Goal: Task Accomplishment & Management: Manage account settings

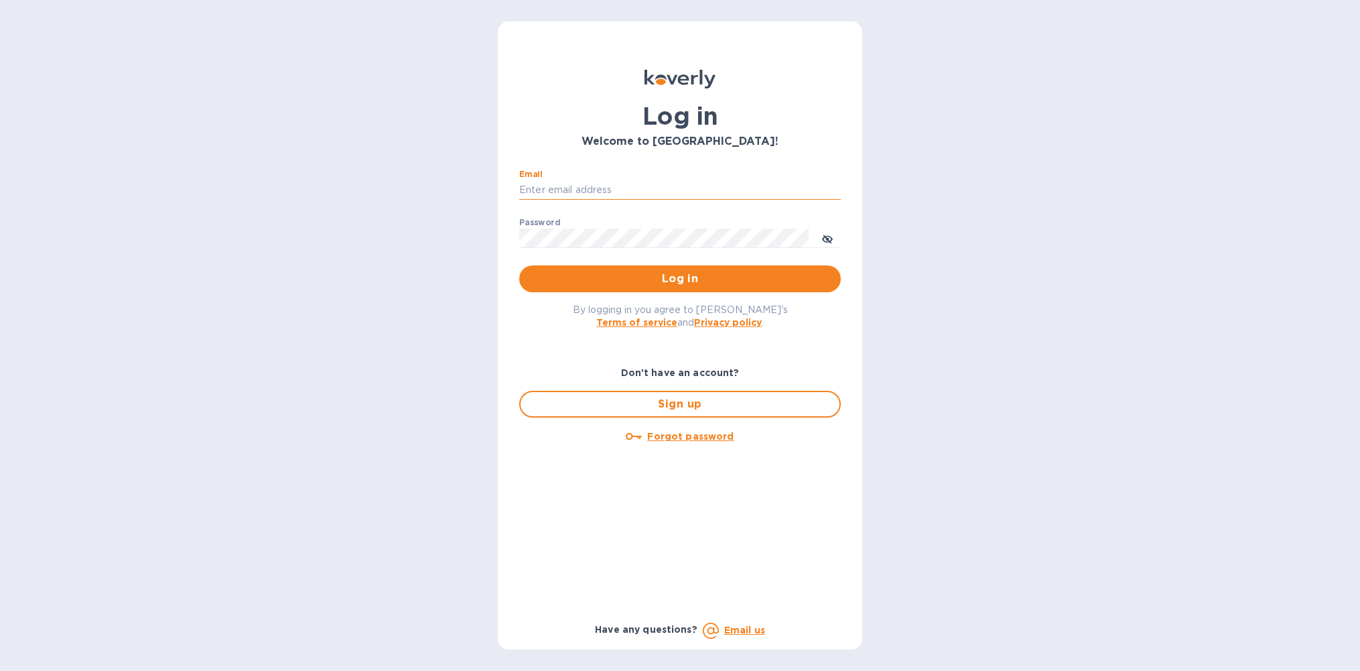
click at [586, 192] on input "Email" at bounding box center [680, 190] width 322 height 20
type input "[EMAIL_ADDRESS][DOMAIN_NAME]"
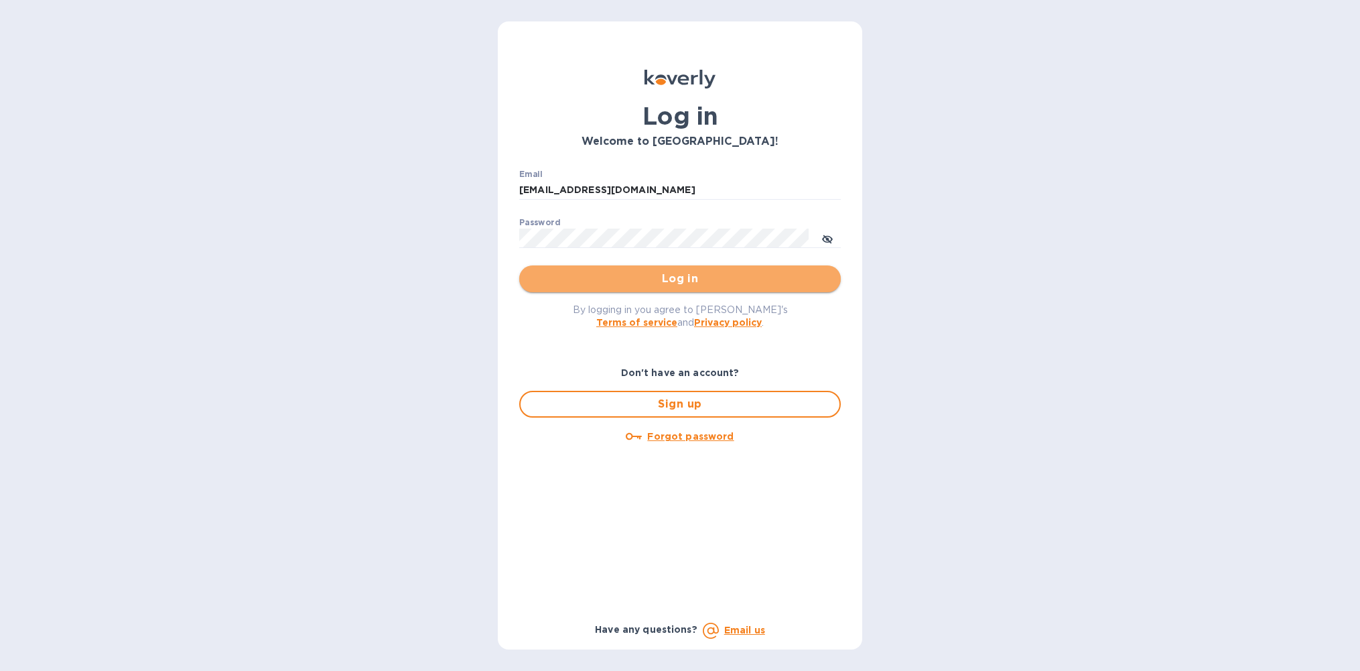
click at [671, 281] on span "Log in" at bounding box center [680, 279] width 300 height 16
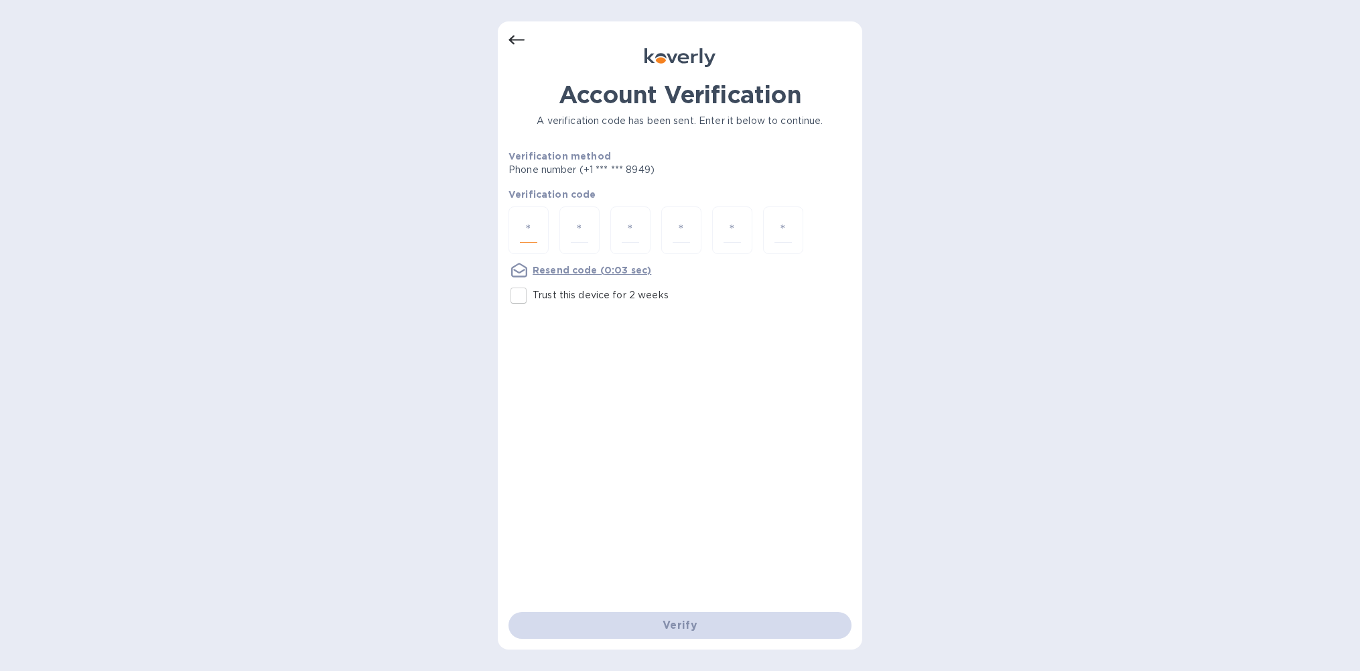
click at [527, 224] on input "number" at bounding box center [528, 230] width 17 height 25
type input "8"
type input "9"
type input "1"
type input "9"
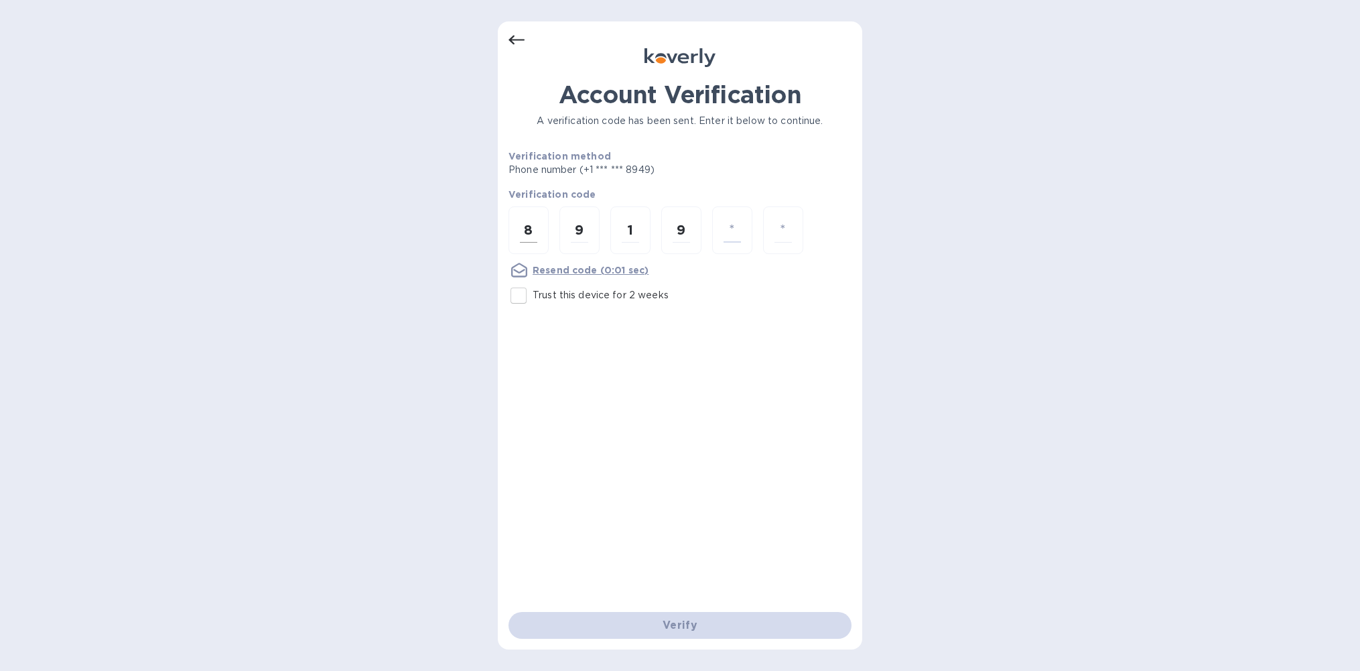
type input "2"
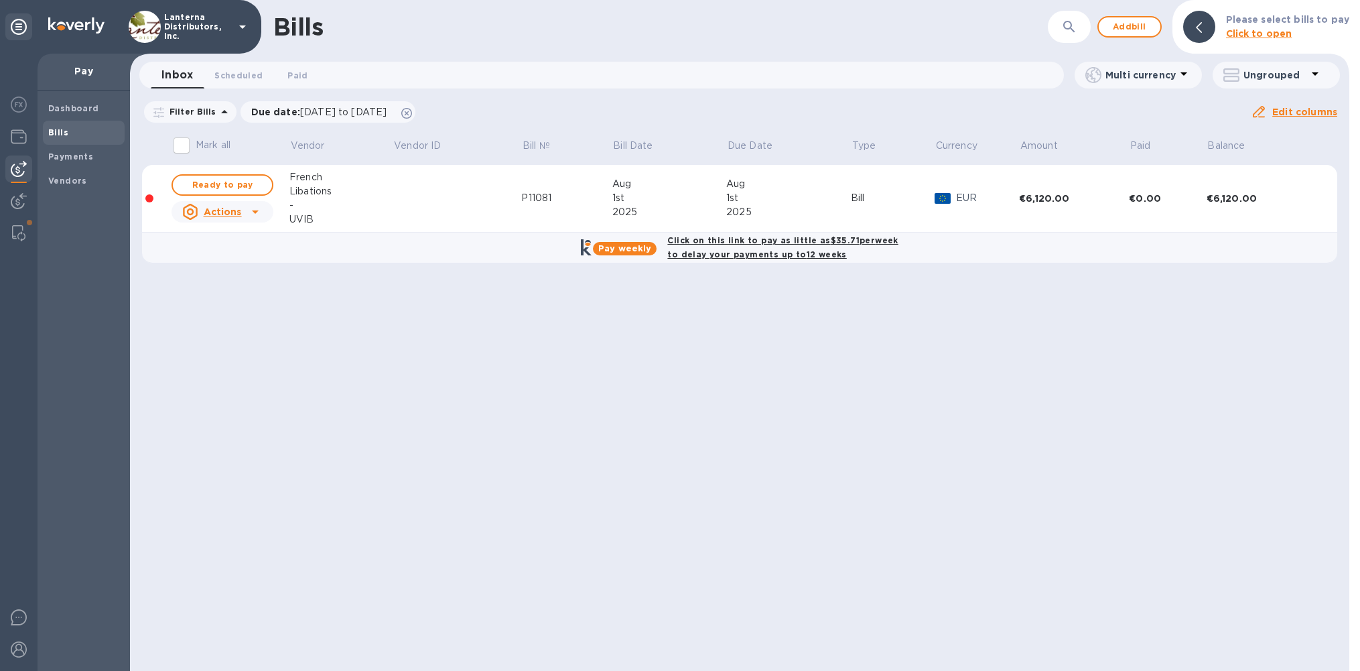
click at [312, 181] on div "French" at bounding box center [340, 177] width 103 height 14
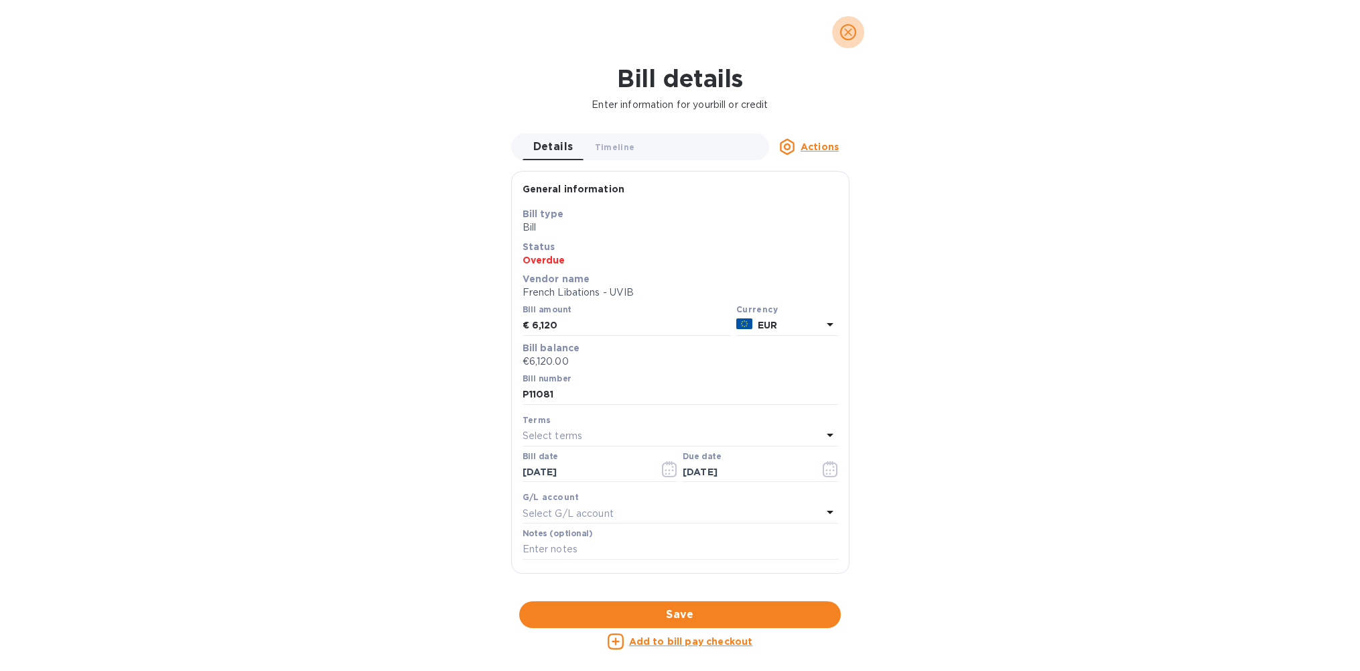
click at [848, 34] on icon "close" at bounding box center [848, 31] width 13 height 13
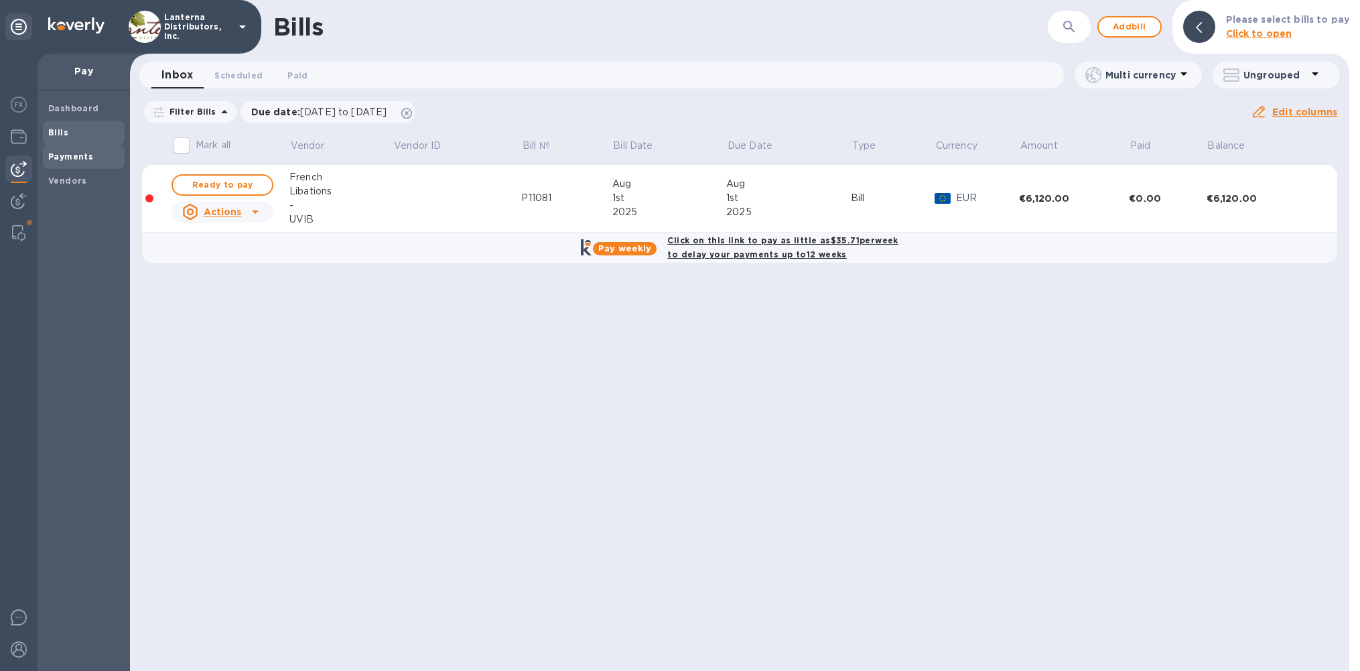
click at [72, 162] on span "Payments" at bounding box center [70, 156] width 45 height 13
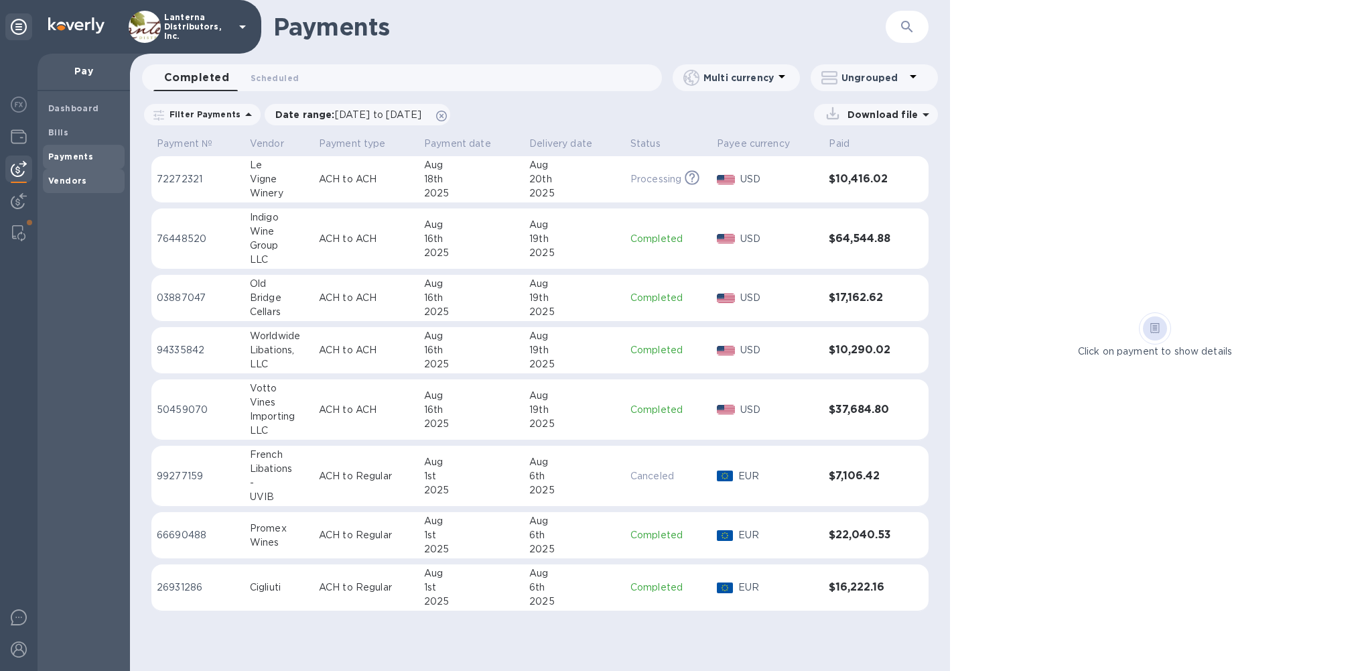
click at [67, 181] on b "Vendors" at bounding box center [67, 181] width 39 height 10
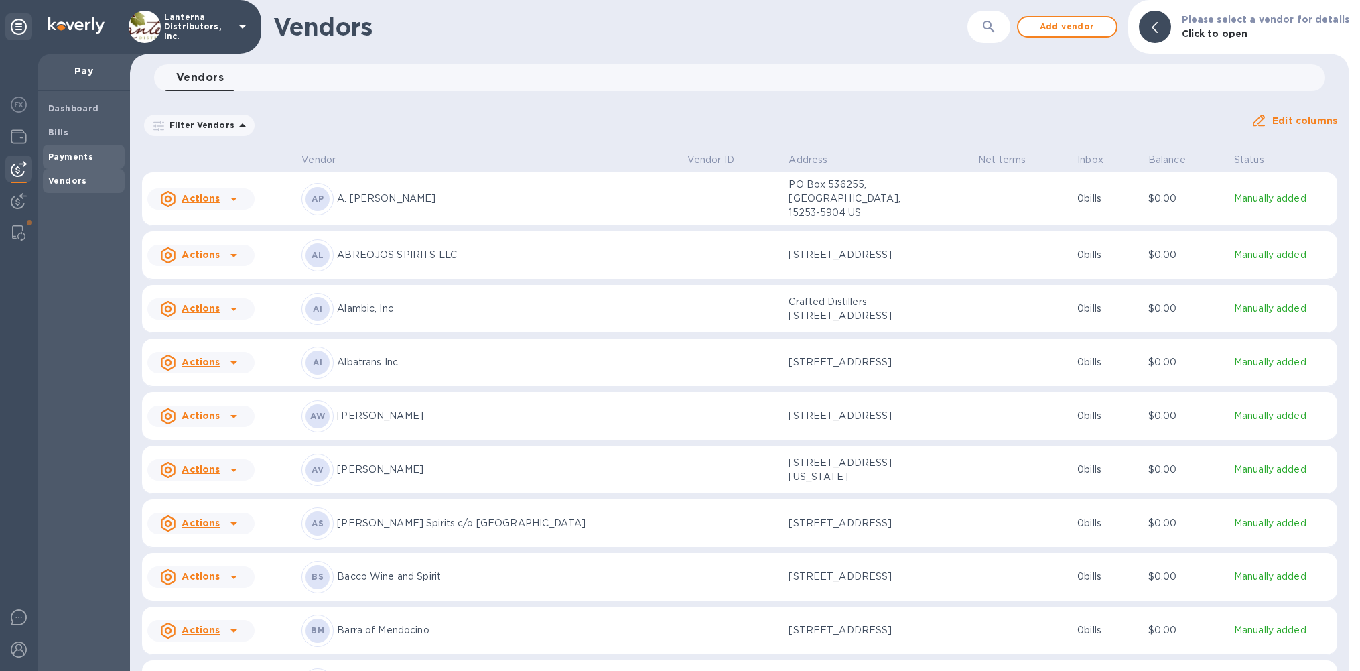
click at [77, 157] on b "Payments" at bounding box center [70, 156] width 45 height 10
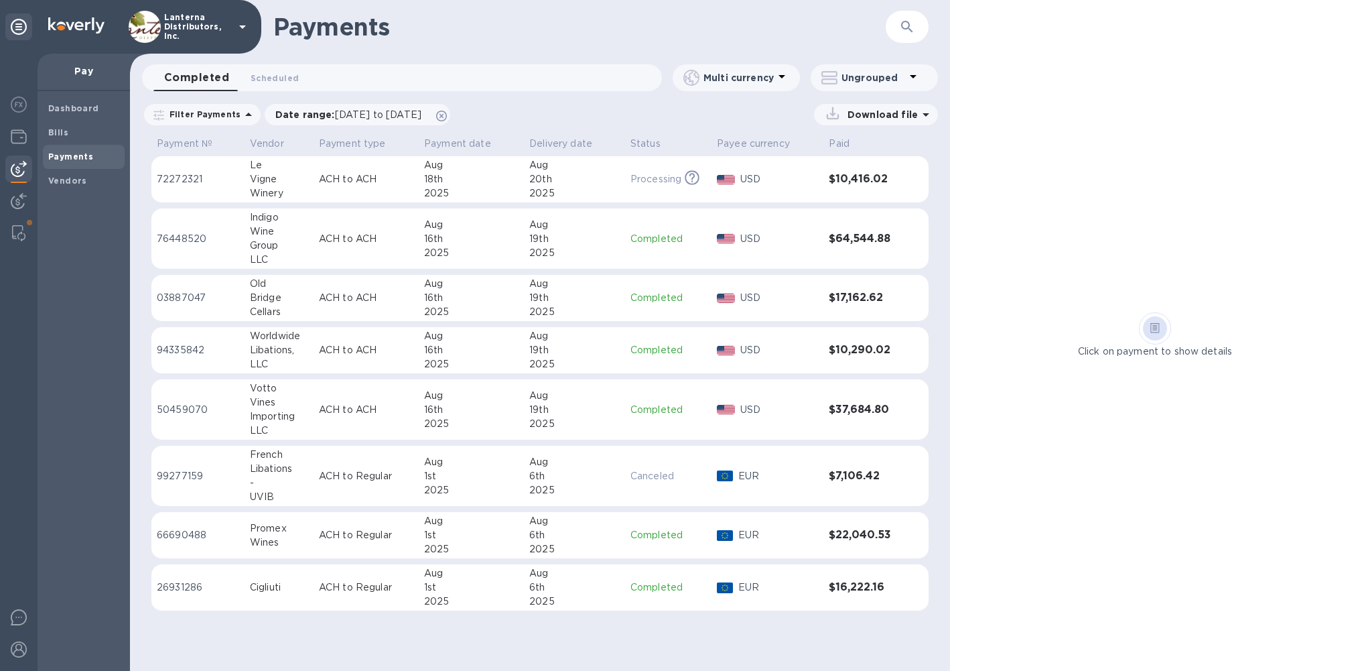
click at [375, 458] on td "ACH to Regular" at bounding box center [366, 476] width 105 height 61
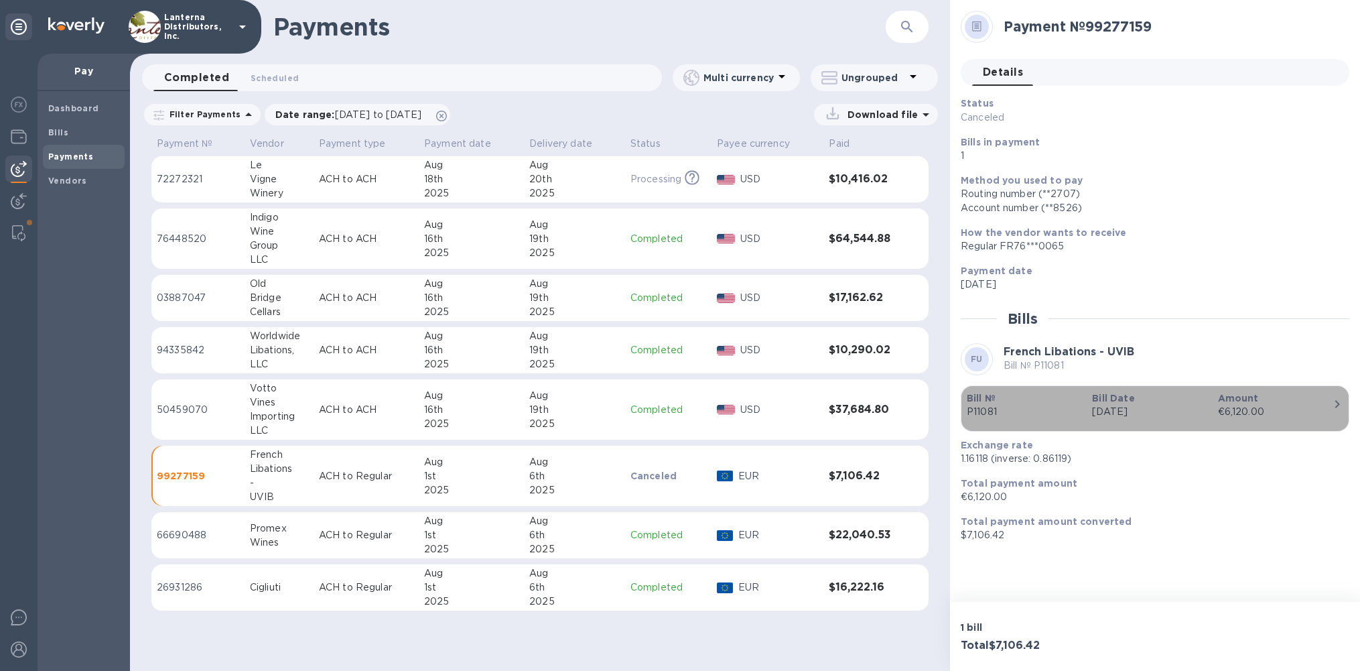
click at [1321, 408] on div "€6,120.00" at bounding box center [1275, 412] width 115 height 14
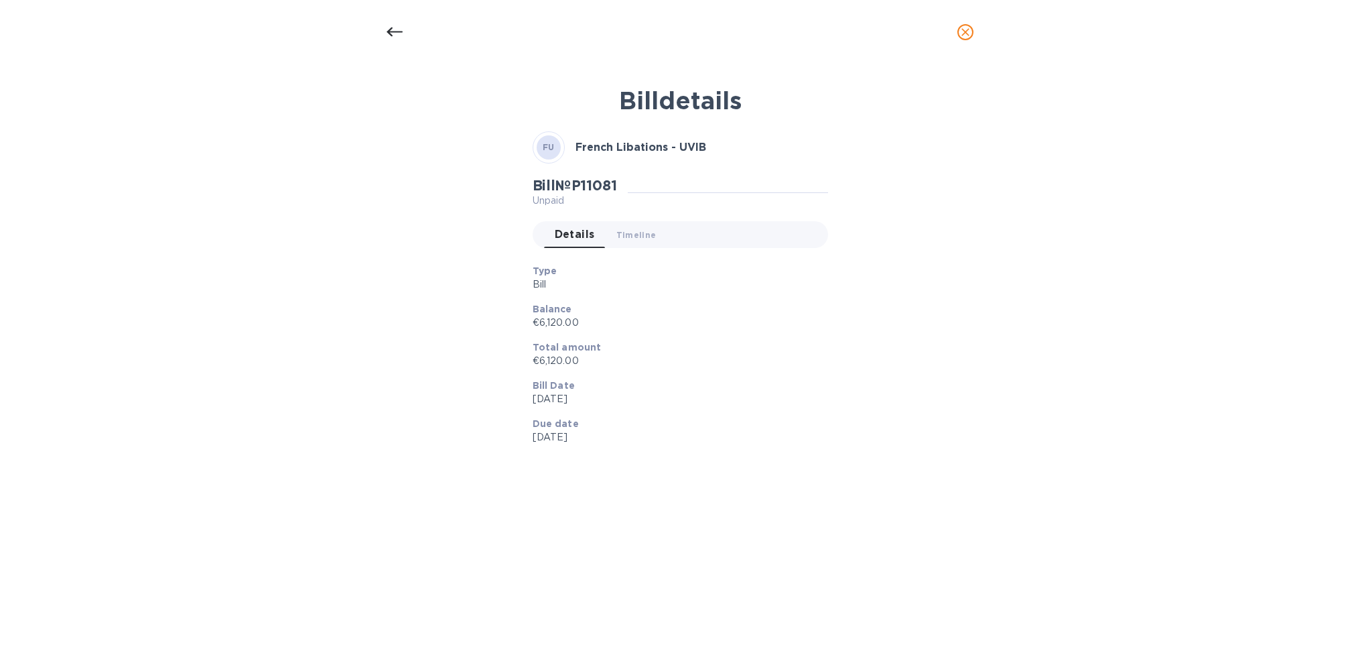
click at [962, 32] on icon "close" at bounding box center [965, 31] width 13 height 13
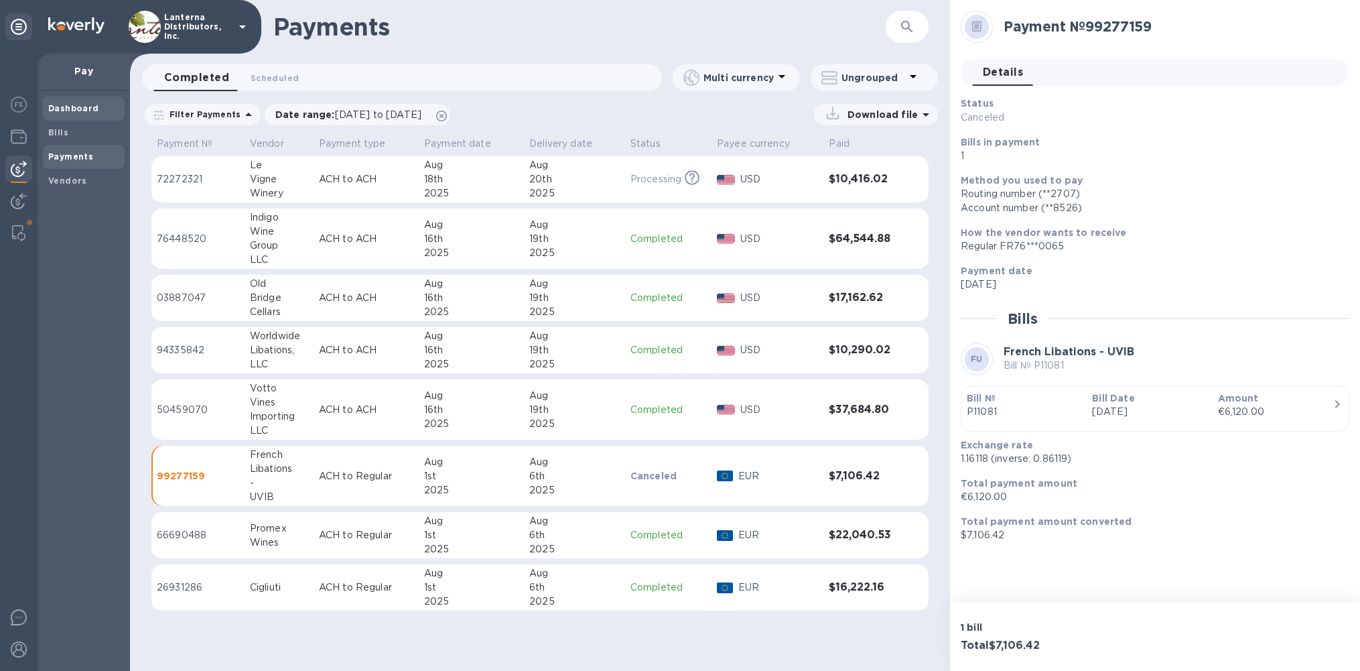
click at [77, 111] on b "Dashboard" at bounding box center [73, 108] width 51 height 10
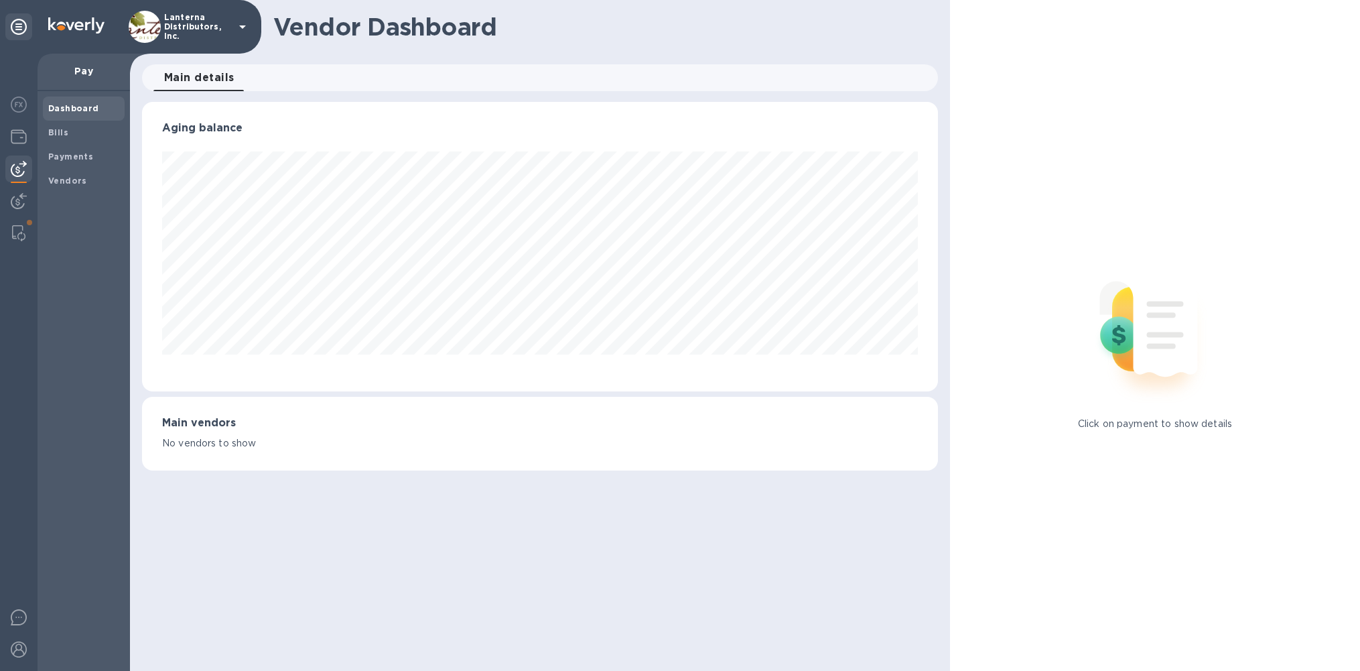
scroll to position [289, 796]
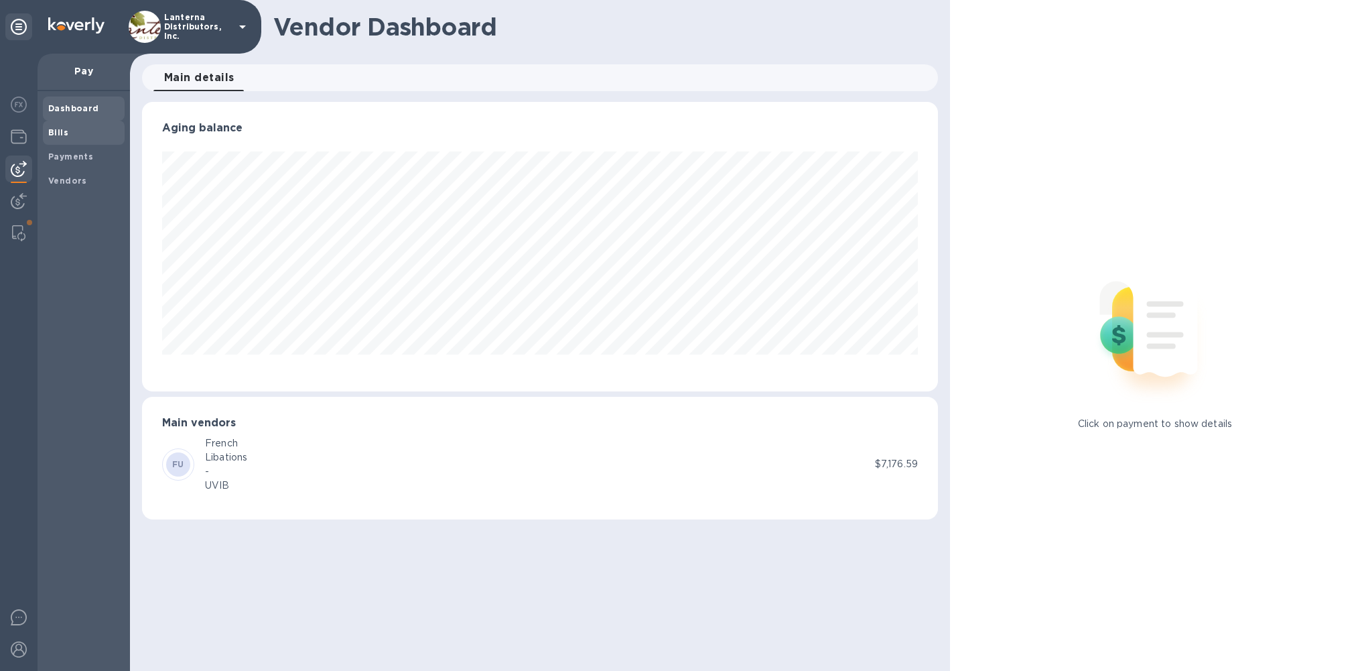
click at [70, 131] on span "Bills" at bounding box center [83, 132] width 71 height 13
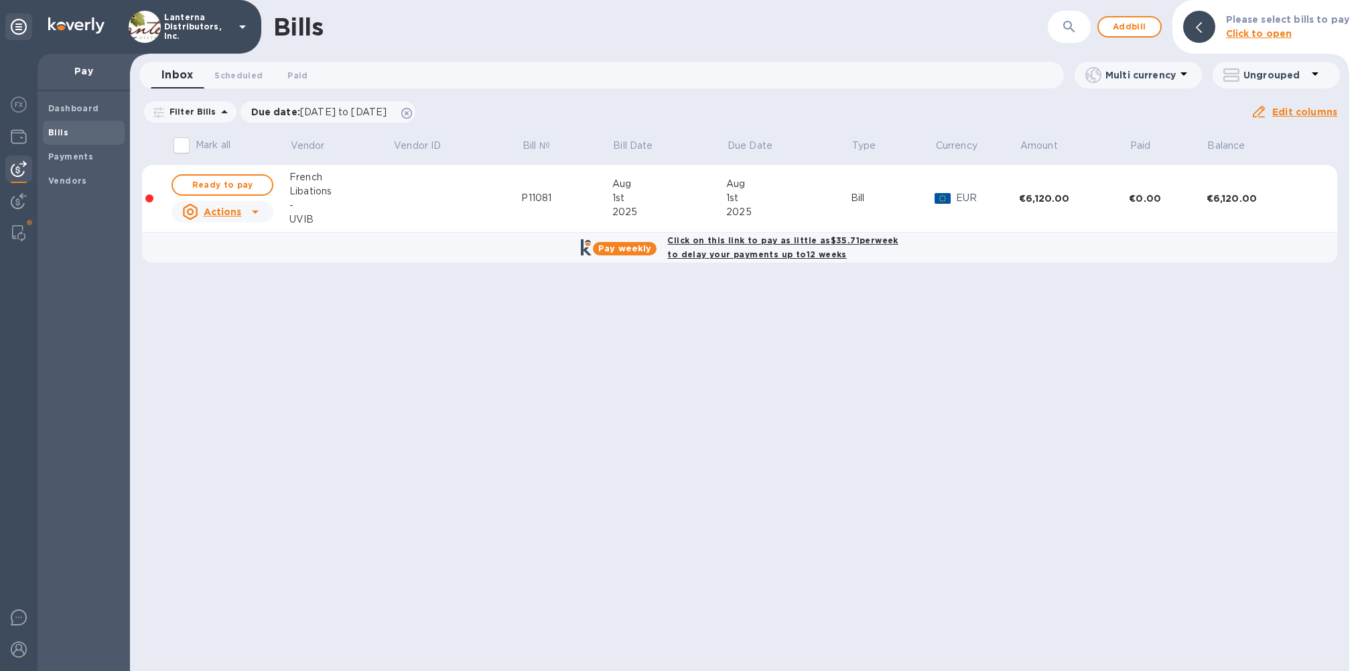
click at [442, 201] on td at bounding box center [457, 199] width 129 height 68
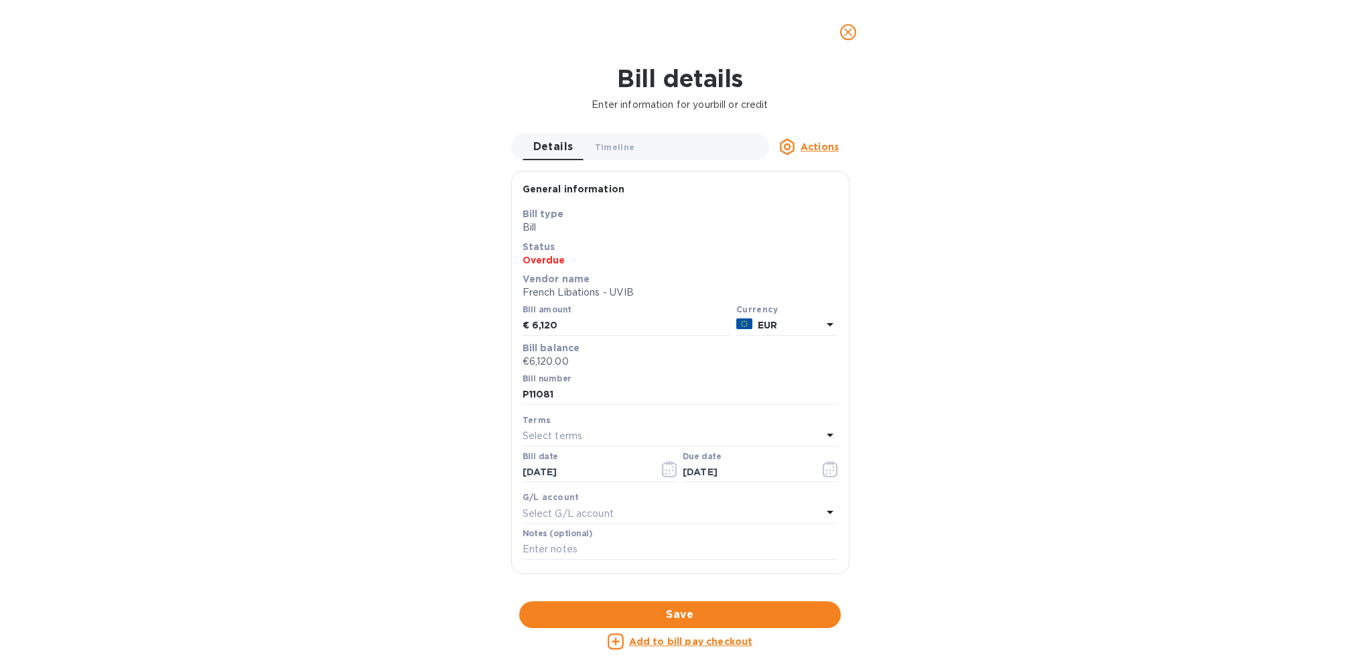
click at [817, 148] on u "Actions" at bounding box center [820, 146] width 38 height 11
click at [988, 157] on div at bounding box center [680, 335] width 1360 height 671
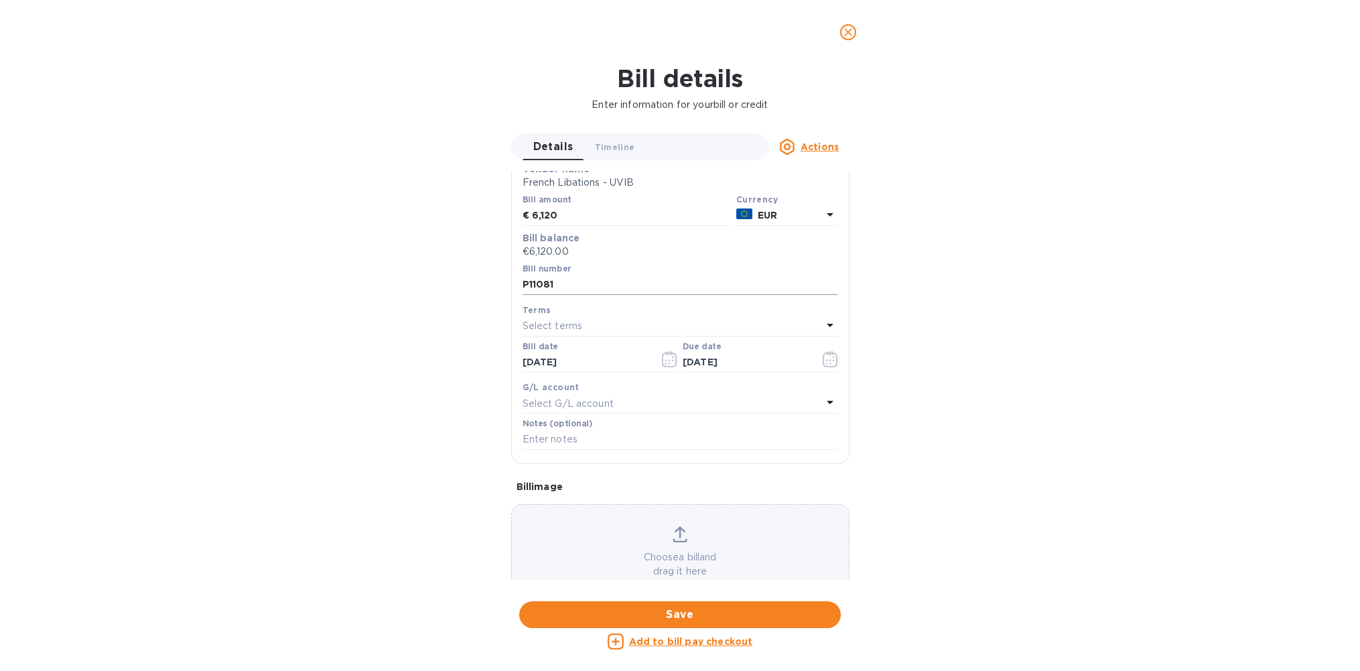
scroll to position [131, 0]
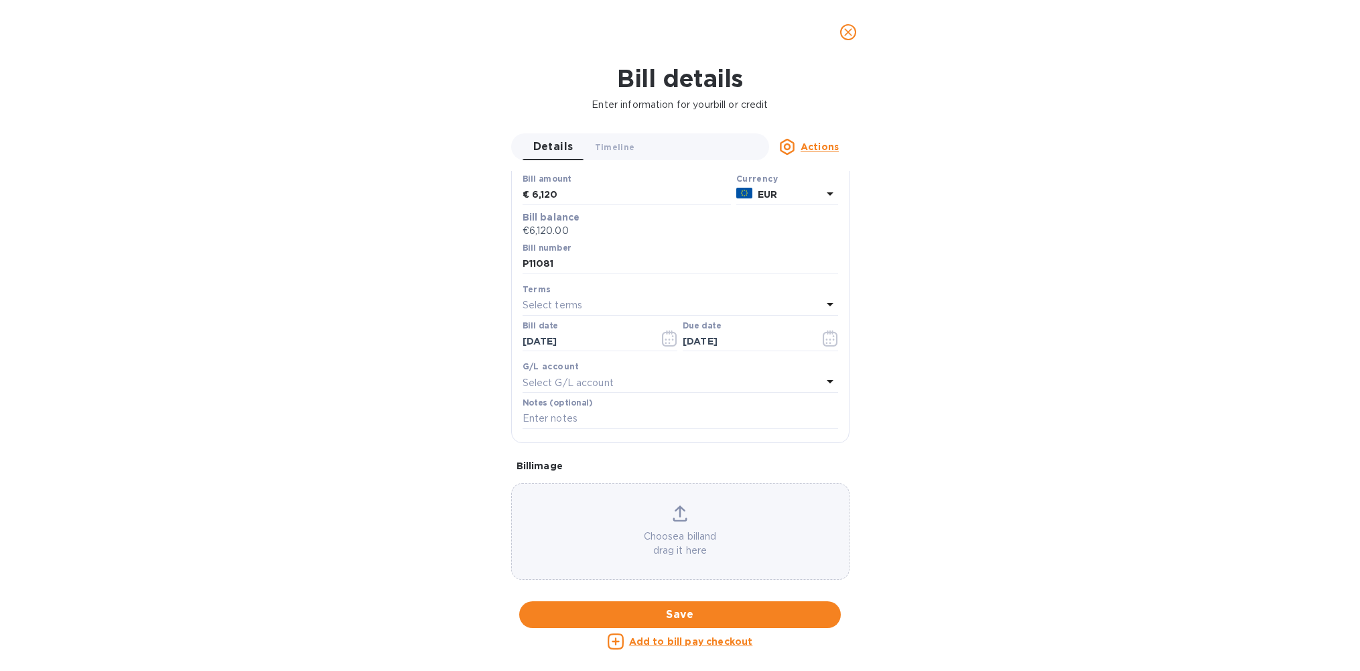
click at [849, 33] on icon "close" at bounding box center [848, 32] width 8 height 8
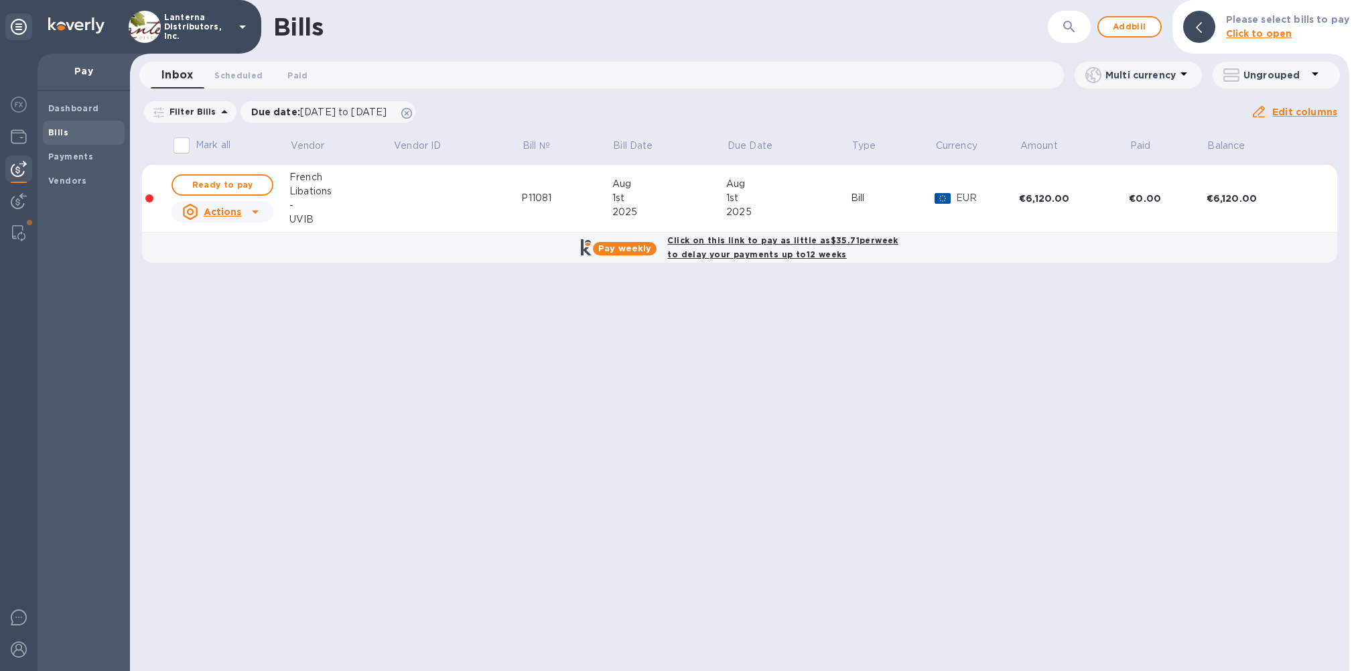
click at [306, 181] on div "French" at bounding box center [340, 177] width 103 height 14
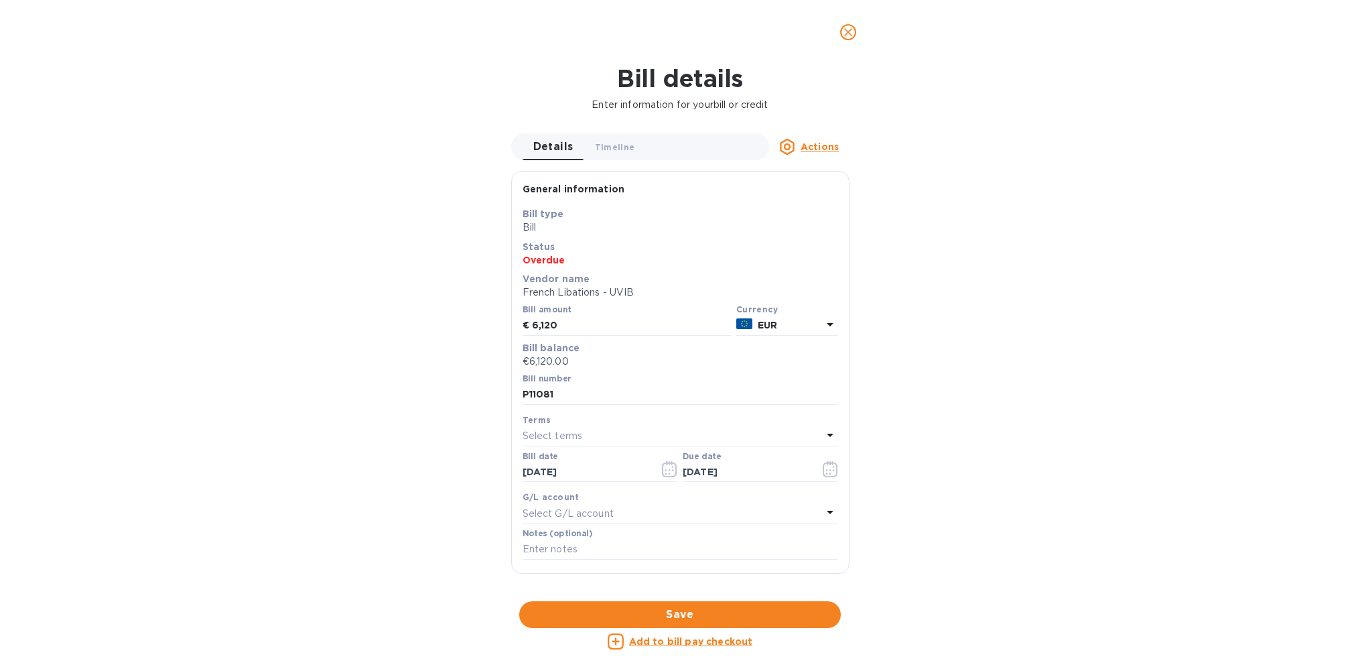
click at [852, 34] on icon "close" at bounding box center [848, 31] width 13 height 13
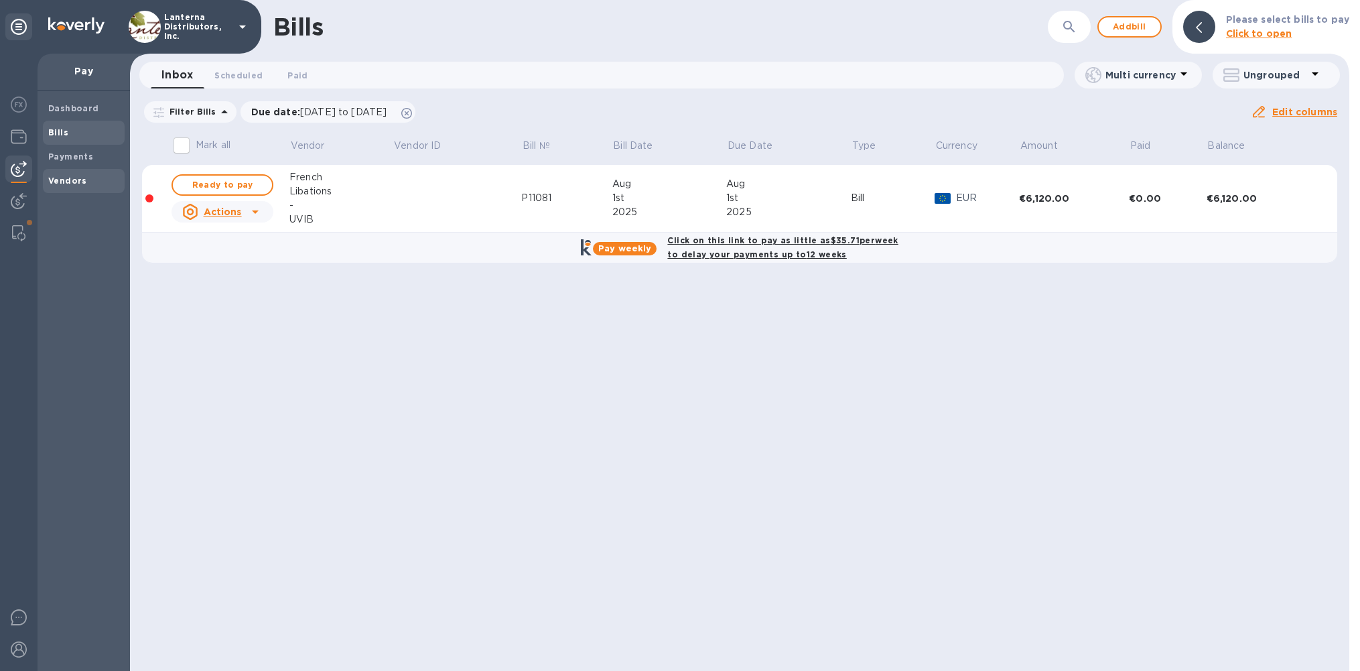
click at [69, 186] on span "Vendors" at bounding box center [67, 180] width 39 height 13
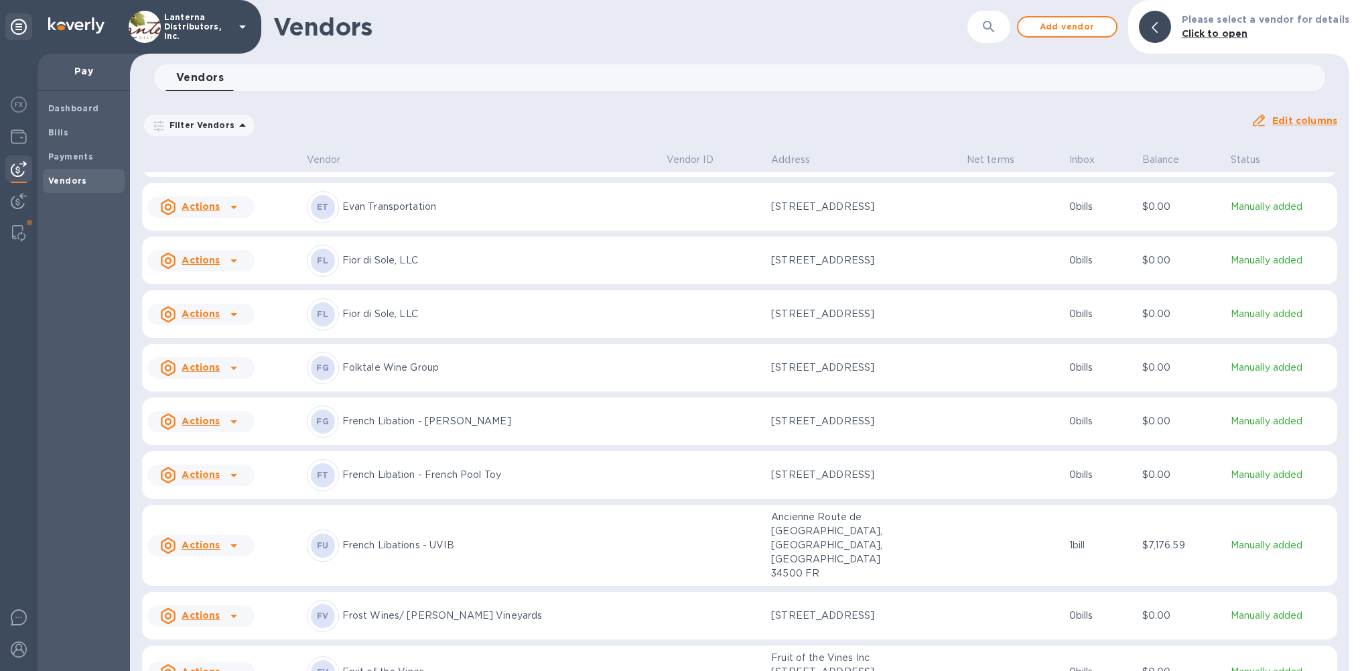
scroll to position [2785, 0]
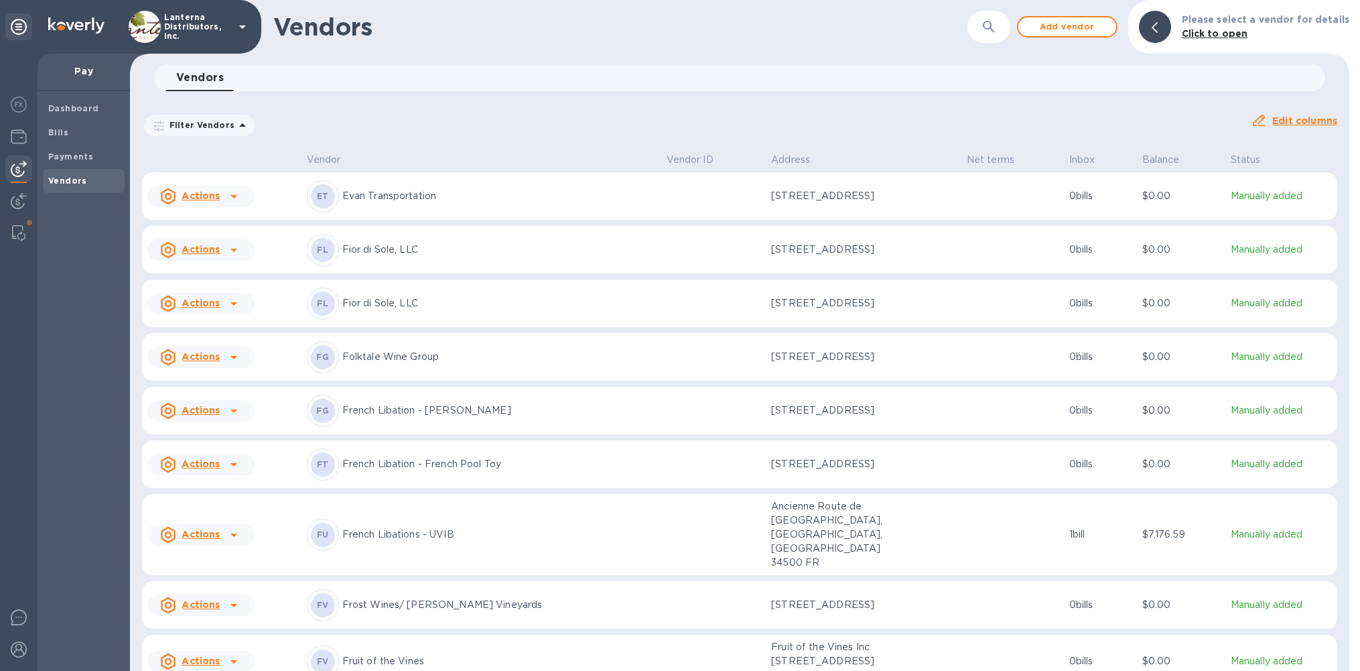
click at [515, 519] on div "FU French Libations - UVIB" at bounding box center [481, 535] width 349 height 32
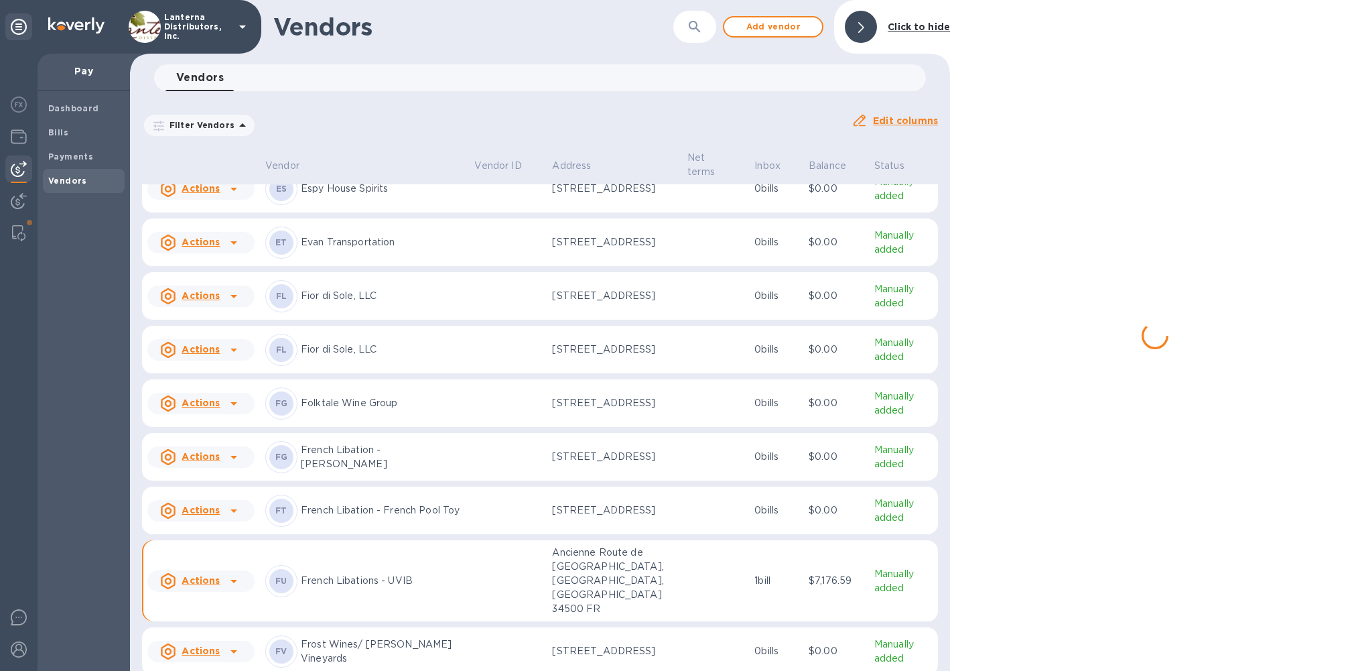
scroll to position [2840, 0]
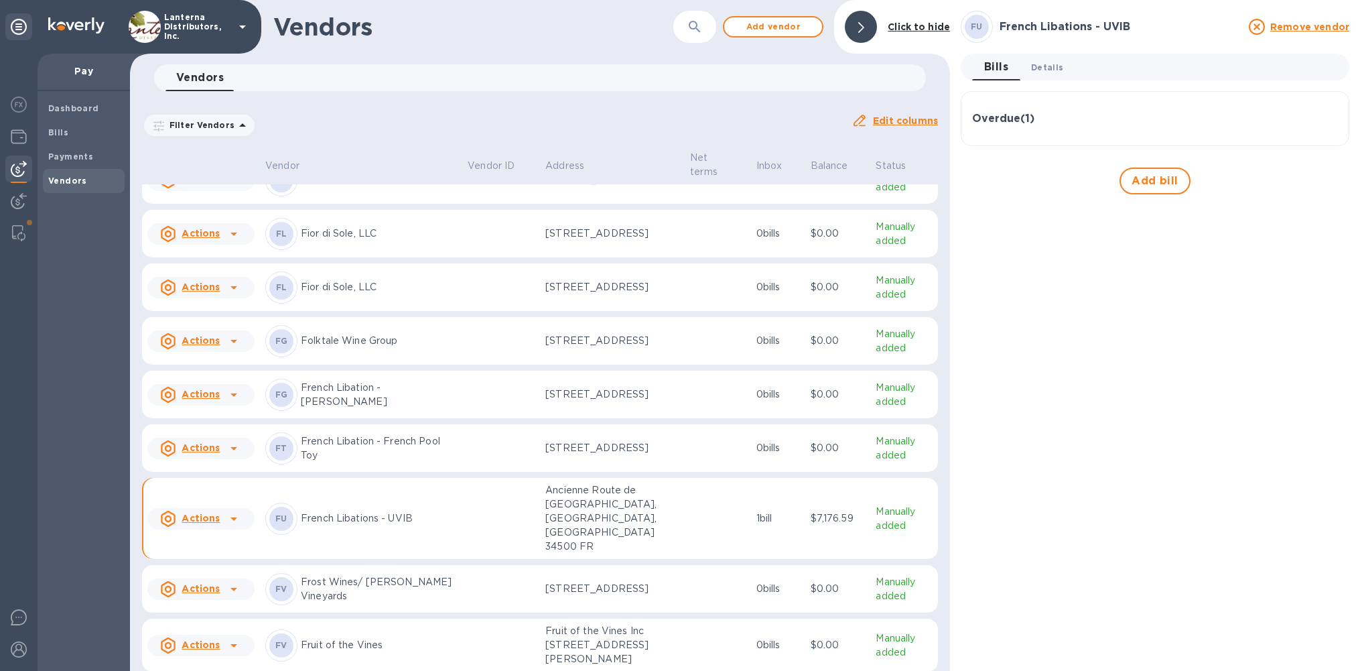
click at [1044, 68] on span "Details 0" at bounding box center [1047, 67] width 32 height 14
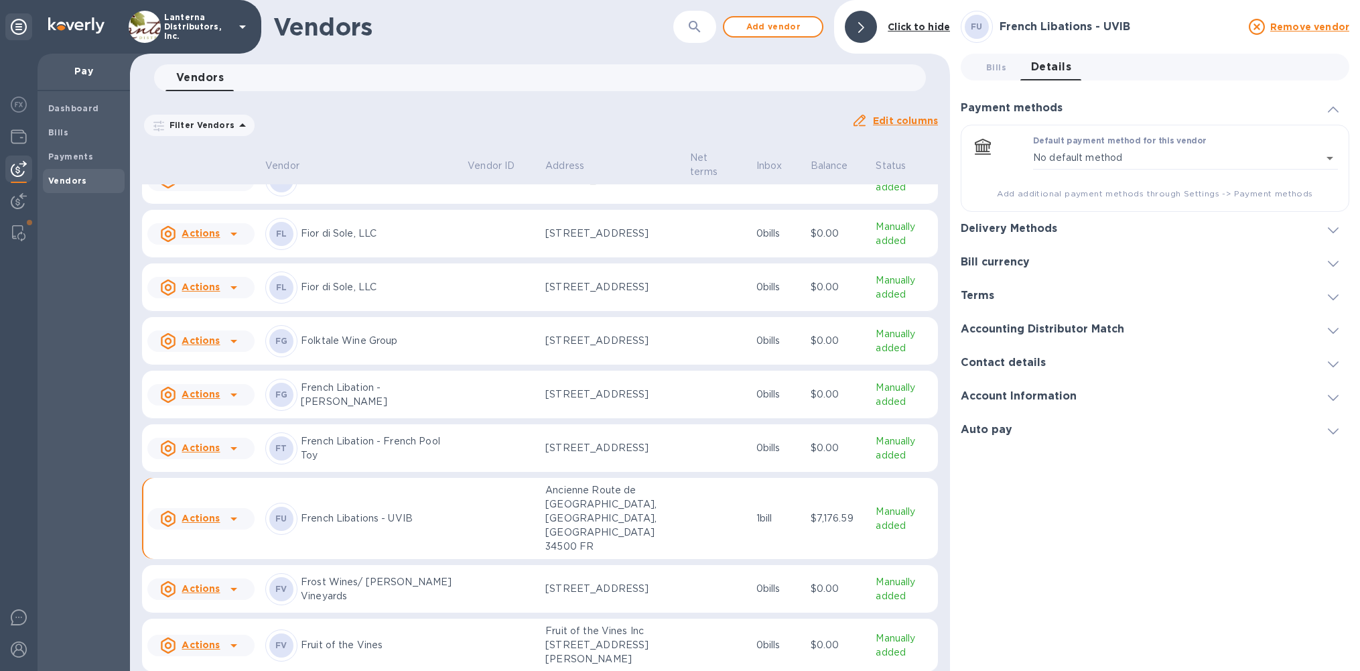
click at [1029, 388] on div "Account Information" at bounding box center [1155, 396] width 389 height 34
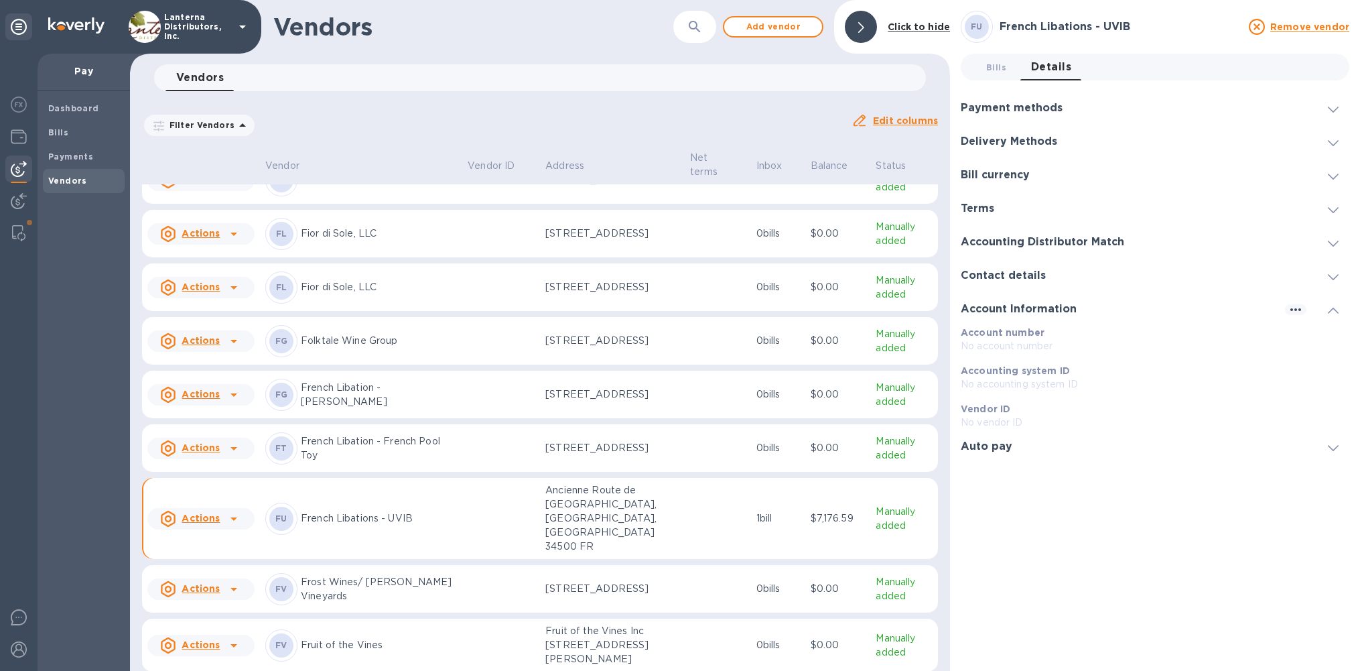
click at [1037, 277] on h3 "Contact details" at bounding box center [1003, 275] width 85 height 13
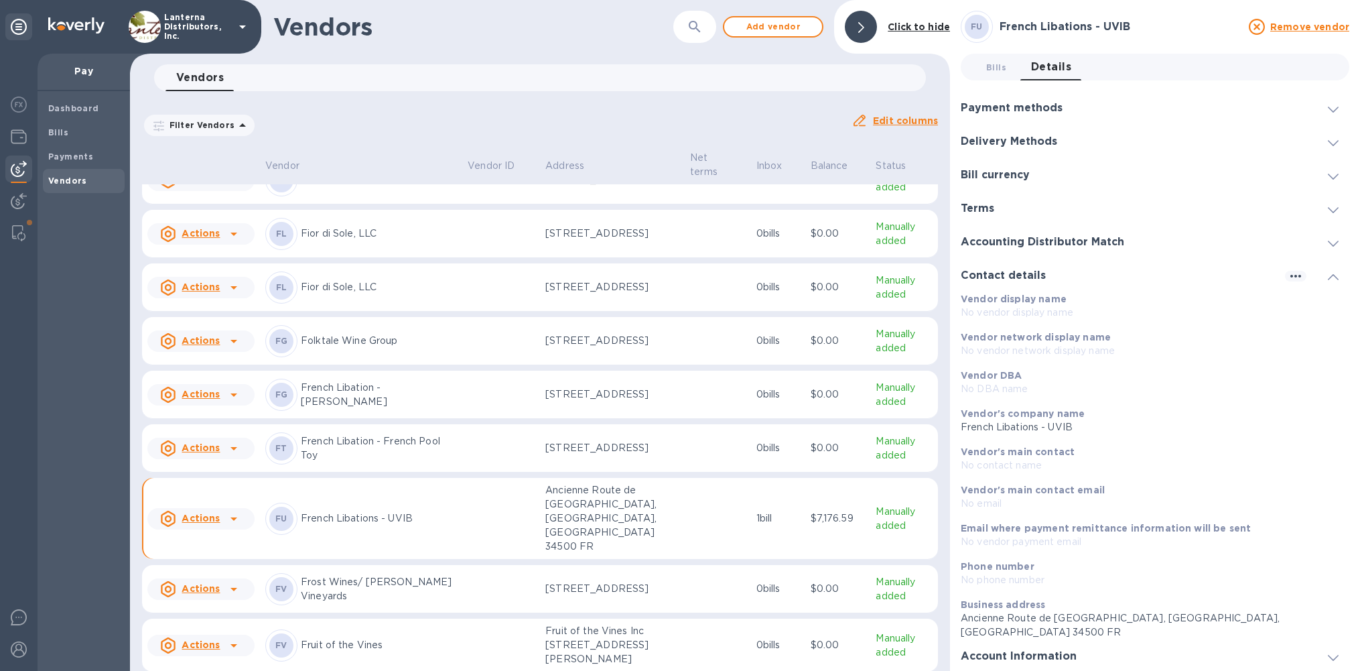
click at [1045, 246] on h3 "Accounting Distributor Match" at bounding box center [1042, 242] width 163 height 13
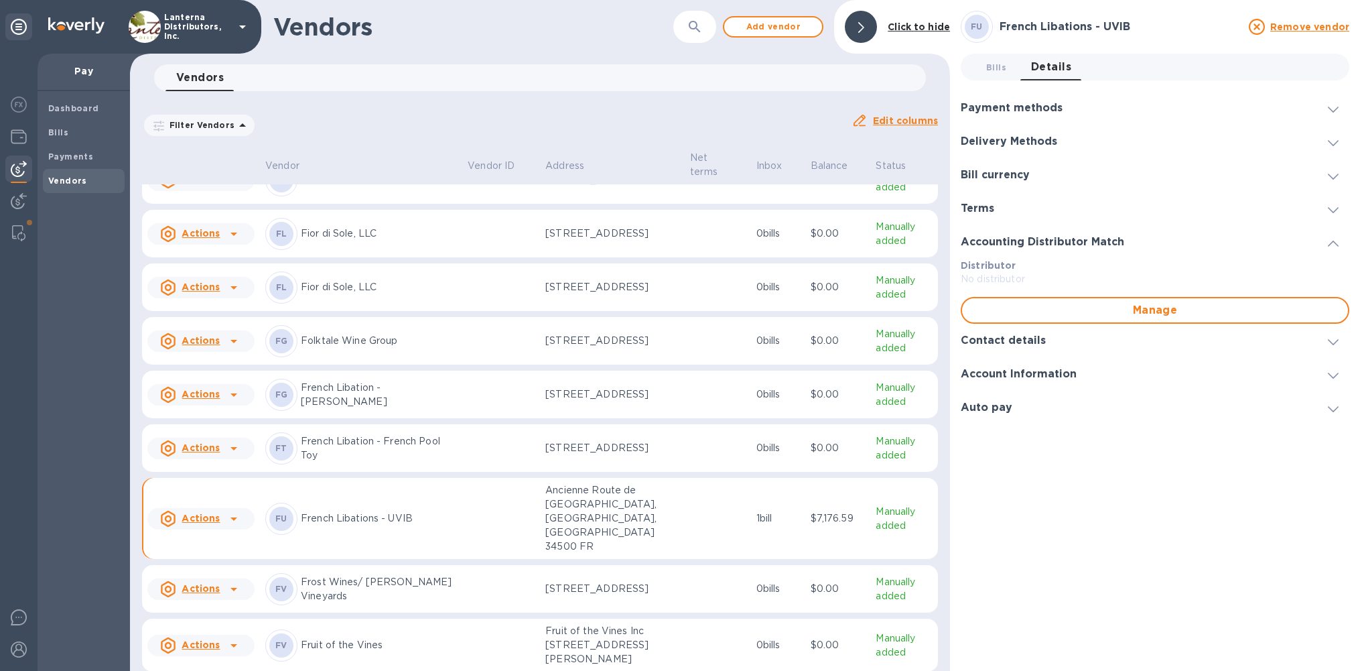
click at [995, 218] on div "Terms" at bounding box center [1155, 209] width 389 height 34
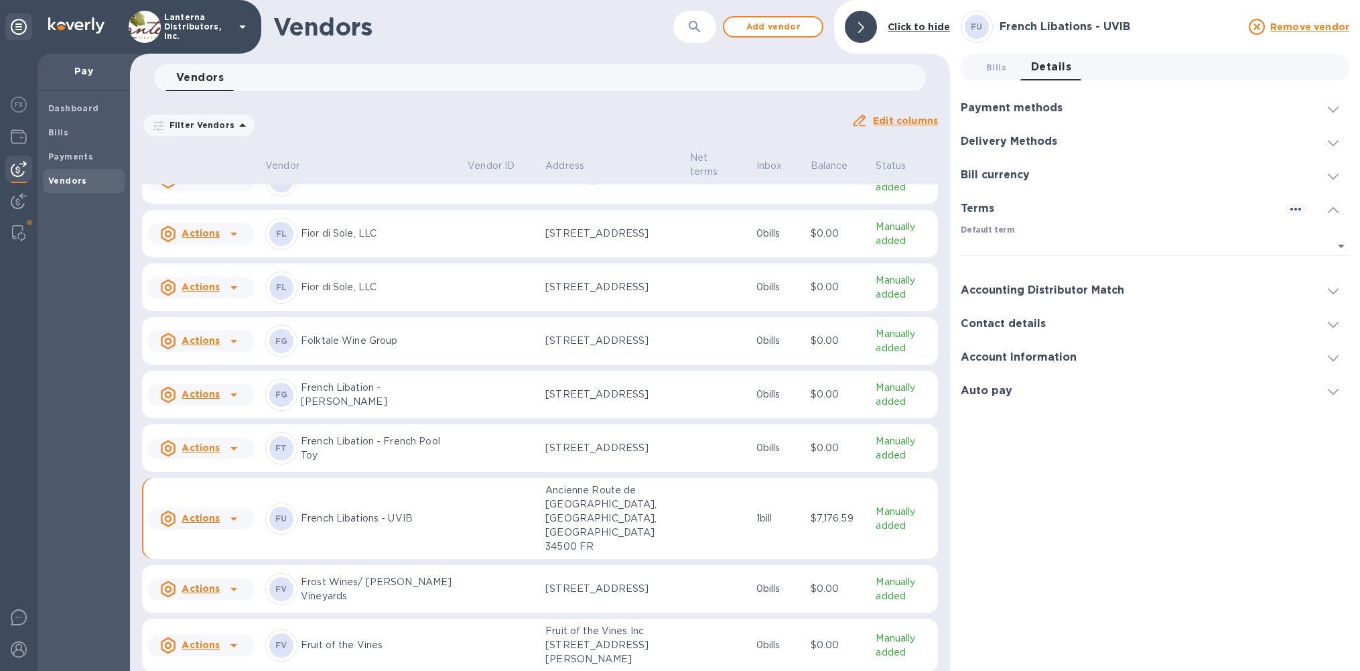
click at [1027, 140] on h3 "Delivery Methods" at bounding box center [1009, 141] width 96 height 13
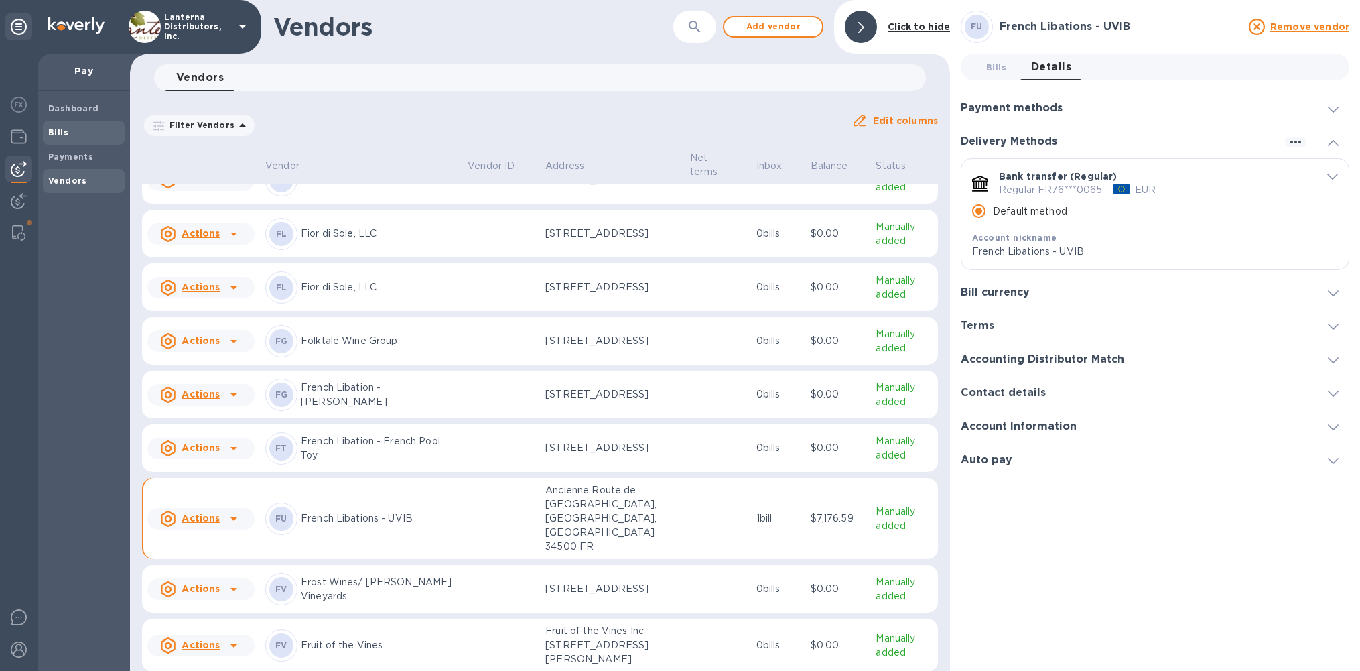
click at [66, 134] on b "Bills" at bounding box center [58, 132] width 20 height 10
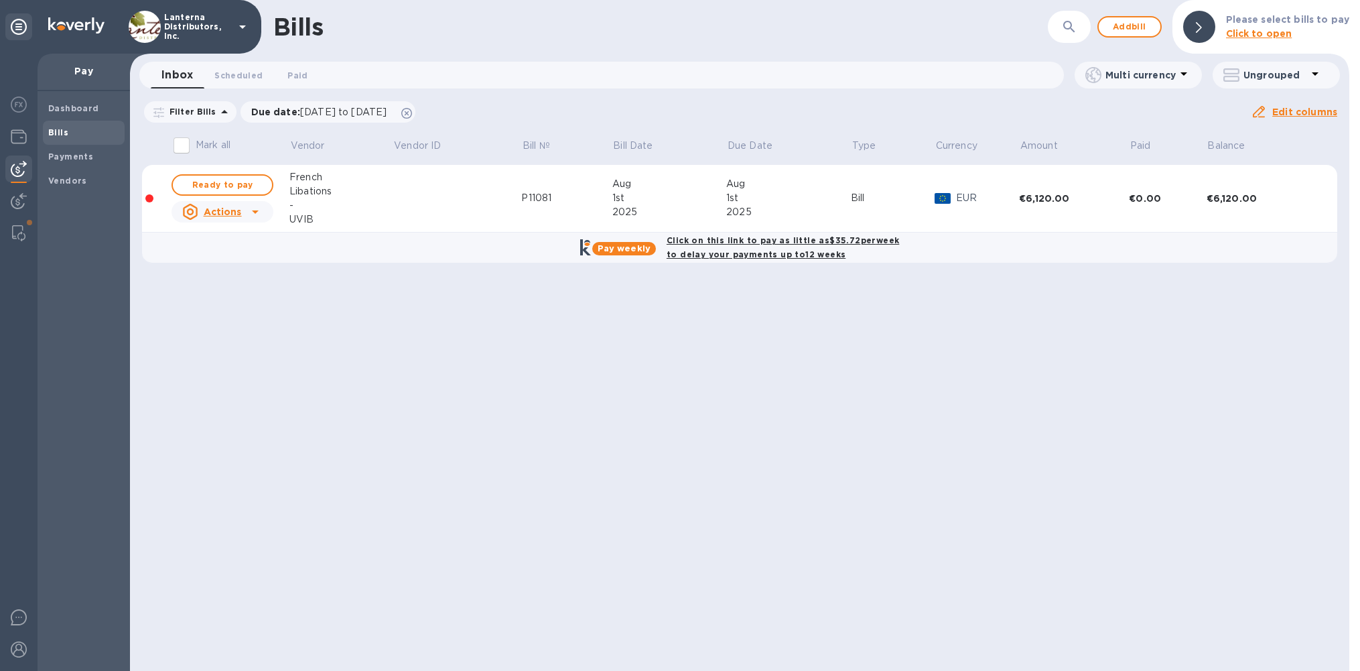
click at [414, 196] on td at bounding box center [457, 199] width 129 height 68
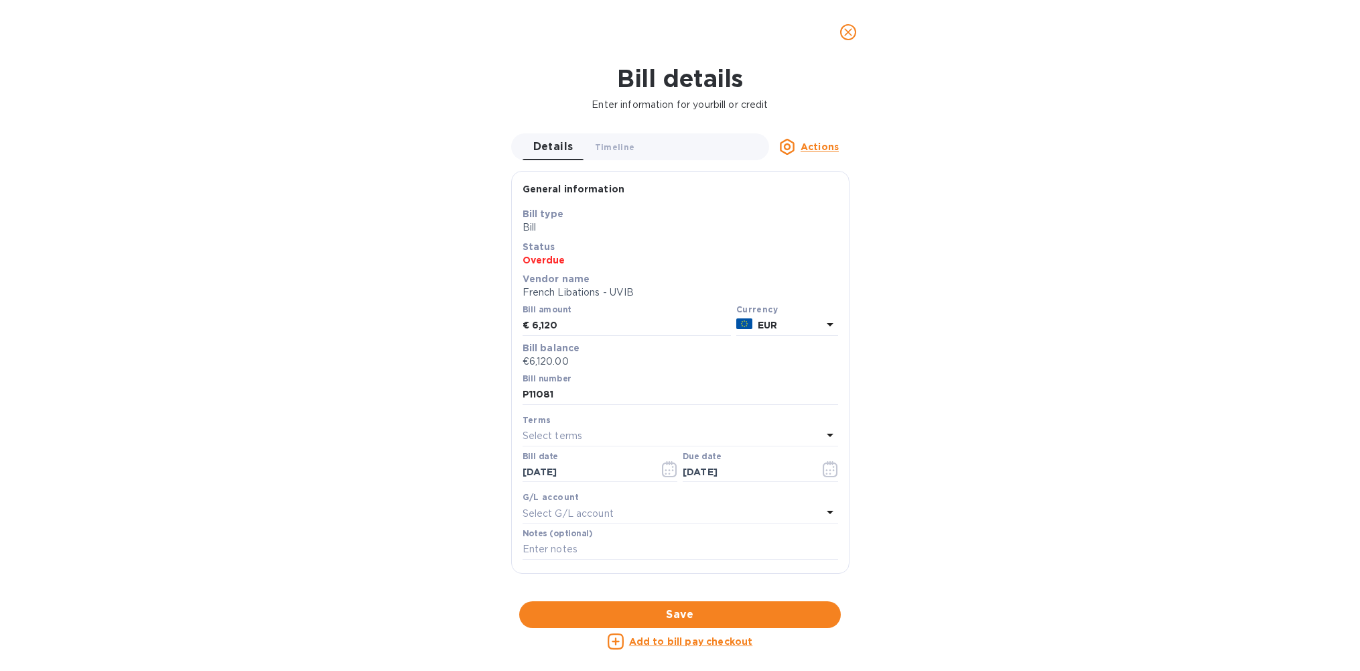
scroll to position [131, 0]
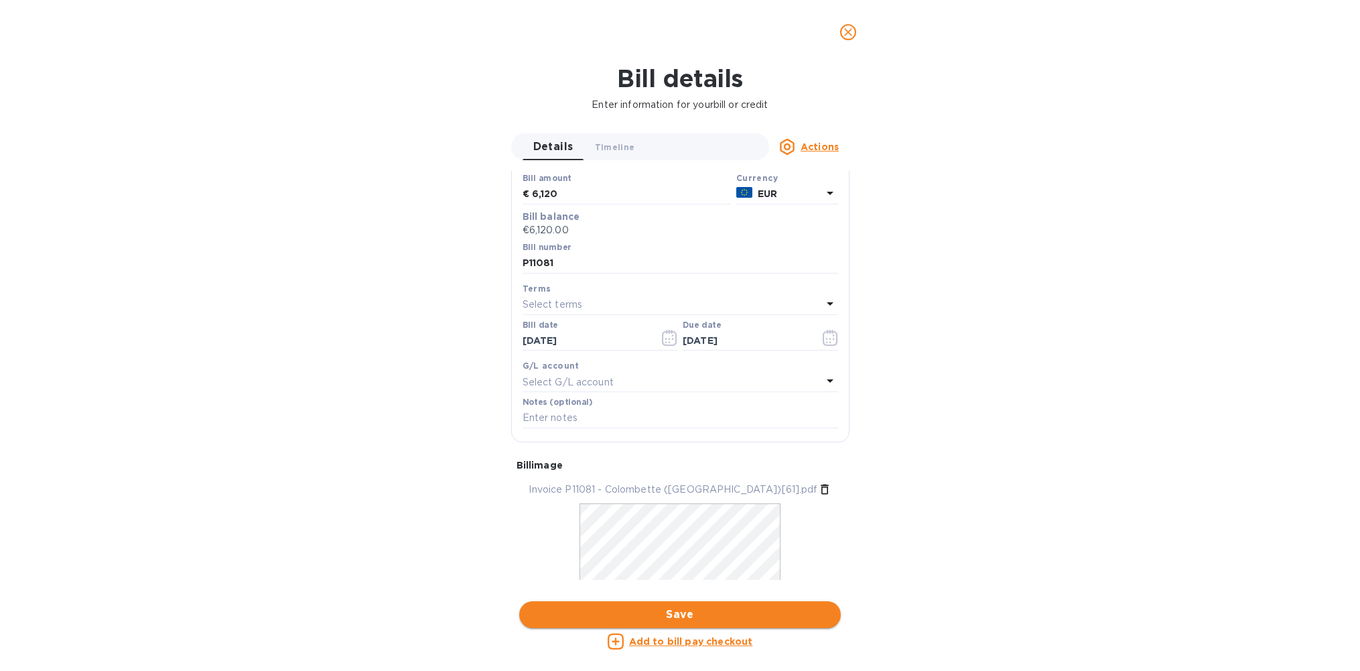
click at [683, 616] on span "Save" at bounding box center [680, 614] width 300 height 16
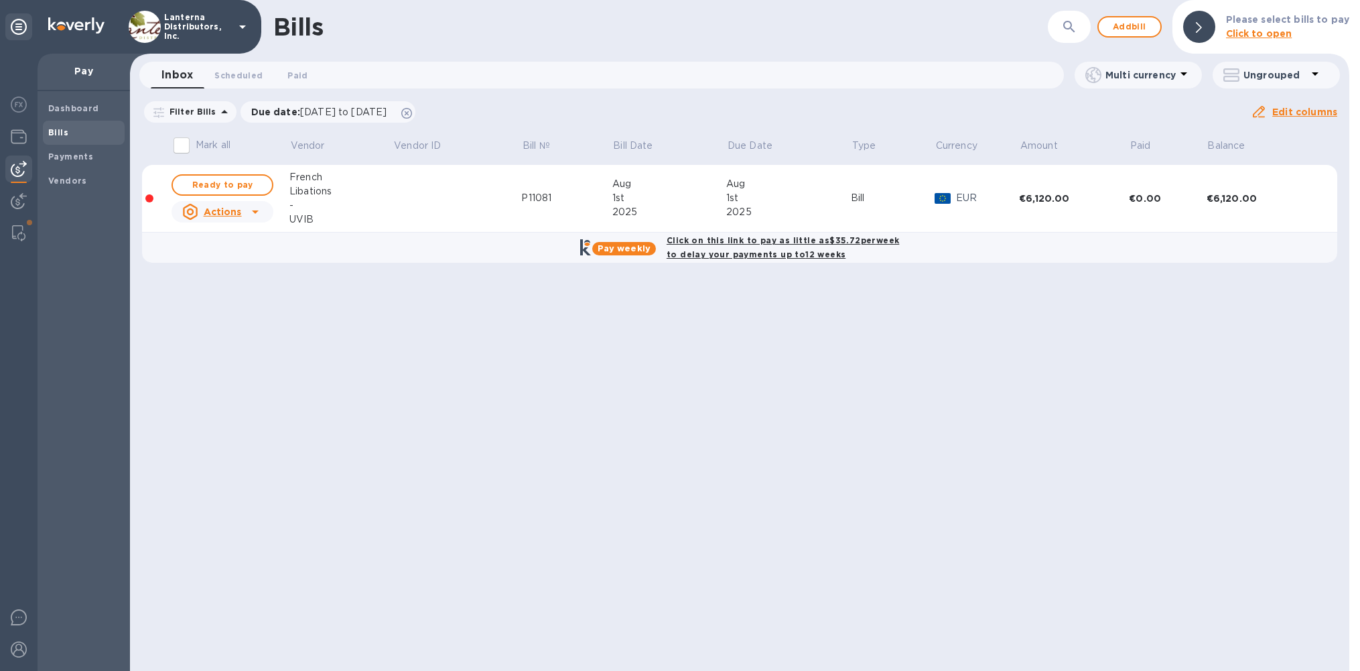
click at [414, 207] on td at bounding box center [457, 199] width 129 height 68
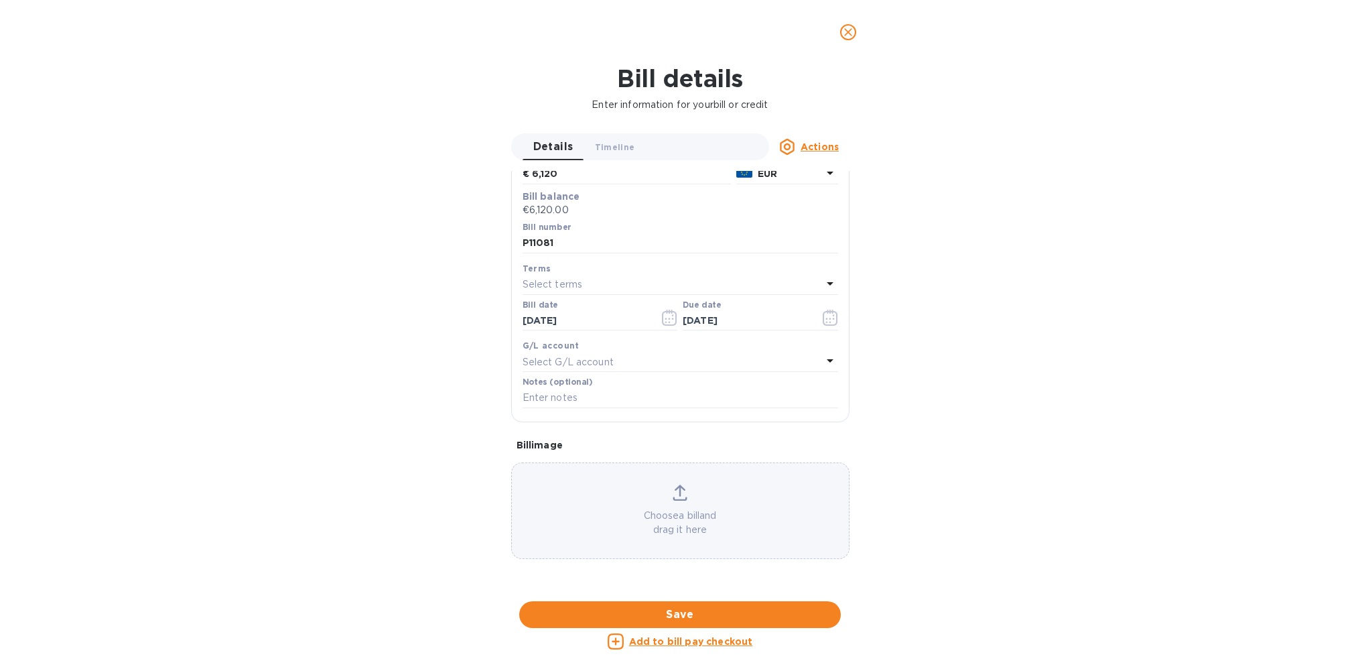
scroll to position [602, 0]
click at [821, 144] on u "Actions" at bounding box center [820, 146] width 38 height 11
click at [929, 251] on div at bounding box center [680, 335] width 1360 height 671
click at [677, 497] on icon at bounding box center [680, 498] width 14 height 3
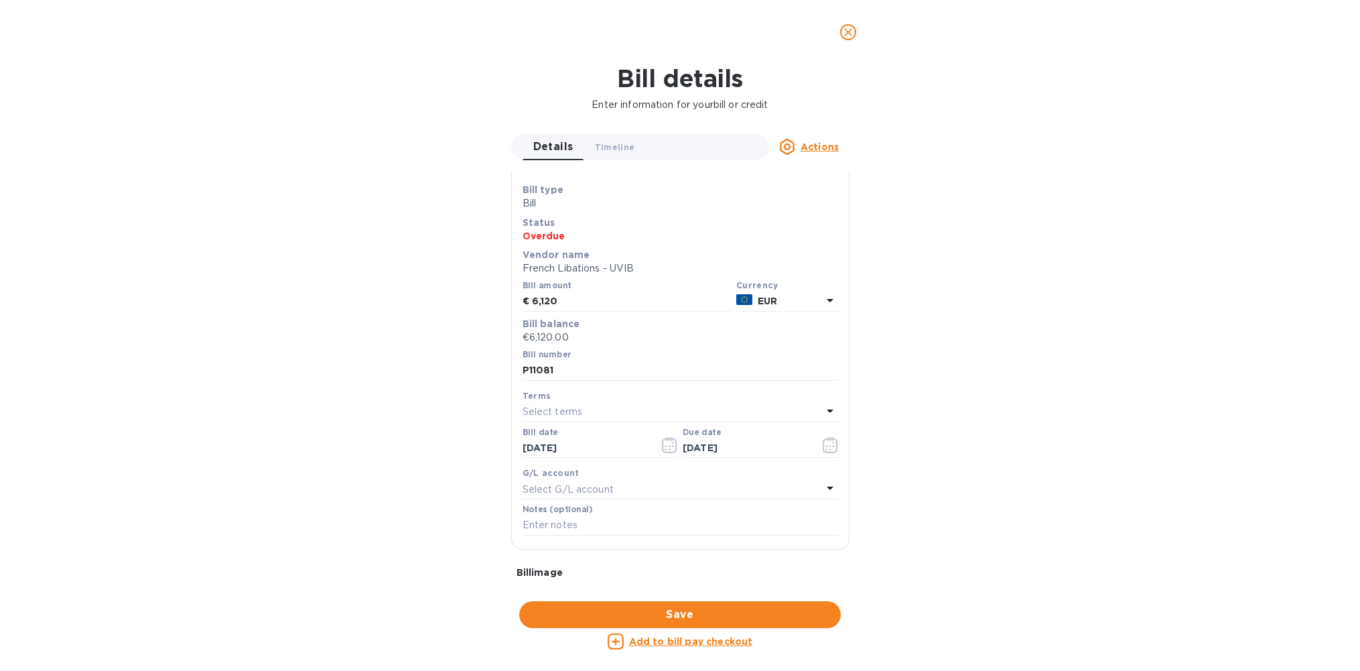
scroll to position [0, 0]
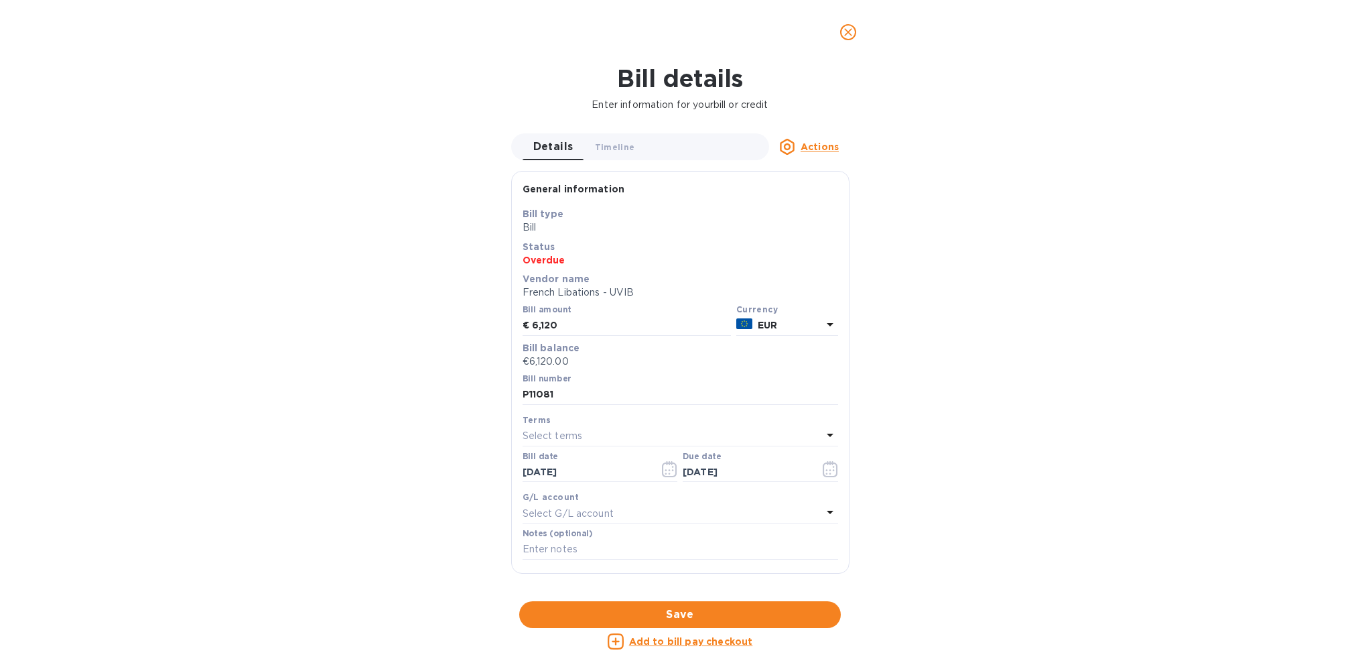
click at [847, 34] on icon "close" at bounding box center [848, 32] width 8 height 8
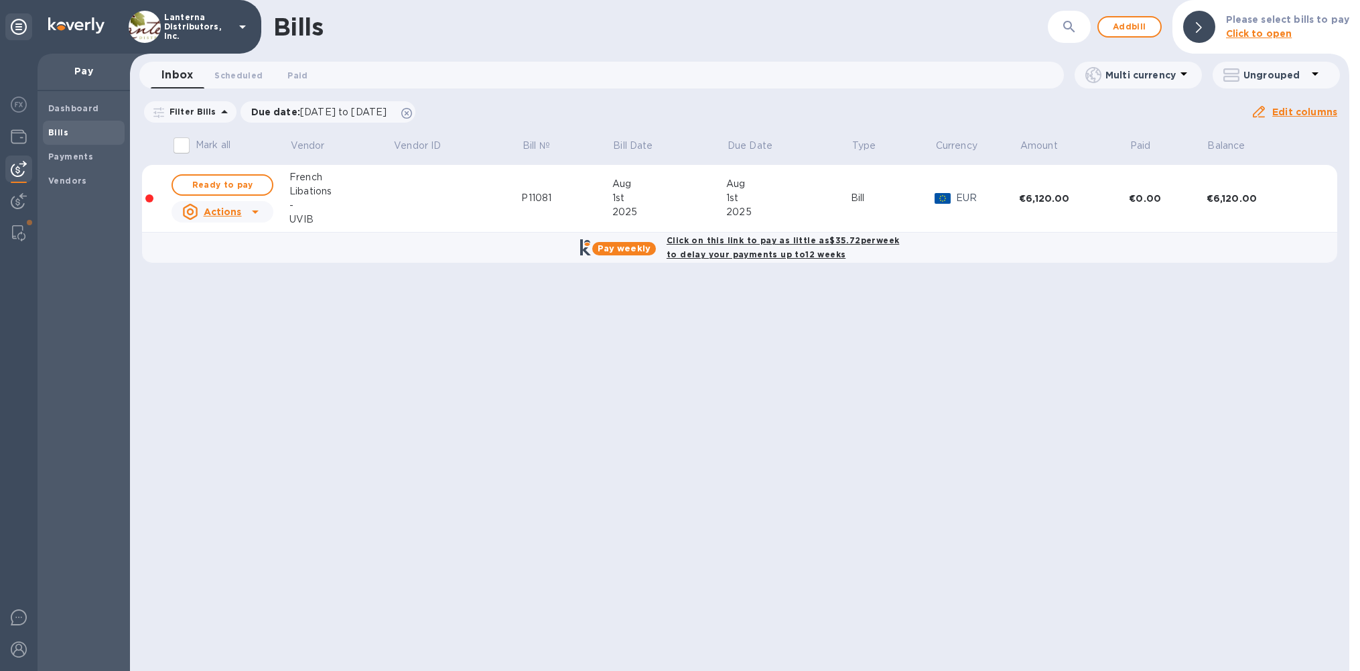
click at [350, 202] on div "-" at bounding box center [340, 205] width 103 height 14
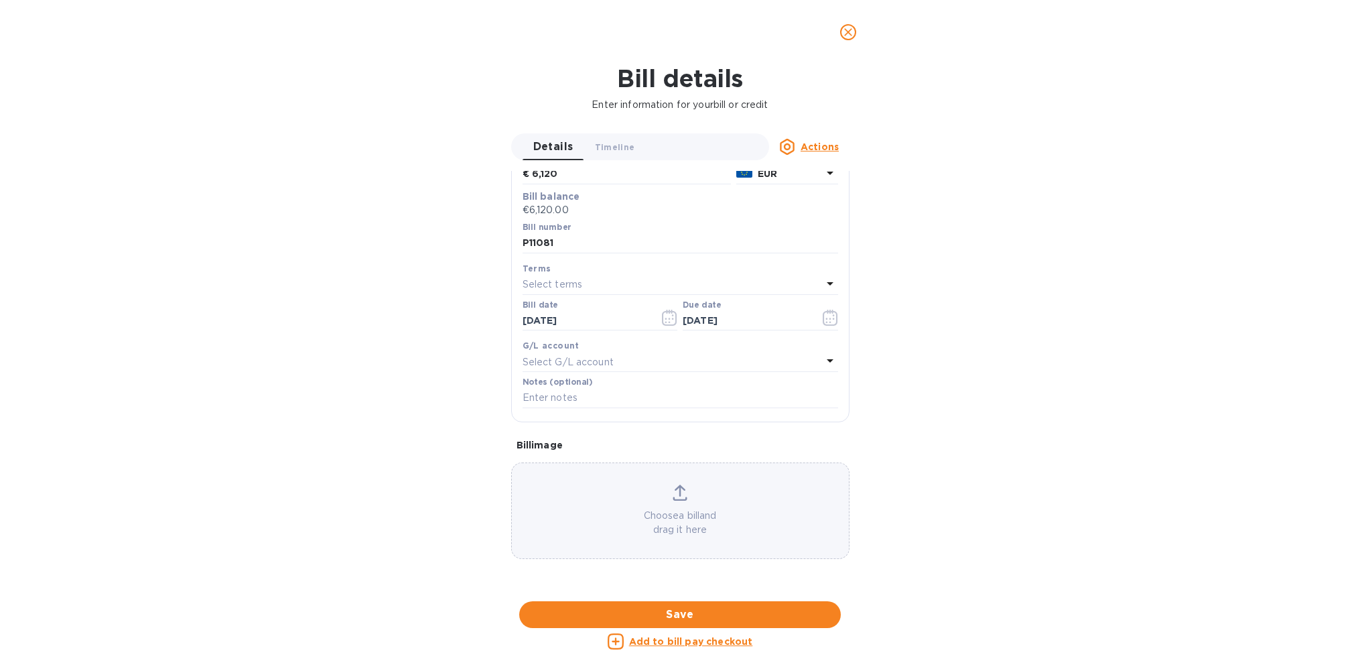
scroll to position [401, 0]
click at [639, 591] on div at bounding box center [680, 601] width 338 height 21
click at [848, 36] on icon "close" at bounding box center [848, 31] width 13 height 13
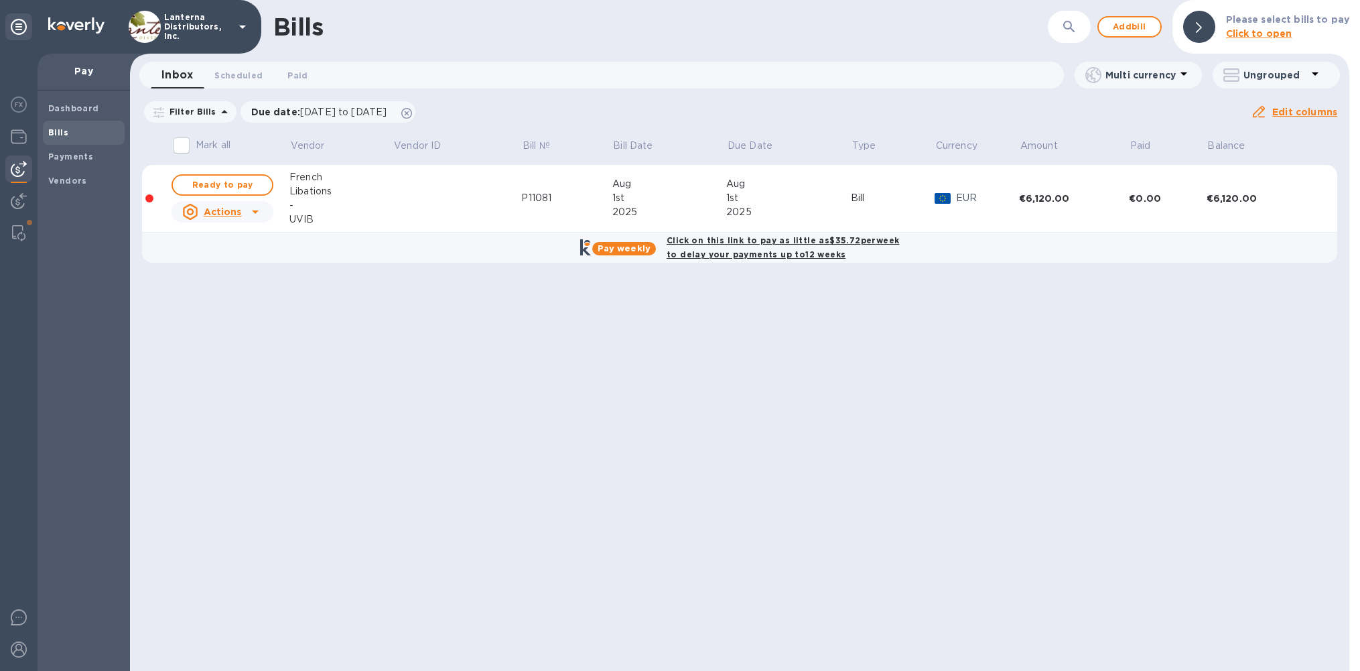
click at [301, 191] on div "Libations" at bounding box center [340, 191] width 103 height 14
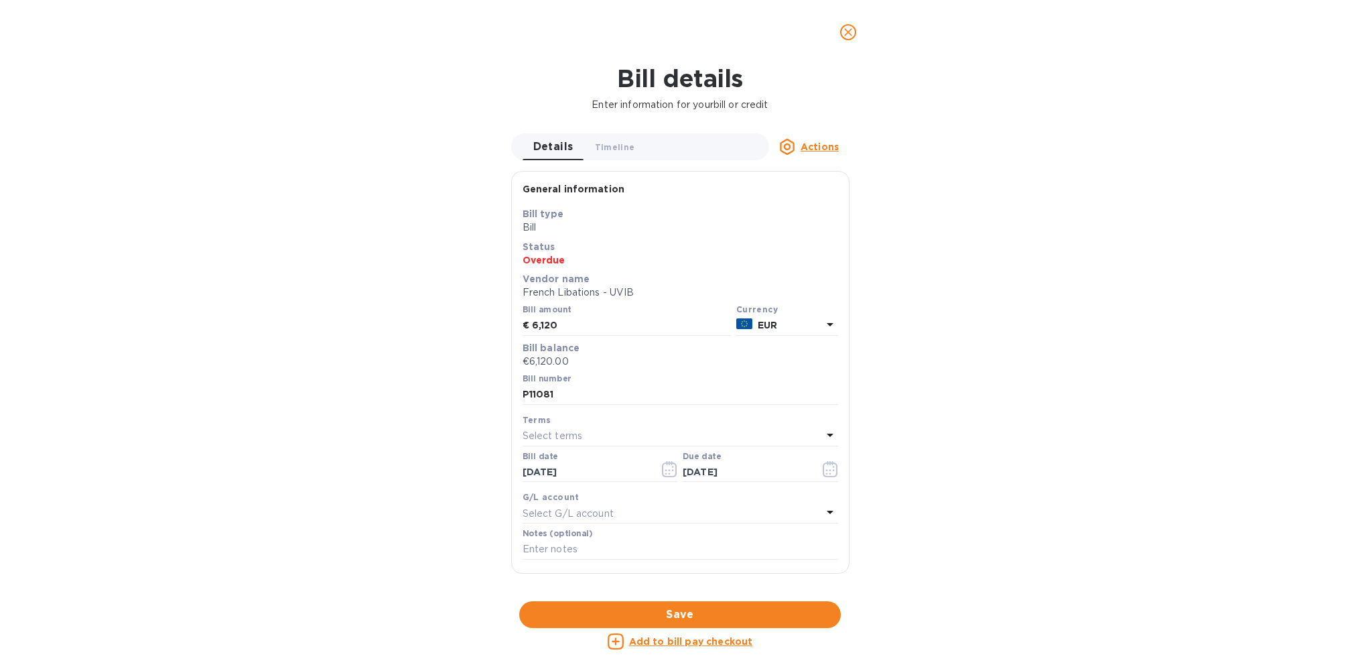
click at [851, 30] on icon "close" at bounding box center [848, 31] width 13 height 13
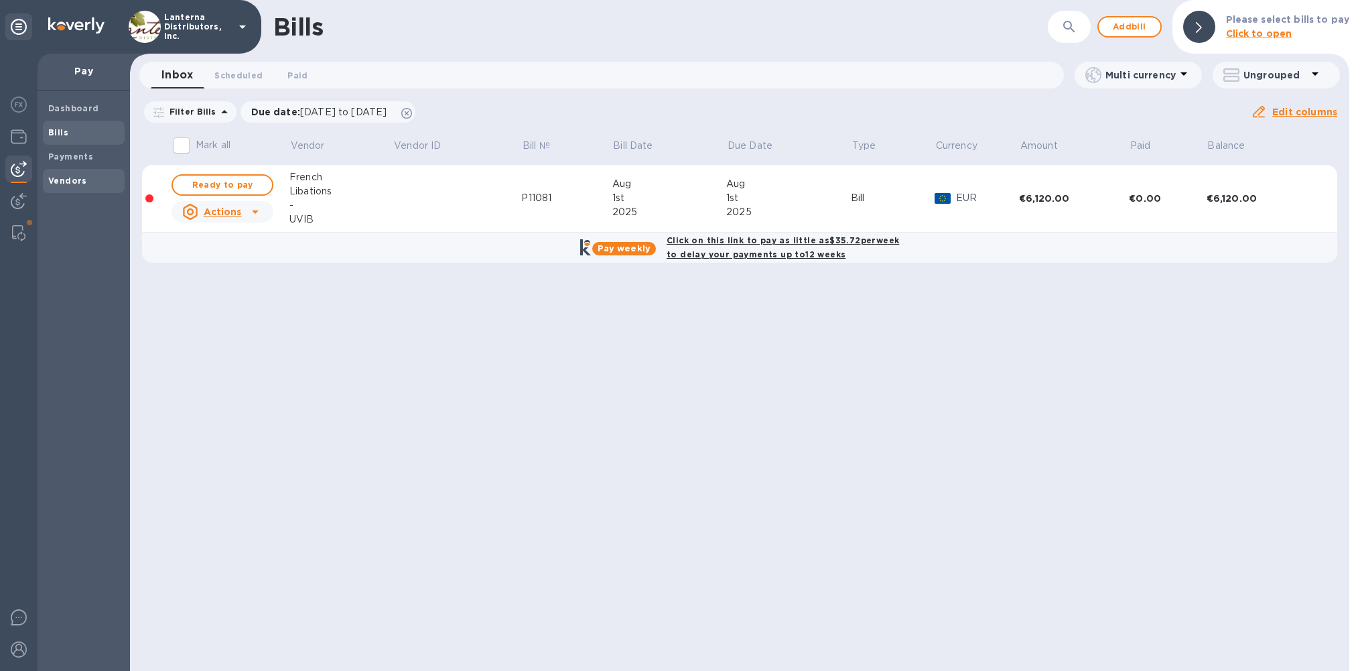
click at [73, 184] on b "Vendors" at bounding box center [67, 181] width 39 height 10
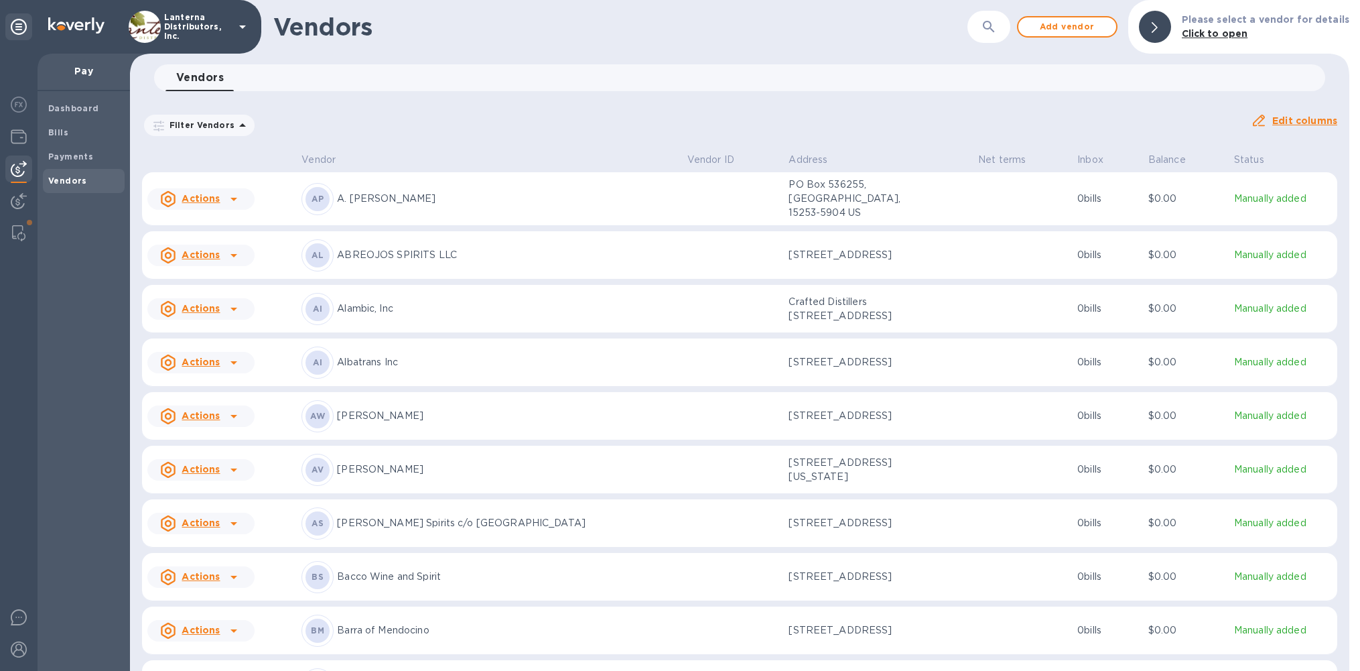
click at [281, 87] on div "Vendors 0" at bounding box center [746, 77] width 1160 height 27
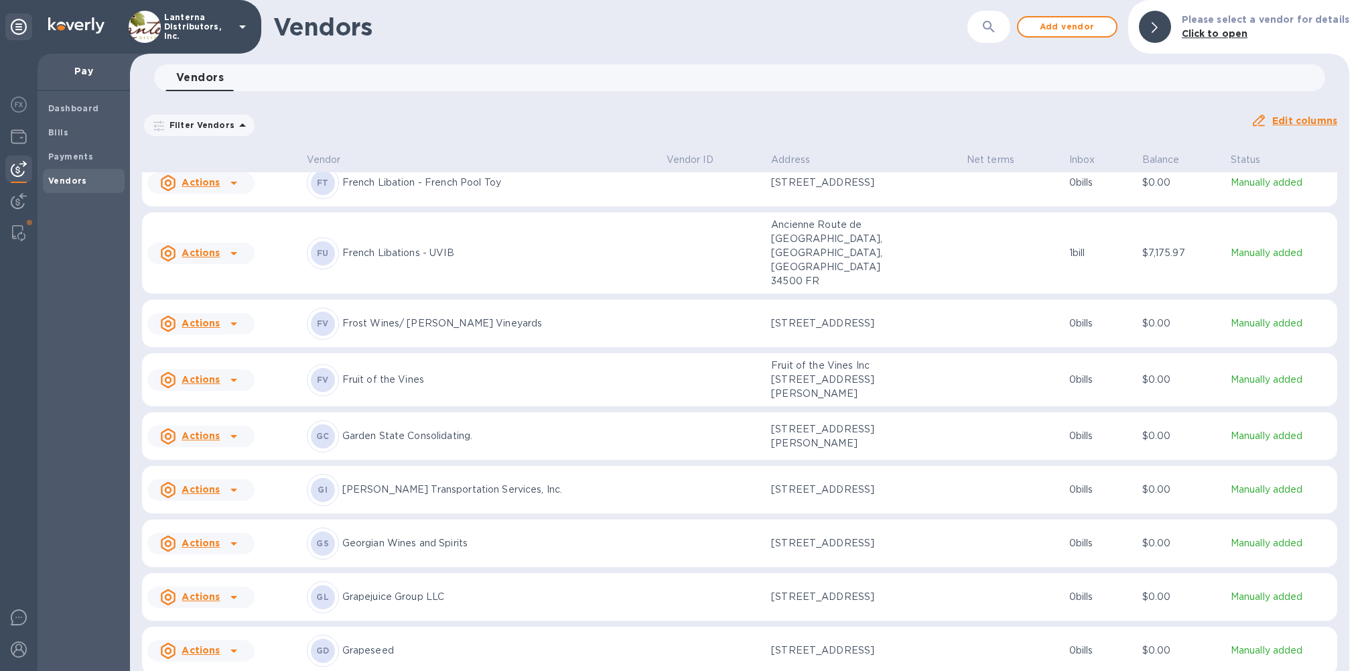
scroll to position [3090, 0]
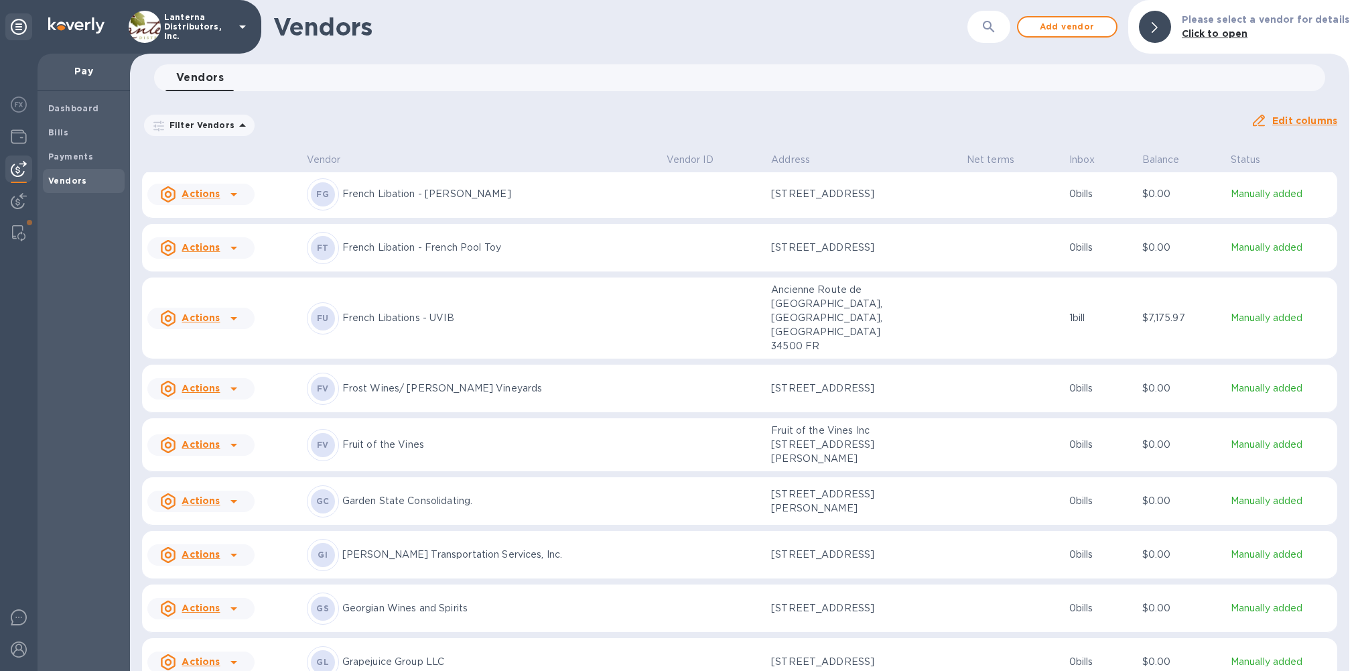
click at [503, 314] on p "French Libations - UVIB" at bounding box center [499, 318] width 314 height 14
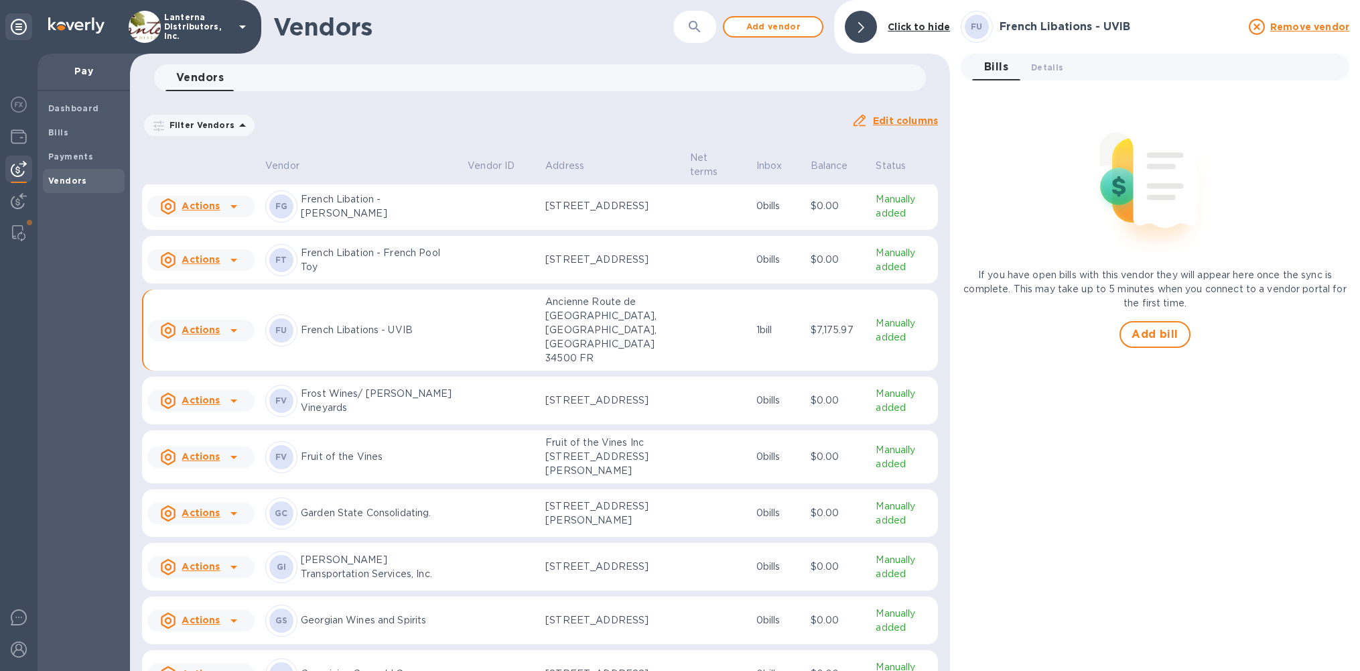
scroll to position [3112, 0]
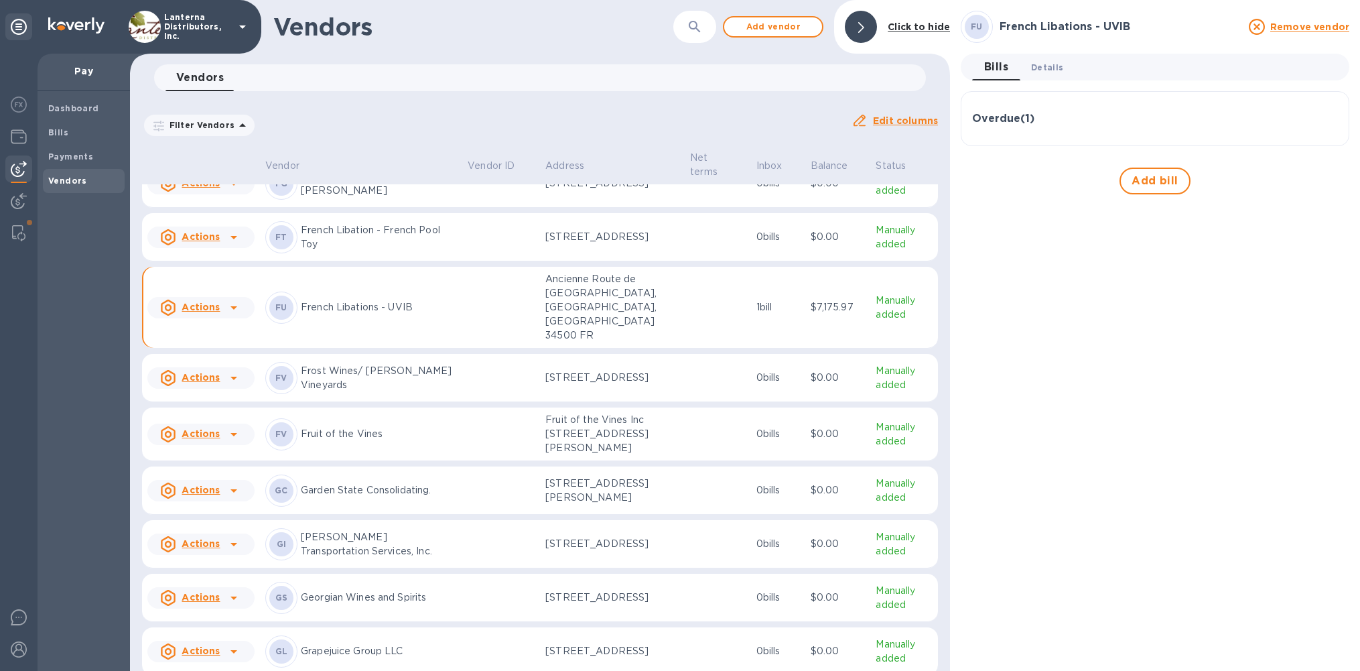
click at [1035, 66] on span "Details 0" at bounding box center [1047, 67] width 32 height 14
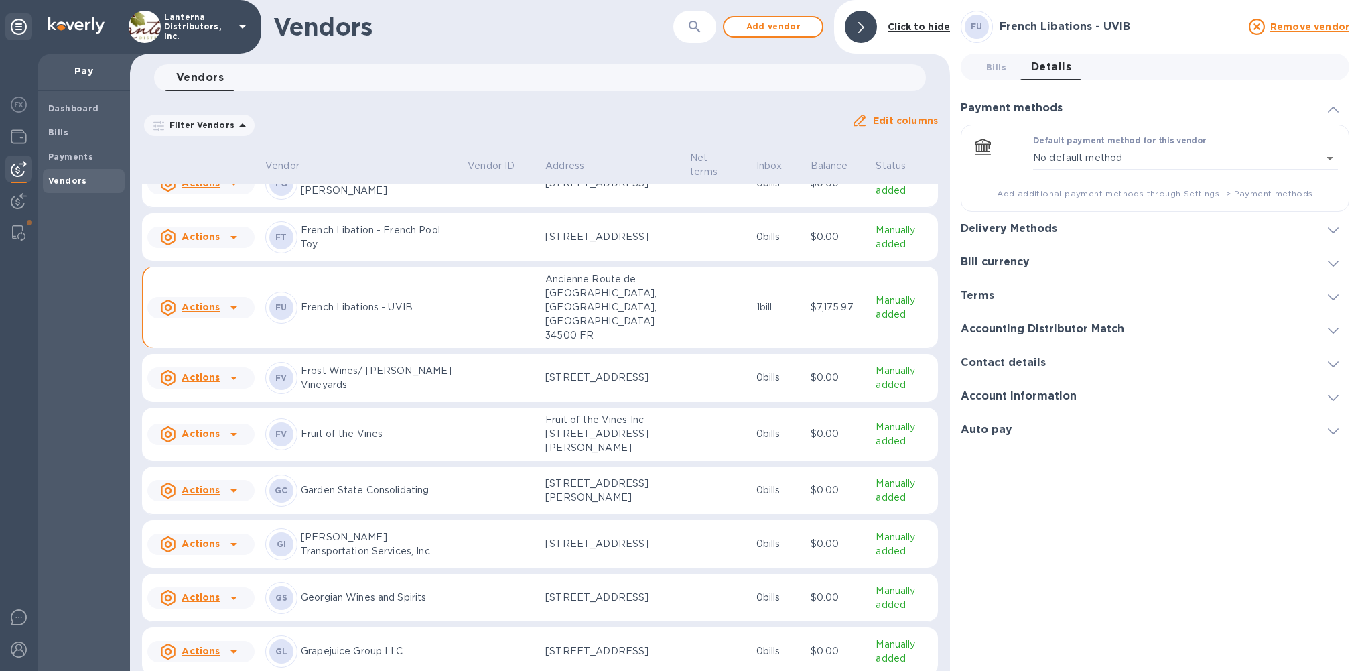
click at [1039, 228] on h3 "Delivery Methods" at bounding box center [1009, 228] width 96 height 13
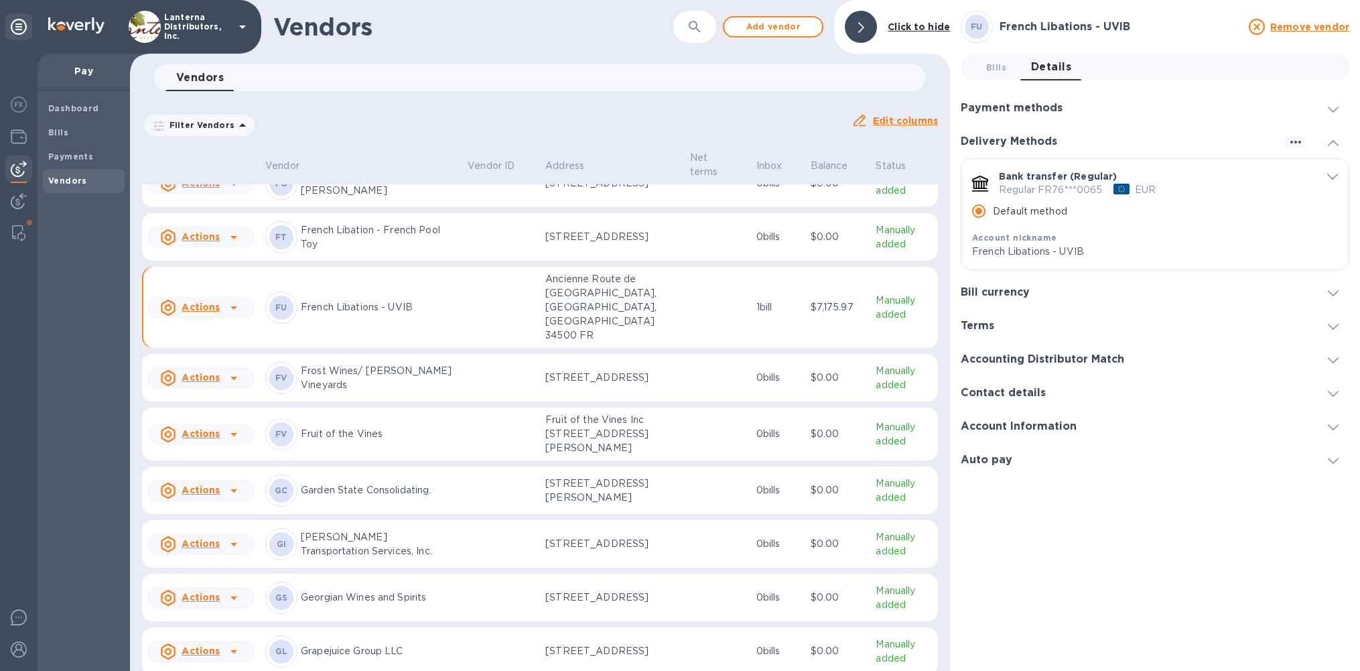
click at [1043, 106] on h3 "Payment methods" at bounding box center [1012, 108] width 102 height 13
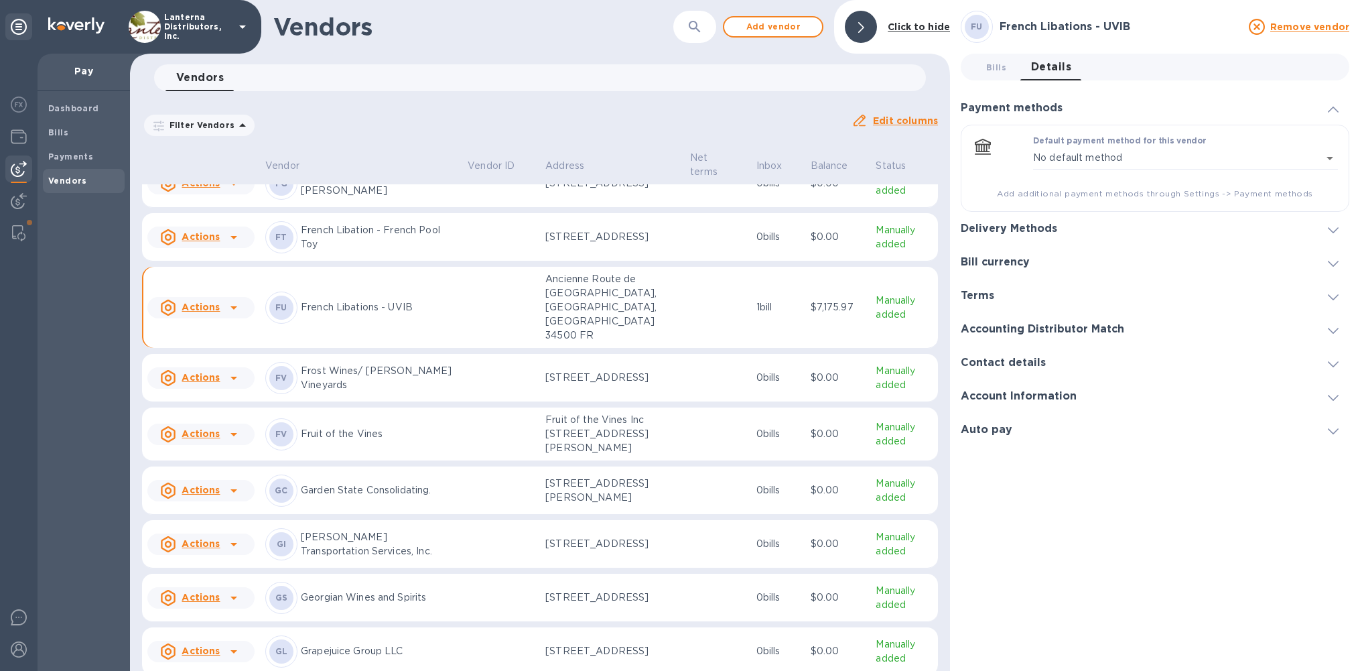
click at [1034, 226] on h3 "Delivery Methods" at bounding box center [1009, 228] width 96 height 13
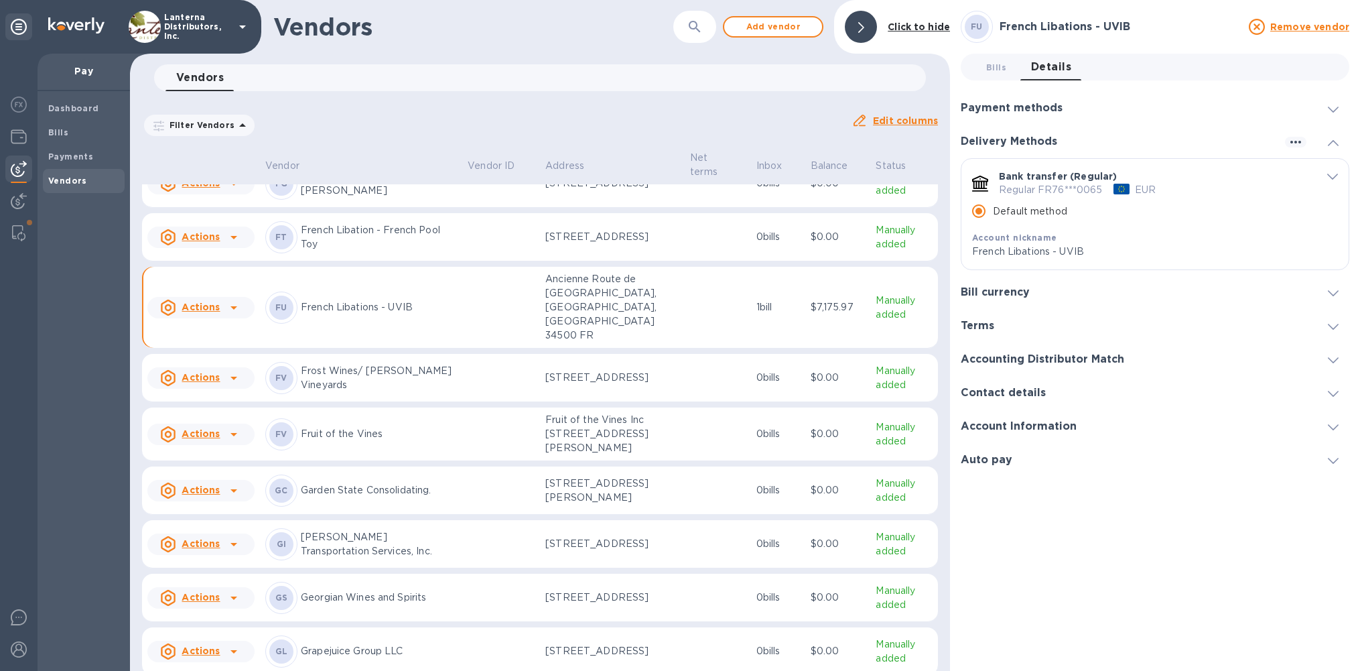
click at [1332, 177] on icon "default-method" at bounding box center [1332, 177] width 11 height 6
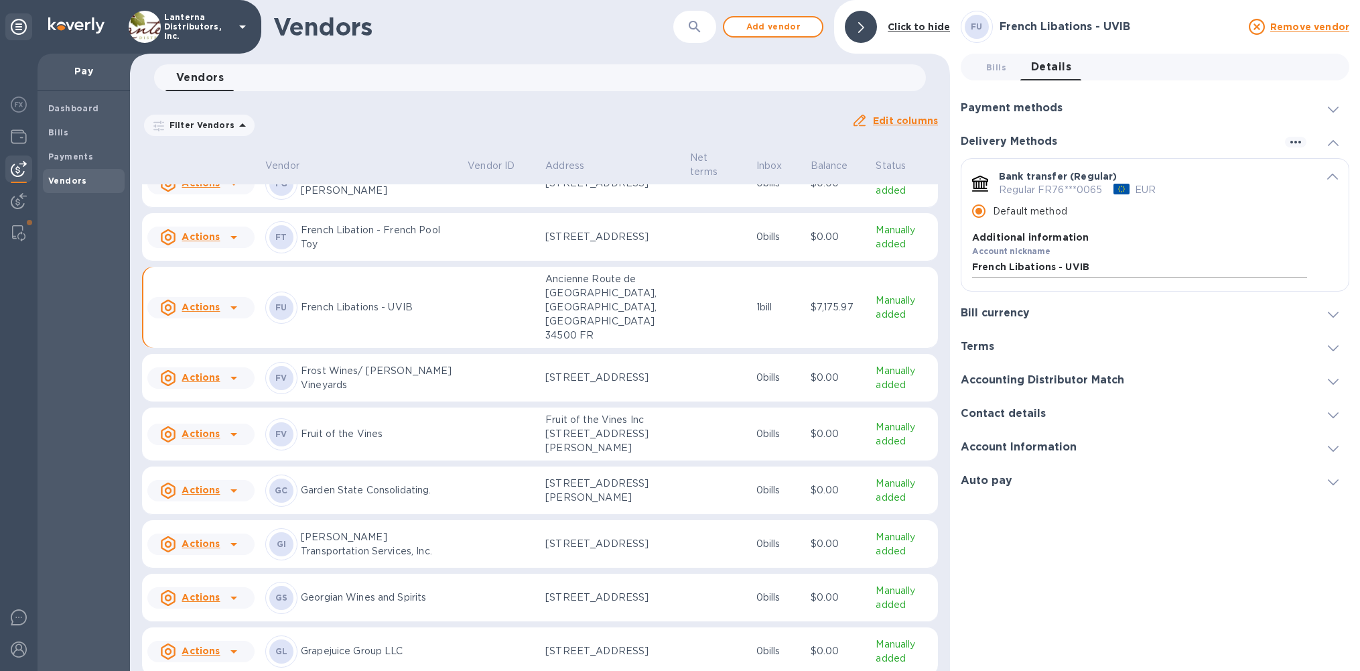
click at [1072, 269] on input "French Libations - UVIB" at bounding box center [1139, 267] width 335 height 20
click at [1060, 484] on p "French Libations UVIB" at bounding box center [1155, 491] width 366 height 14
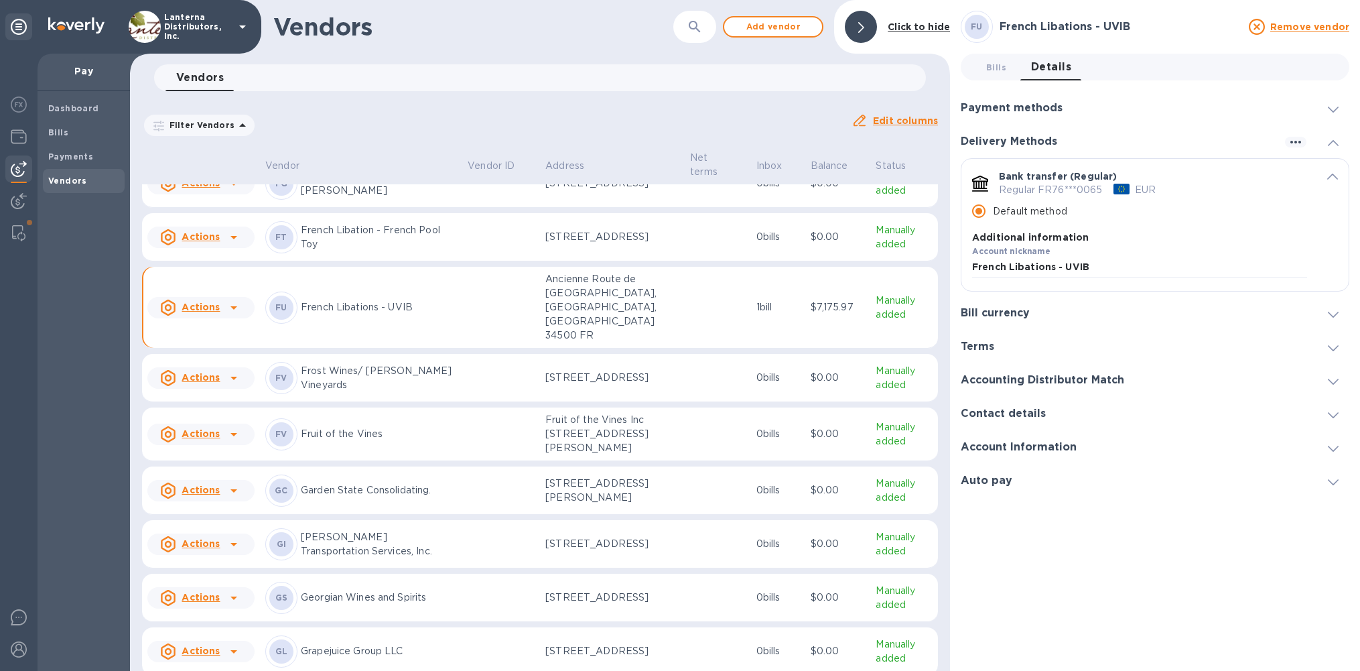
click at [1088, 484] on p "French Libations UVIB" at bounding box center [1155, 491] width 366 height 14
click at [1083, 387] on h3 "Accounting Distributor Match" at bounding box center [1042, 380] width 163 height 13
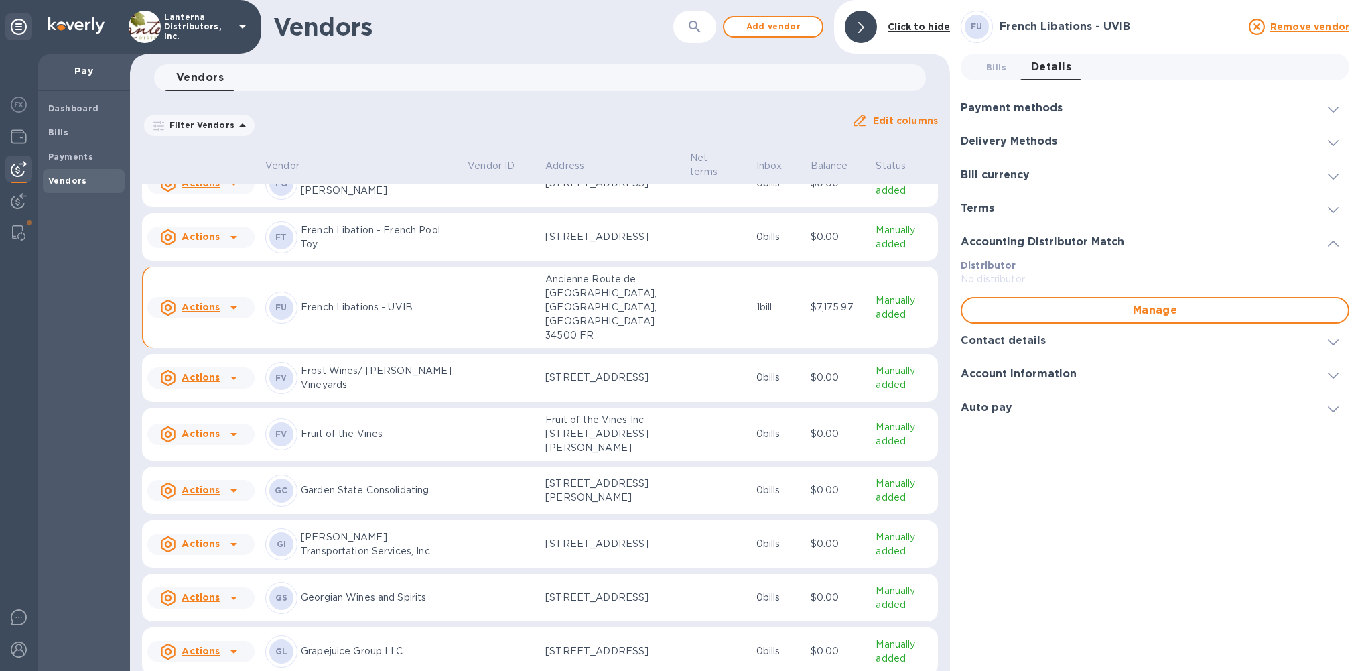
click at [1027, 374] on h3 "Account Information" at bounding box center [1019, 374] width 116 height 13
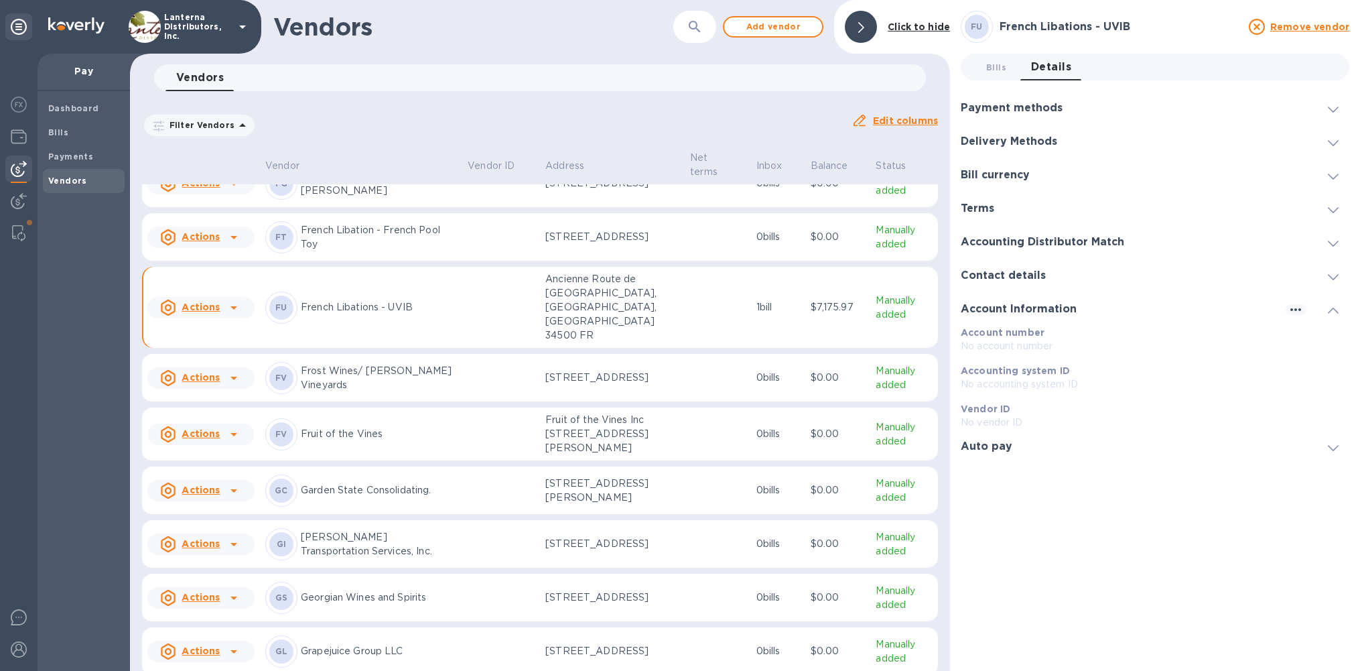
click at [986, 217] on div "Terms" at bounding box center [1155, 209] width 389 height 34
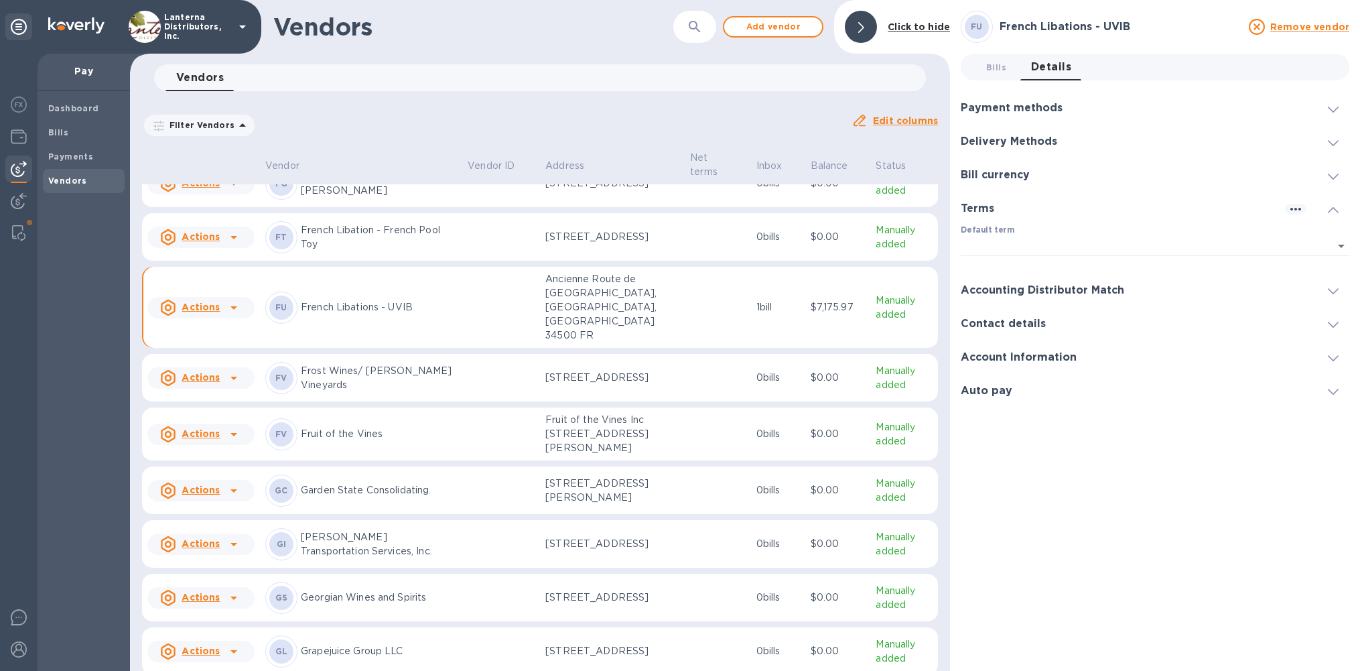
click at [998, 178] on h3 "Bill currency" at bounding box center [995, 175] width 69 height 13
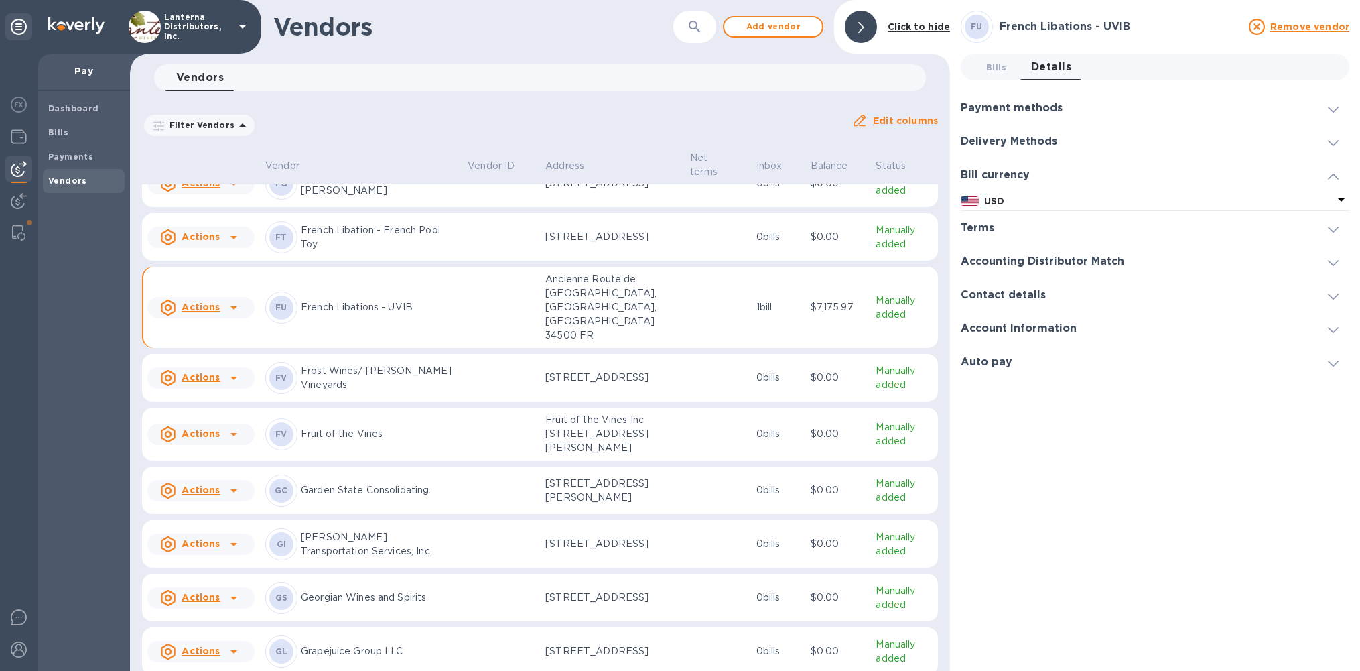
click at [1005, 141] on h3 "Delivery Methods" at bounding box center [1009, 141] width 96 height 13
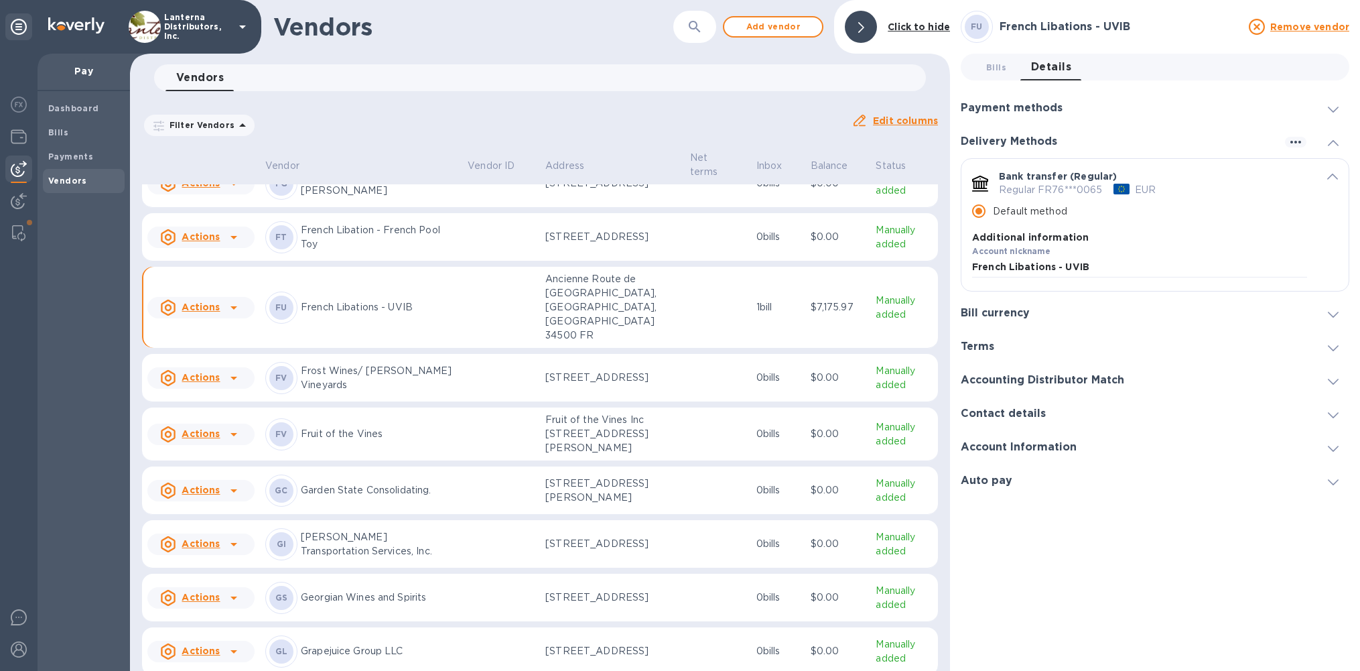
click at [1056, 190] on p "Regular FR76***0065" at bounding box center [1051, 190] width 104 height 14
click at [1121, 187] on div "default-method" at bounding box center [1122, 189] width 16 height 11
click at [1294, 144] on icon "button" at bounding box center [1296, 142] width 16 height 16
click at [1200, 149] on div at bounding box center [680, 335] width 1360 height 671
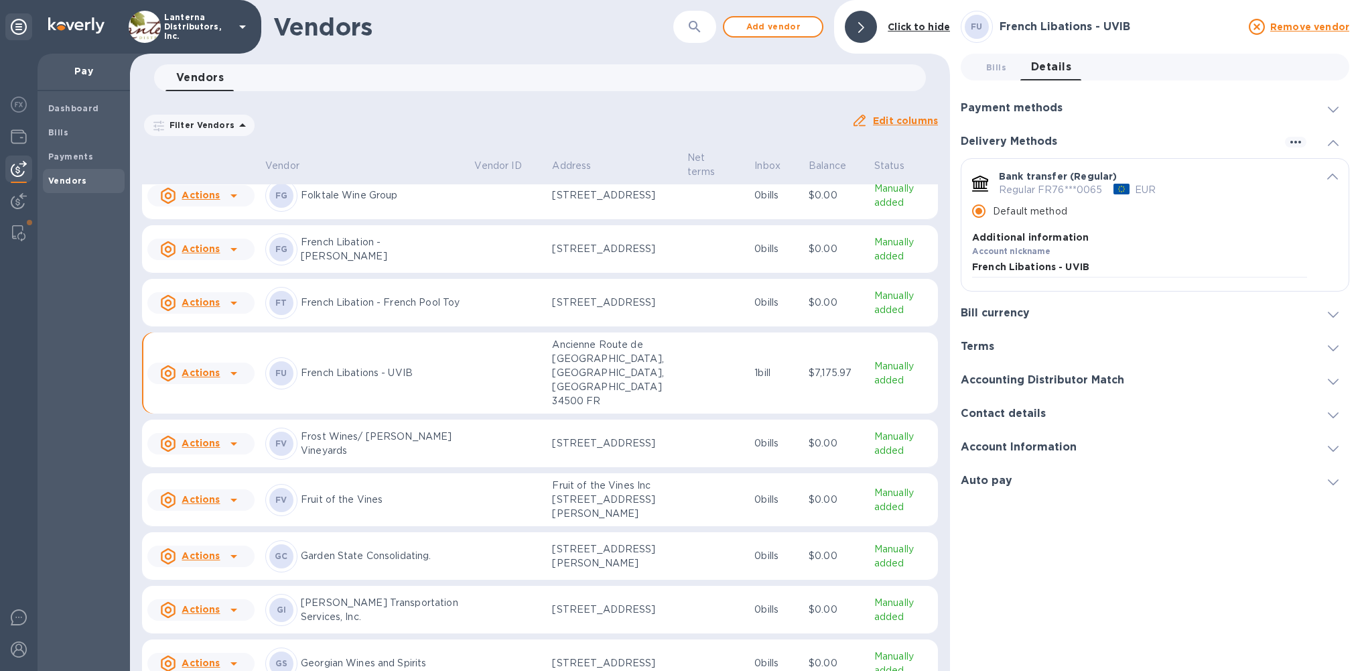
scroll to position [3018, 0]
click at [66, 131] on span "Bills" at bounding box center [83, 132] width 71 height 13
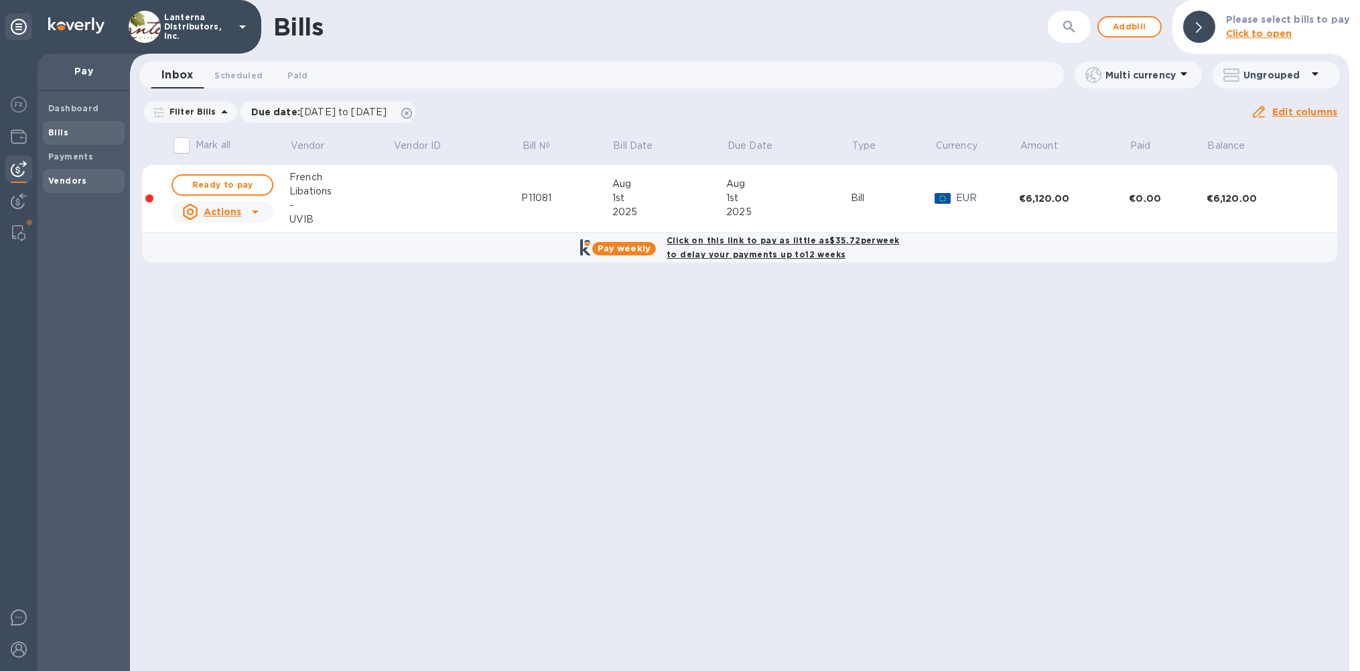
click at [68, 179] on b "Vendors" at bounding box center [67, 181] width 39 height 10
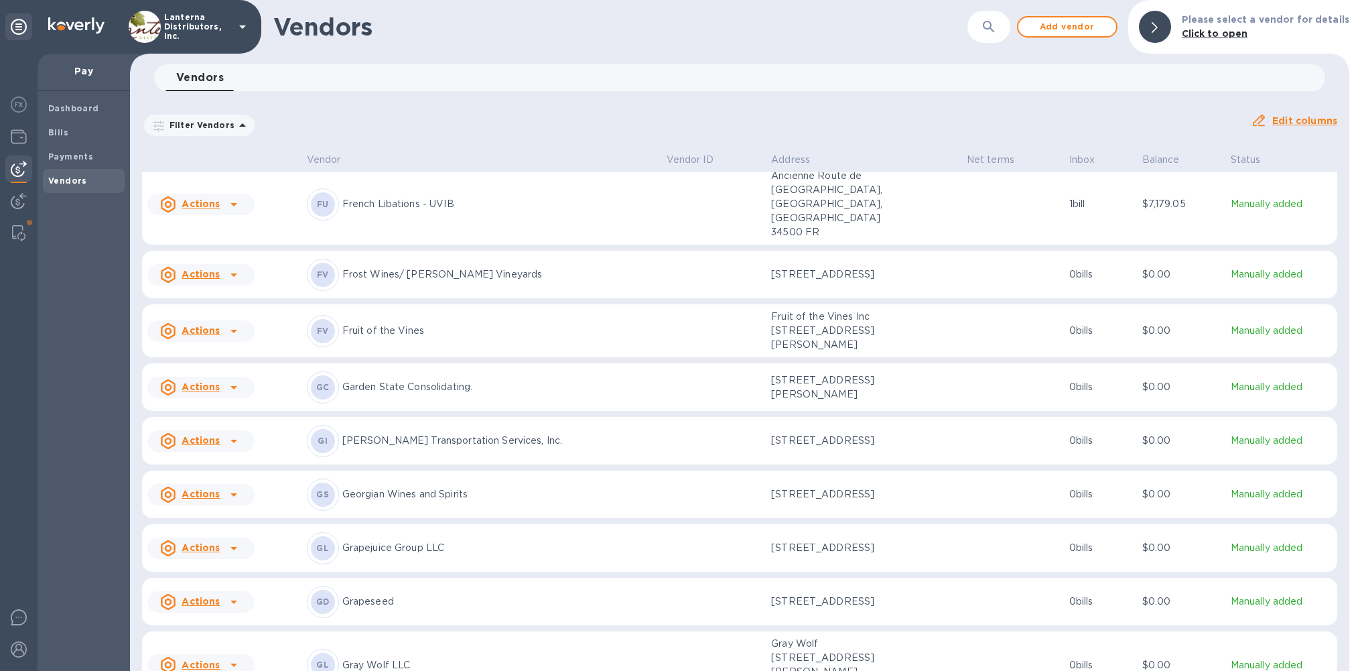
scroll to position [3234, 0]
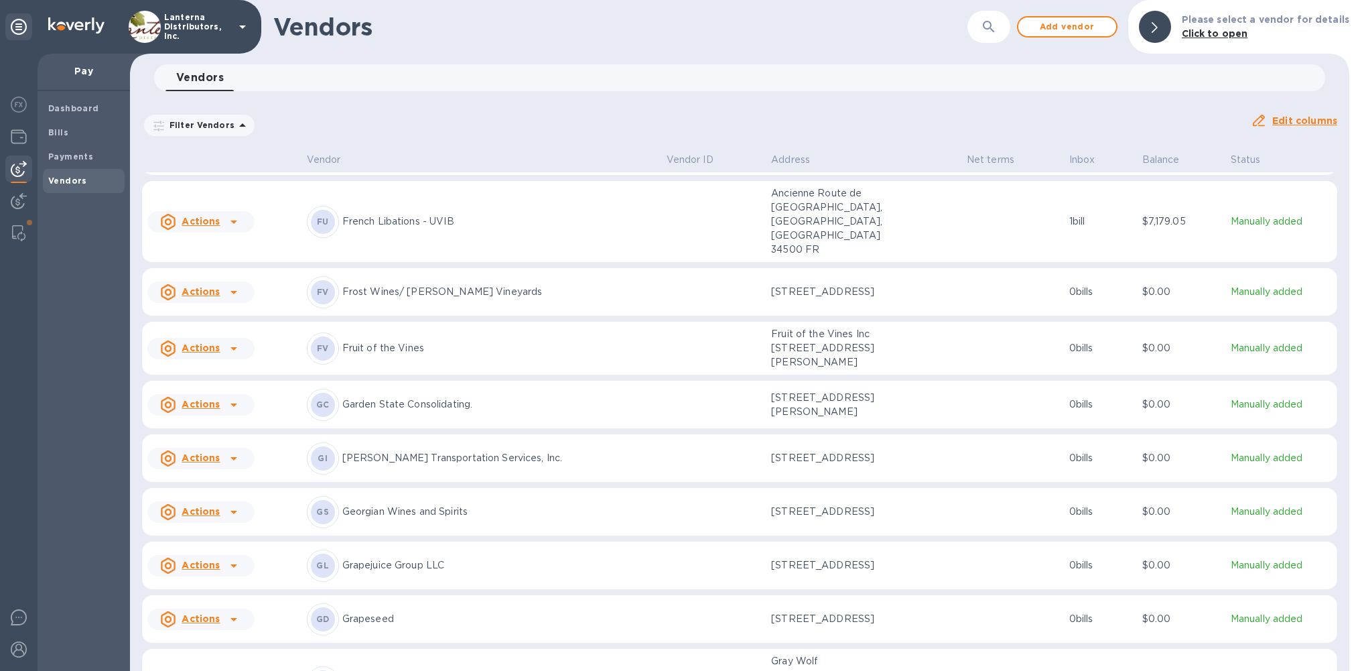
click at [543, 220] on p "French Libations - UVIB" at bounding box center [499, 221] width 314 height 14
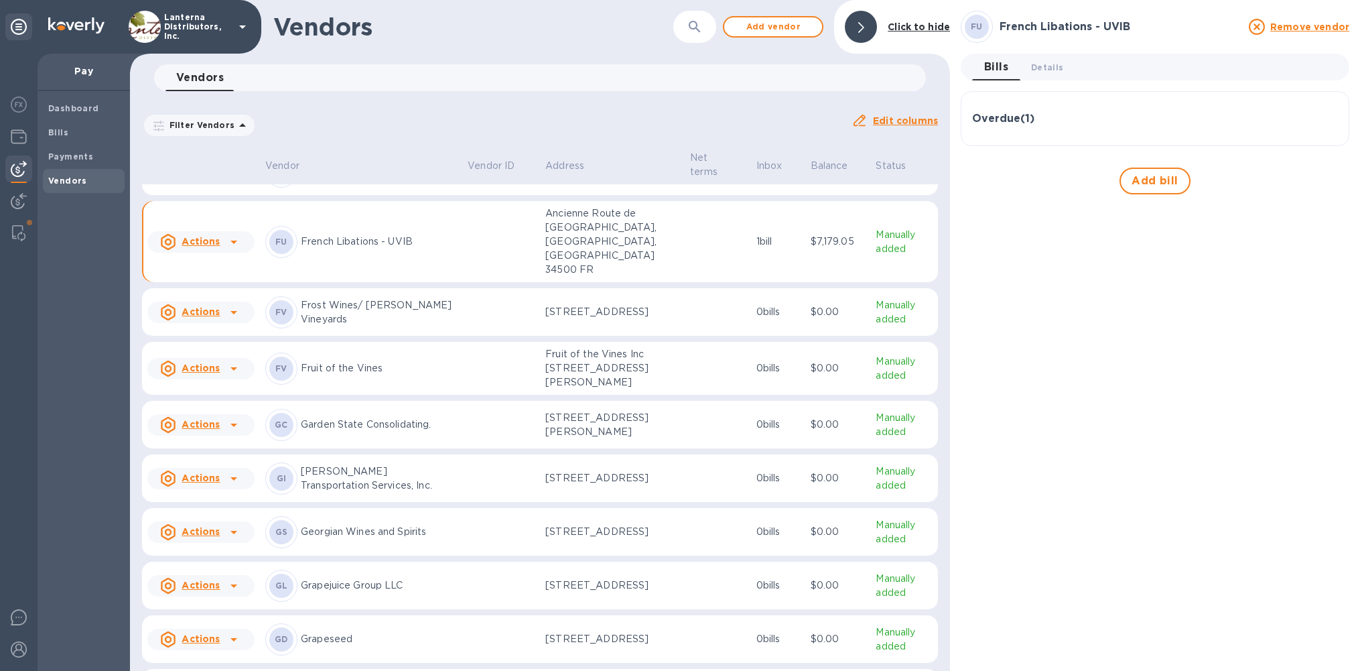
scroll to position [3216, 0]
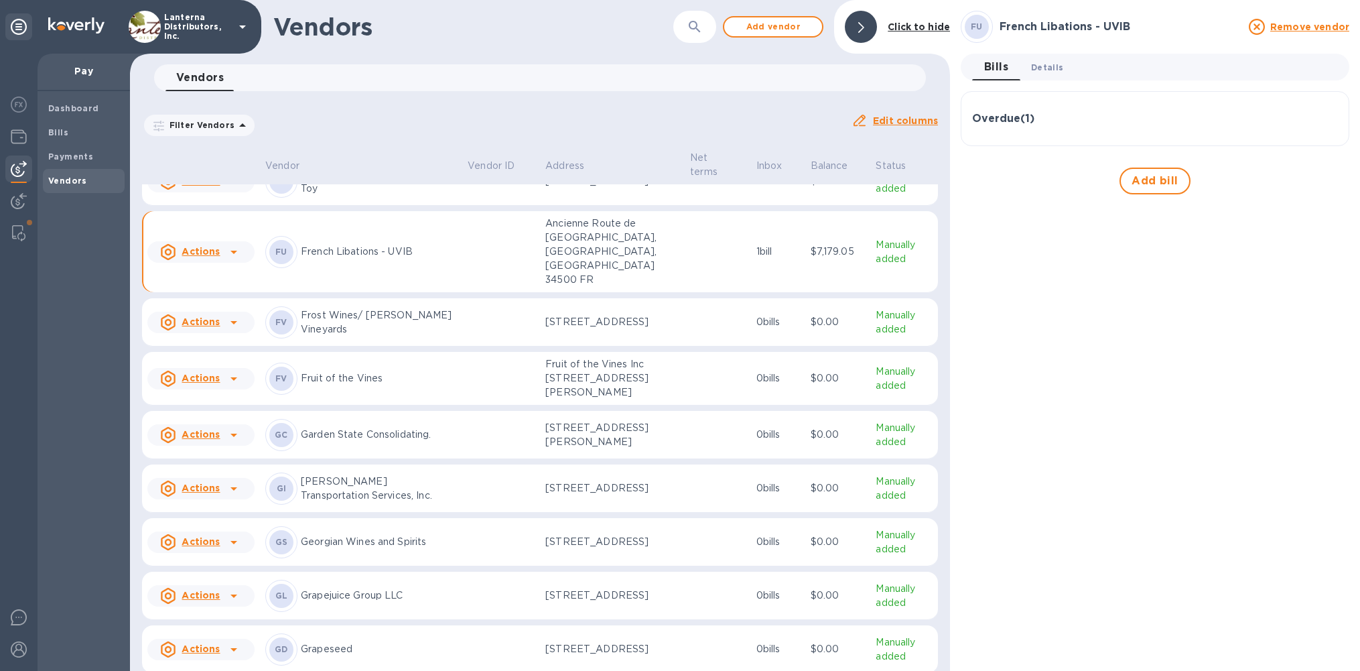
click at [1049, 70] on span "Details 0" at bounding box center [1047, 67] width 32 height 14
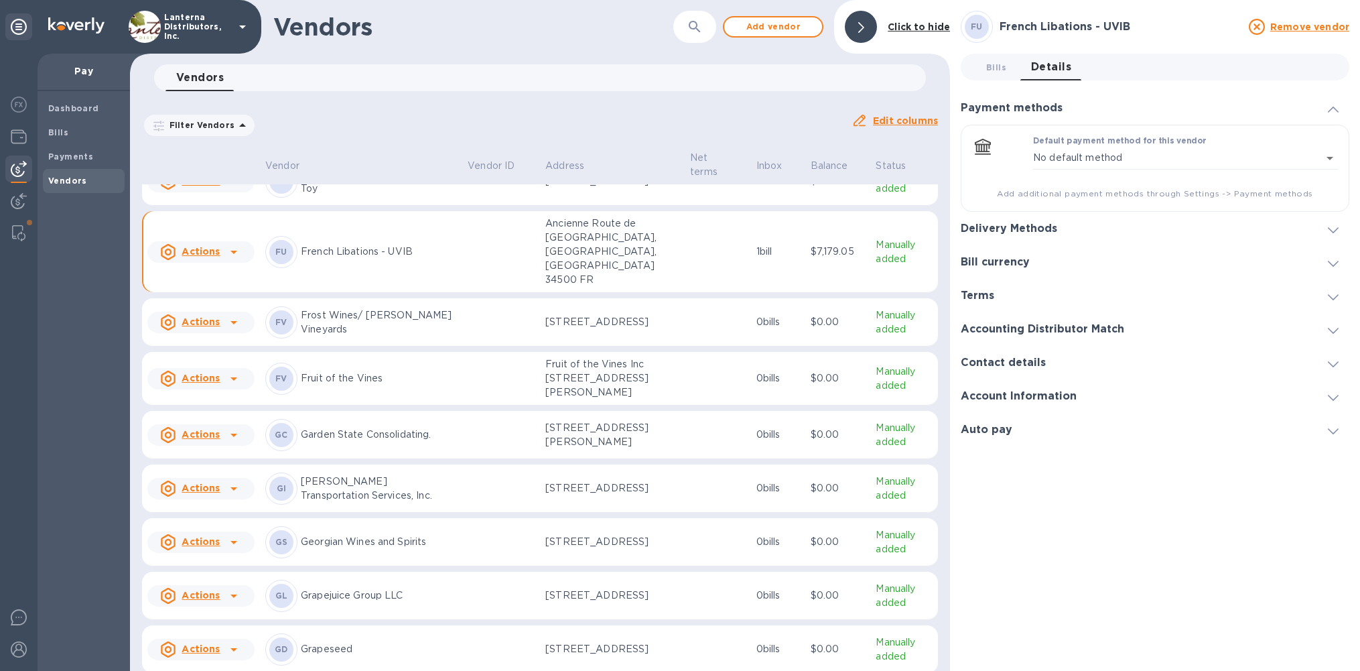
click at [1043, 226] on h3 "Delivery Methods" at bounding box center [1009, 228] width 96 height 13
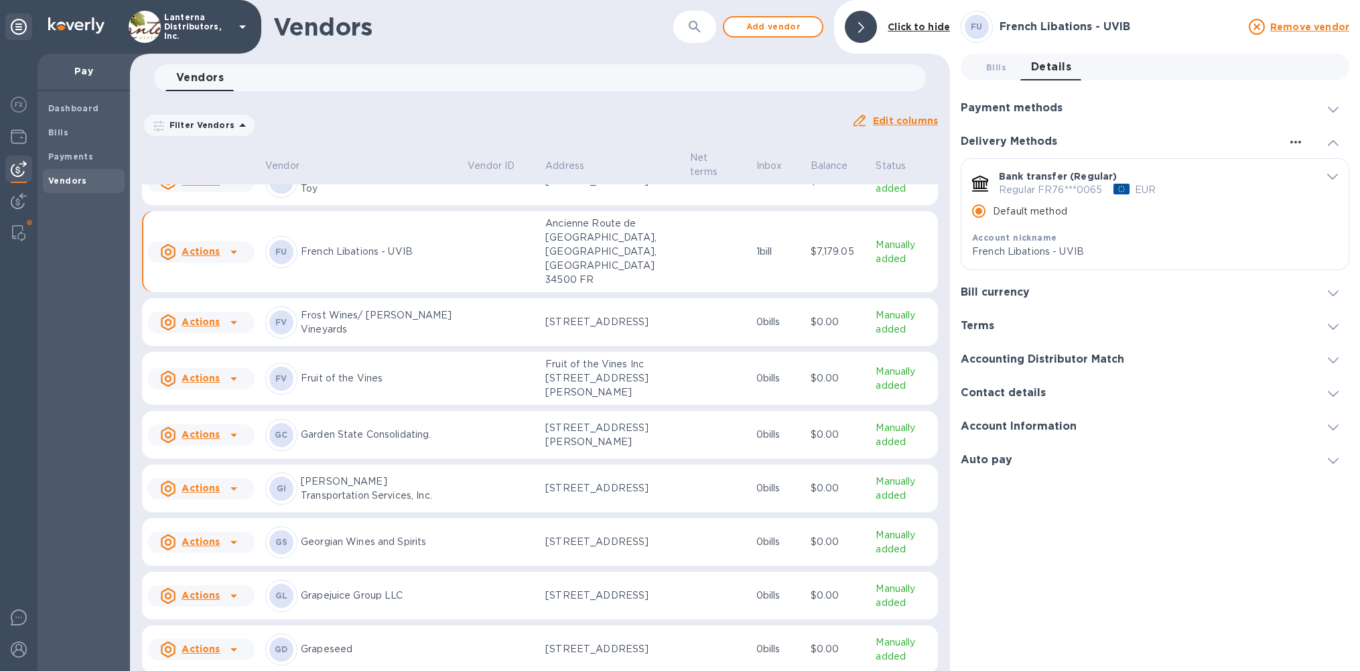
click at [1294, 139] on icon "button" at bounding box center [1296, 142] width 16 height 16
click at [1214, 137] on div at bounding box center [680, 335] width 1360 height 671
click at [1154, 182] on div "EUR" at bounding box center [1145, 189] width 26 height 19
click at [1334, 177] on icon "default-method" at bounding box center [1332, 177] width 11 height 6
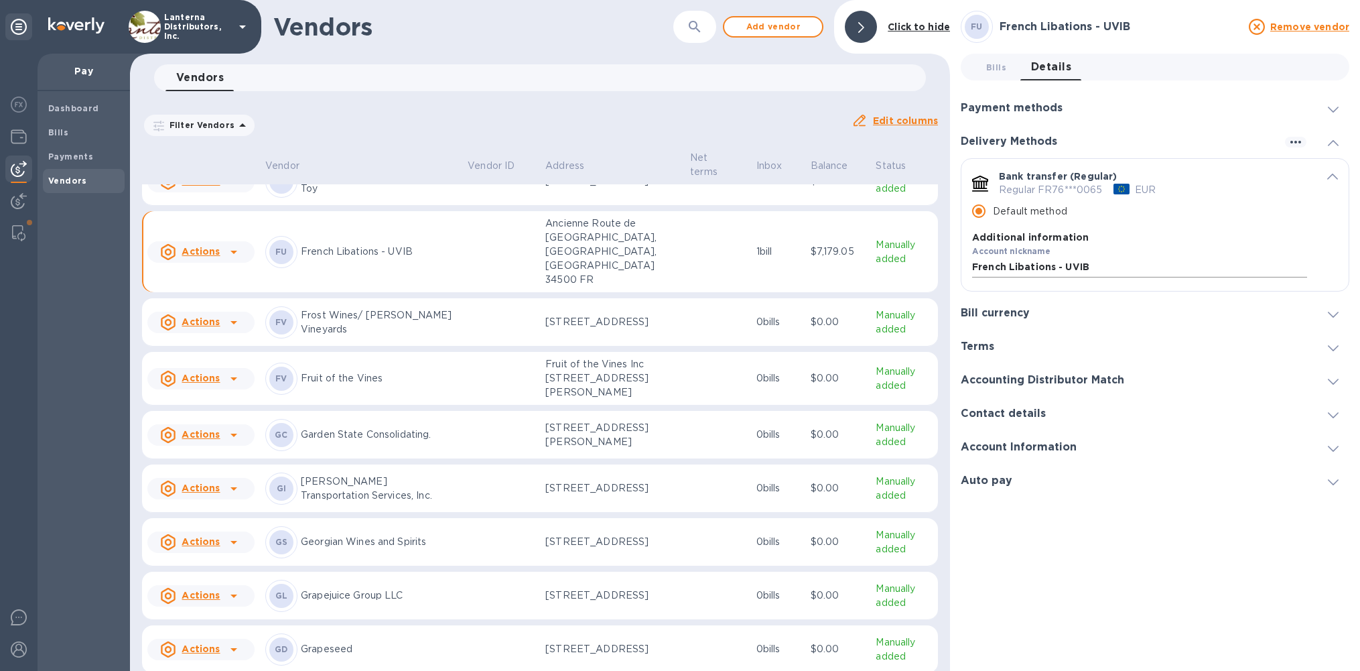
click at [1071, 267] on input "French Libations - UVIB" at bounding box center [1139, 267] width 335 height 20
type input "French Libations - [GEOGRAPHIC_DATA]"
click at [1058, 322] on input "default-method" at bounding box center [1105, 328] width 266 height 20
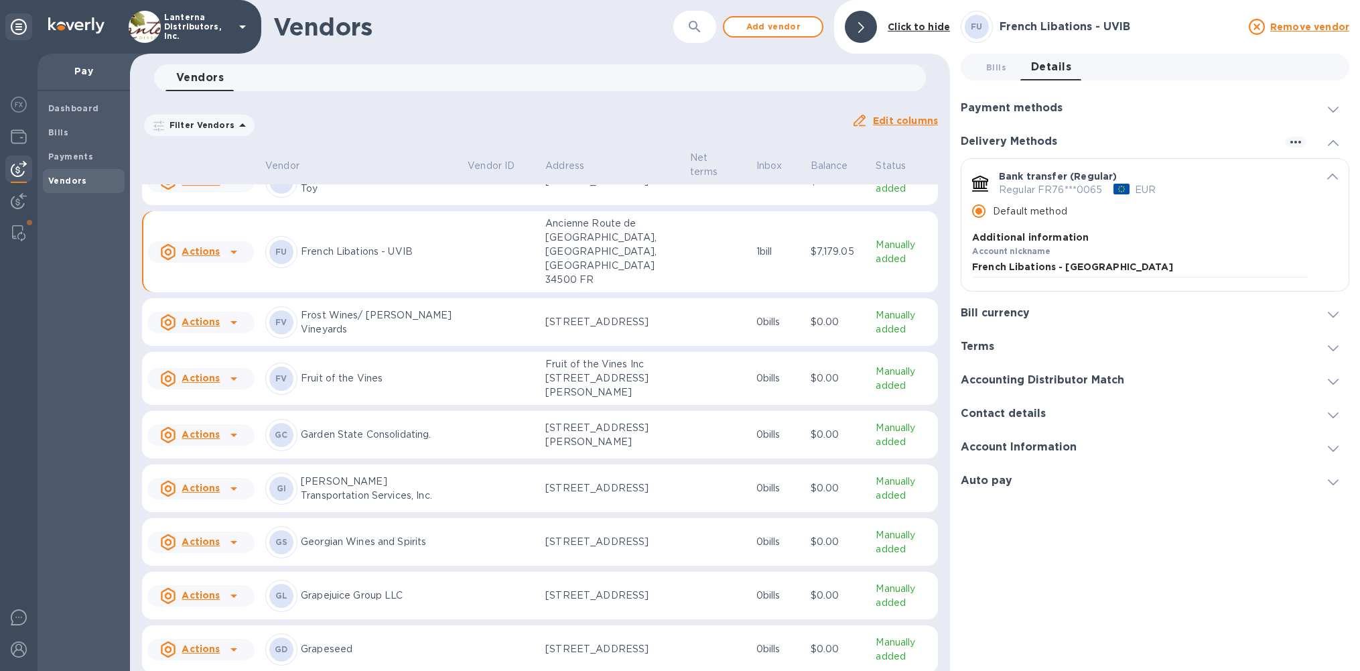
click at [1064, 484] on p "French Libations UVIB" at bounding box center [1155, 491] width 366 height 14
click at [1063, 484] on p "French Libations UVIB" at bounding box center [1155, 491] width 366 height 14
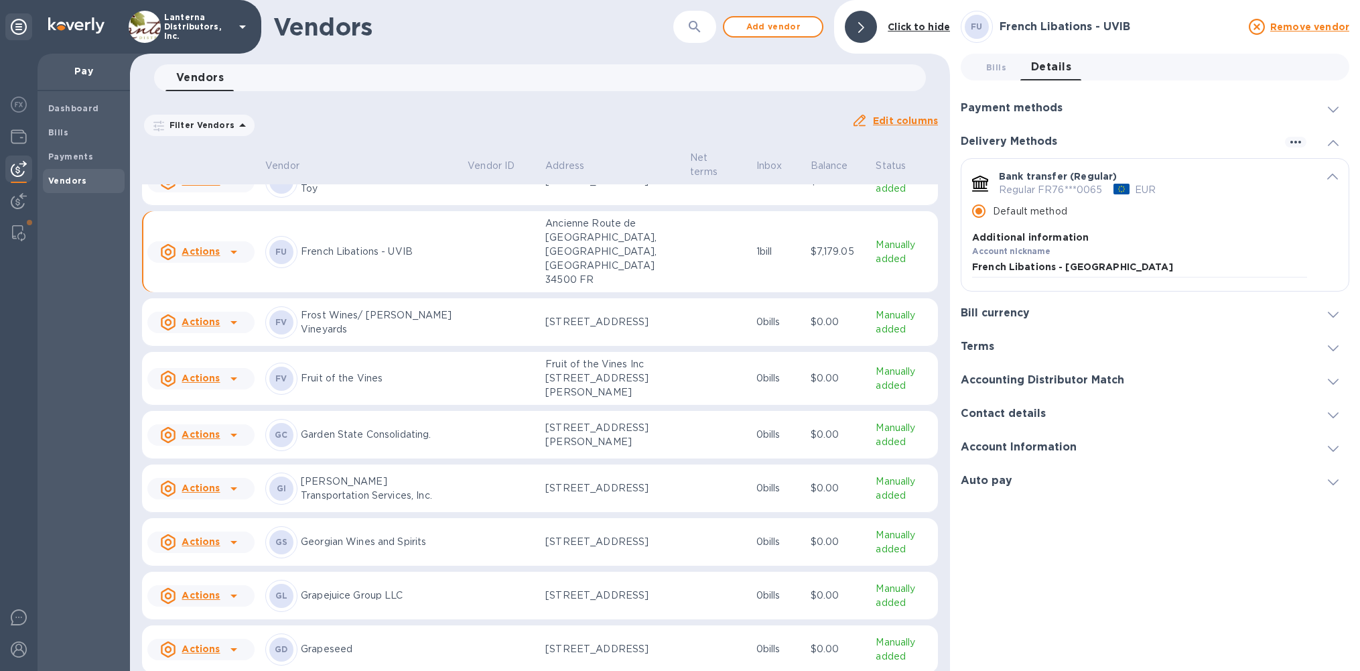
click at [1327, 176] on icon "default-method" at bounding box center [1332, 177] width 11 height 6
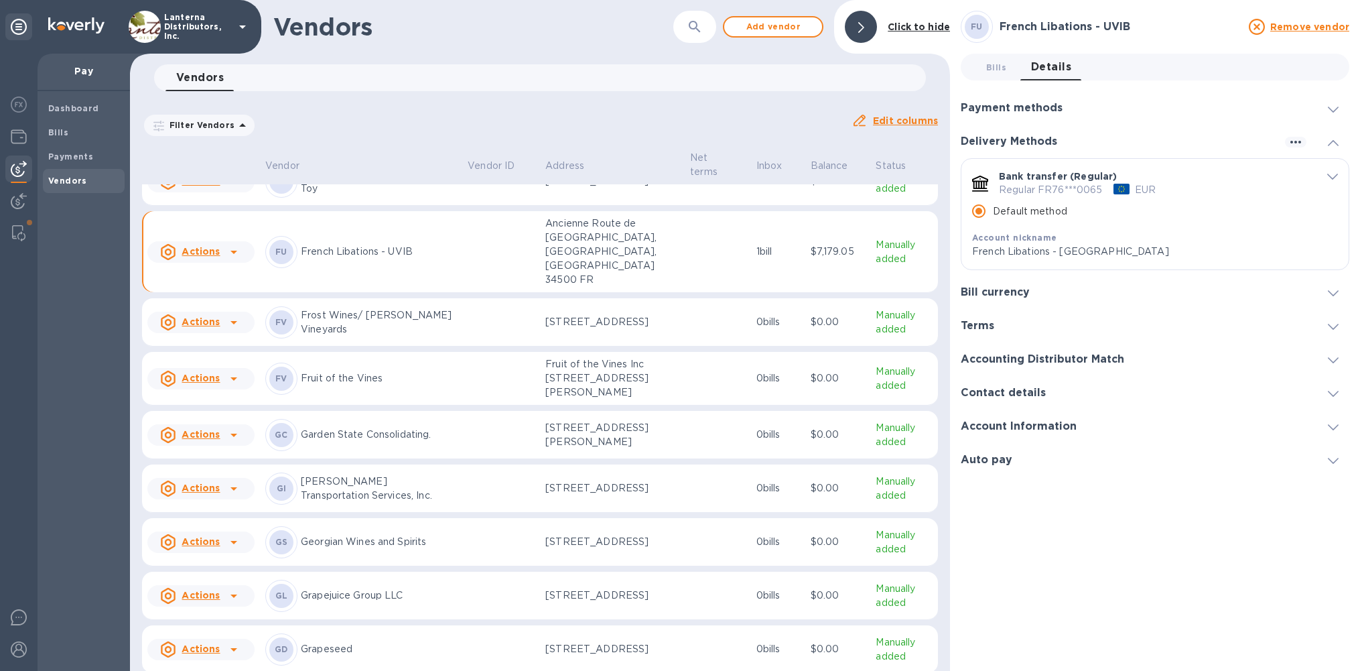
click at [1327, 176] on div "default-method" at bounding box center [1322, 176] width 31 height 13
click at [976, 30] on b "FU" at bounding box center [977, 26] width 12 height 10
click at [1023, 23] on h3 "French Libations - UVIB" at bounding box center [1120, 27] width 241 height 13
click at [462, 314] on td "[PERSON_NAME] Wines/ [PERSON_NAME] Vineyards" at bounding box center [361, 322] width 202 height 48
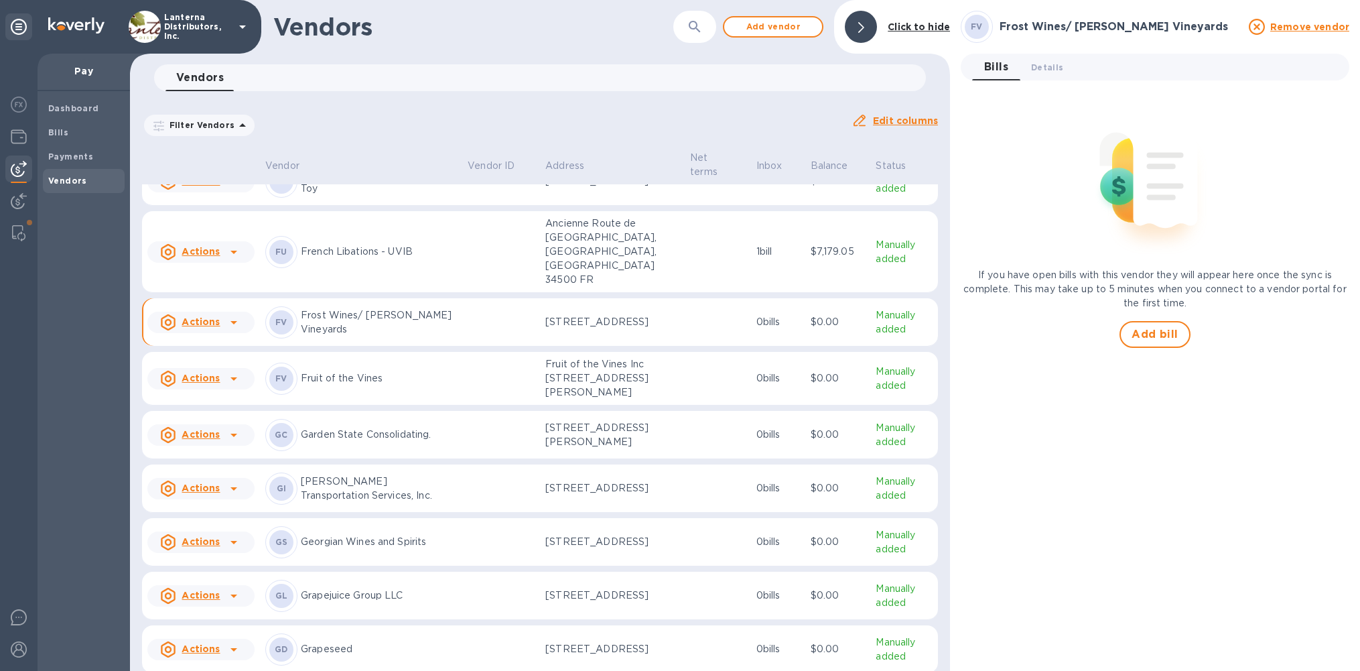
click at [457, 265] on div "FU French Libations - UVIB" at bounding box center [361, 252] width 192 height 32
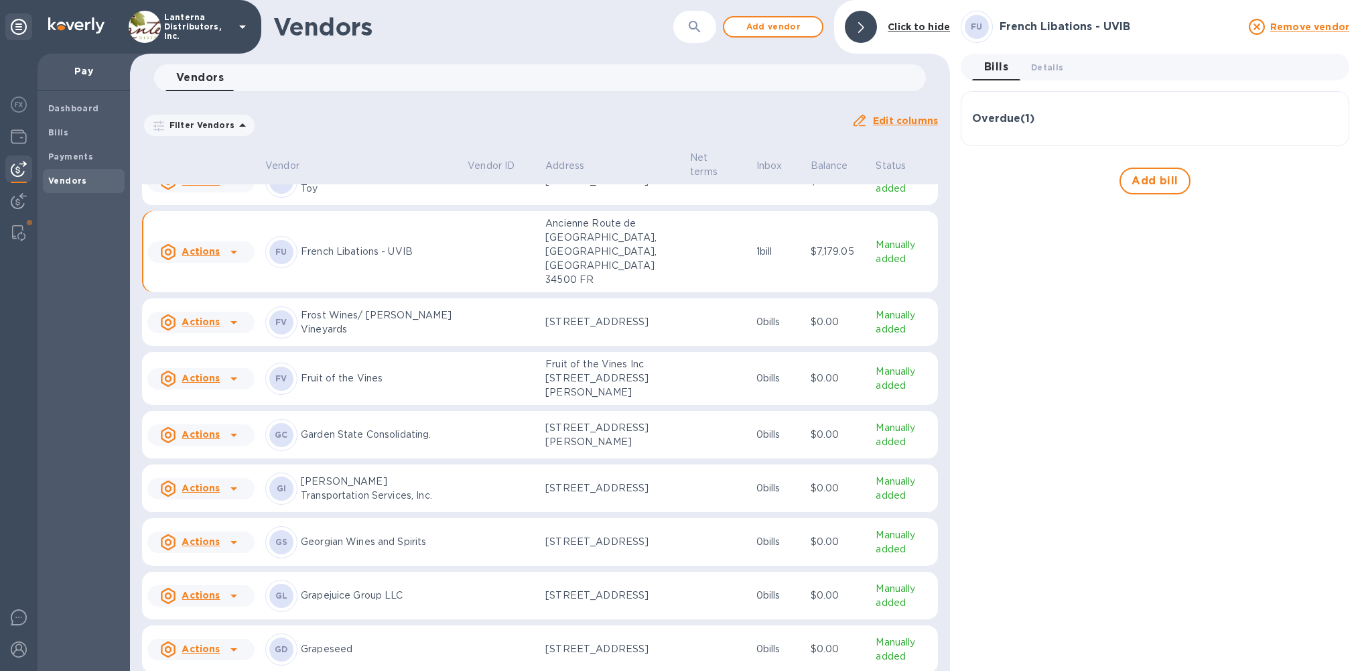
click at [233, 252] on icon at bounding box center [234, 252] width 16 height 16
click at [430, 247] on div at bounding box center [680, 335] width 1360 height 671
click at [421, 253] on p "French Libations - UVIB" at bounding box center [379, 252] width 156 height 14
click at [1050, 70] on span "Details 0" at bounding box center [1047, 67] width 32 height 14
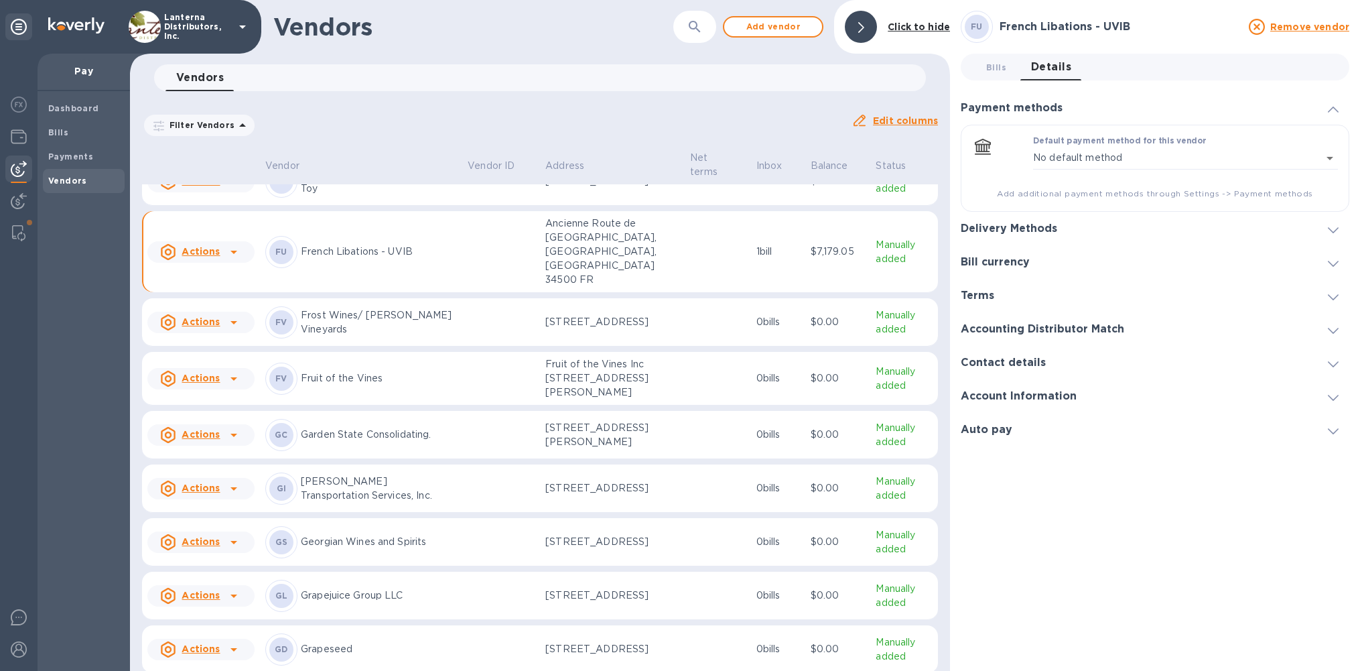
click at [1048, 224] on h3 "Delivery Methods" at bounding box center [1009, 228] width 96 height 13
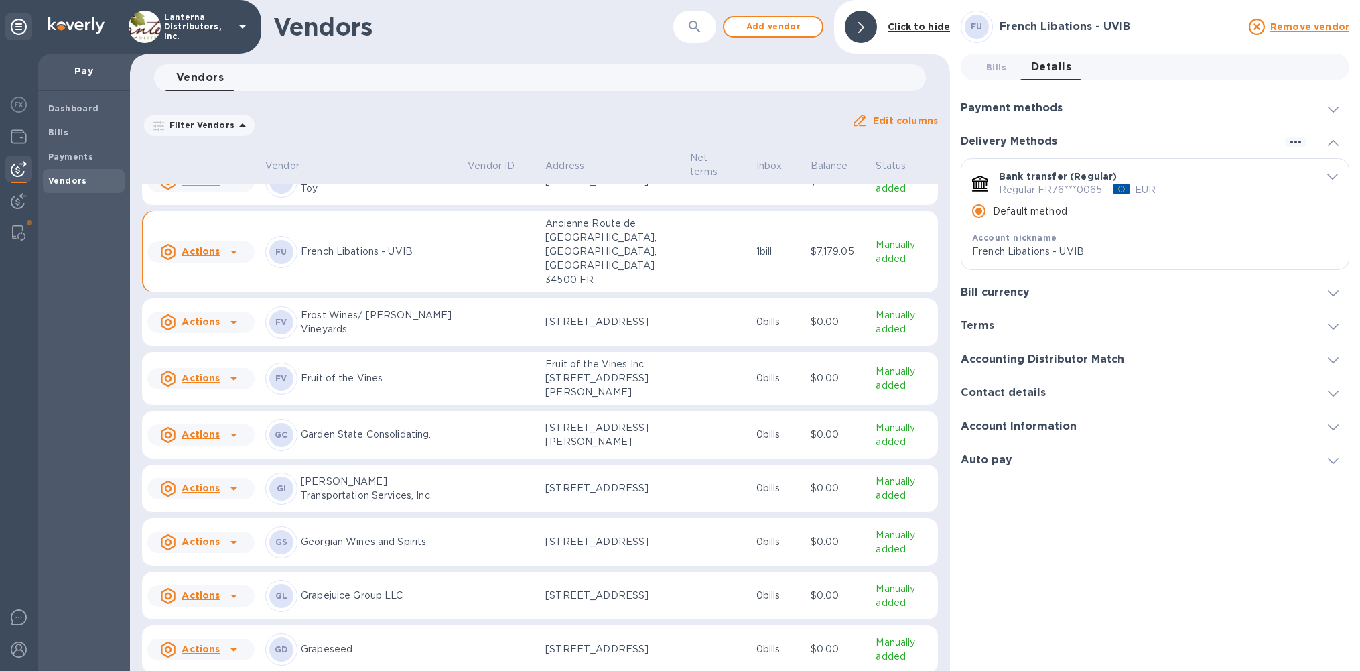
click at [233, 254] on icon at bounding box center [234, 252] width 7 height 3
click at [215, 336] on b "Remove vendor" at bounding box center [224, 340] width 79 height 11
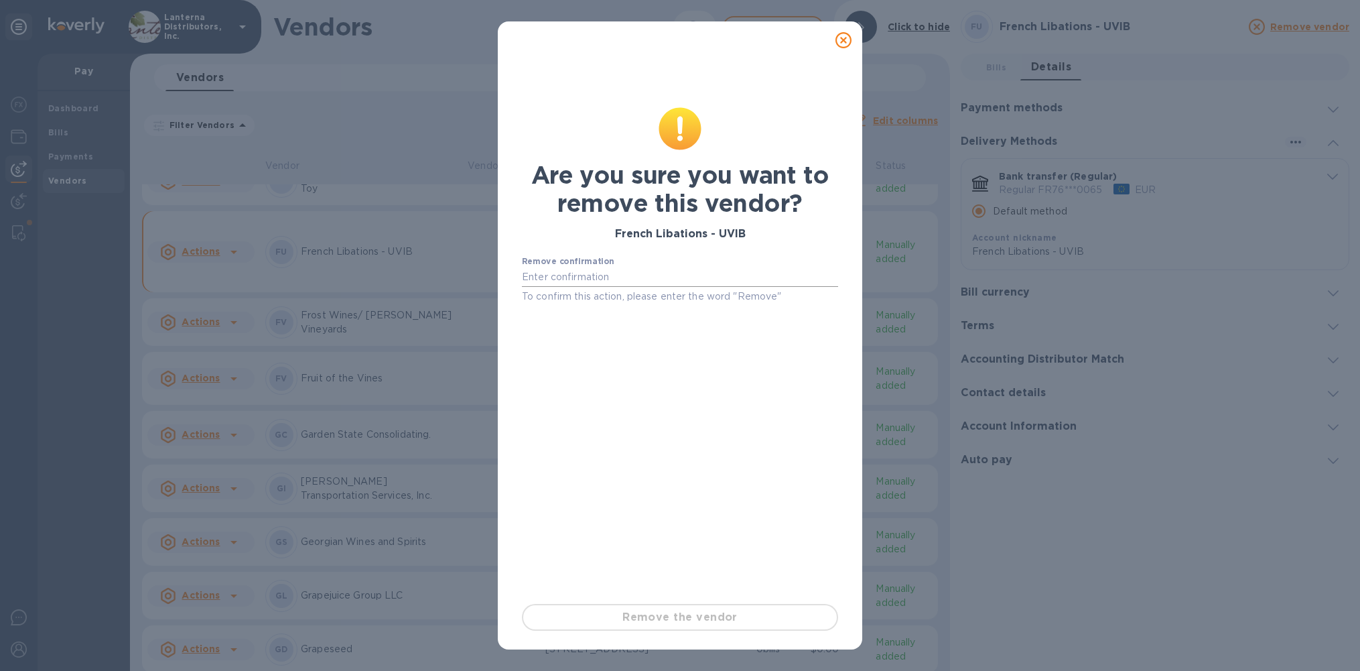
click at [573, 277] on input "text" at bounding box center [680, 277] width 316 height 20
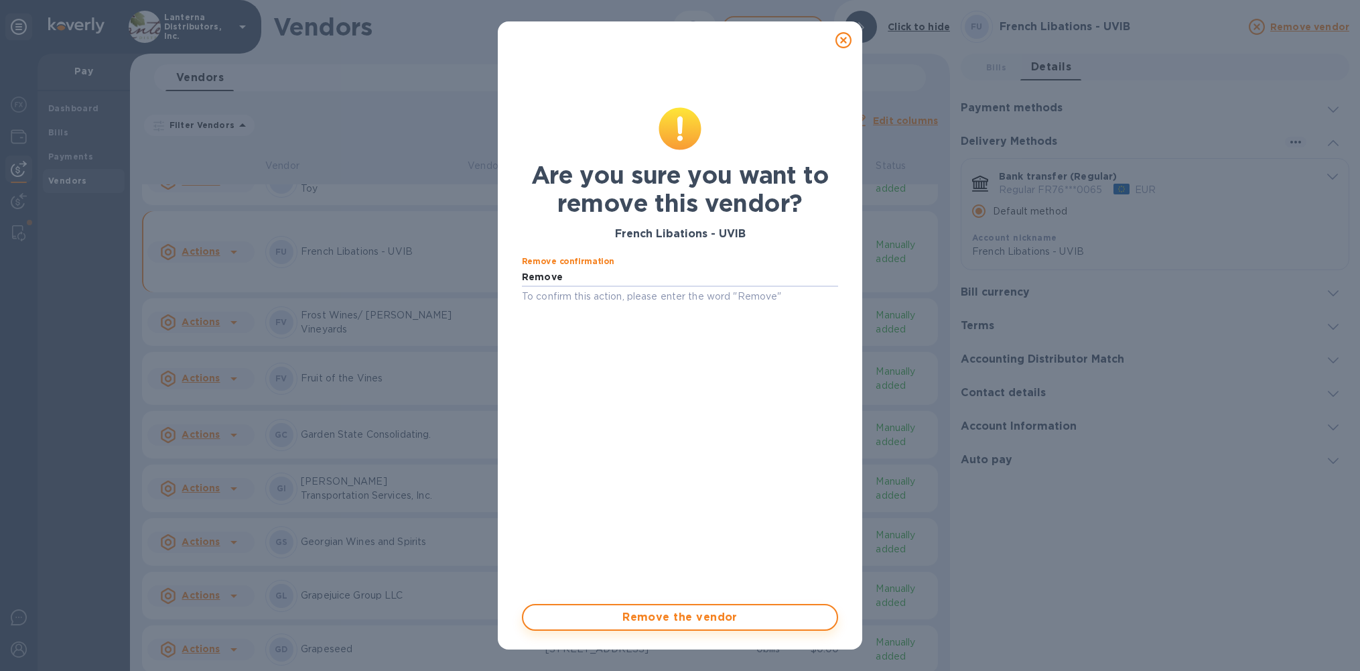
type input "Remove"
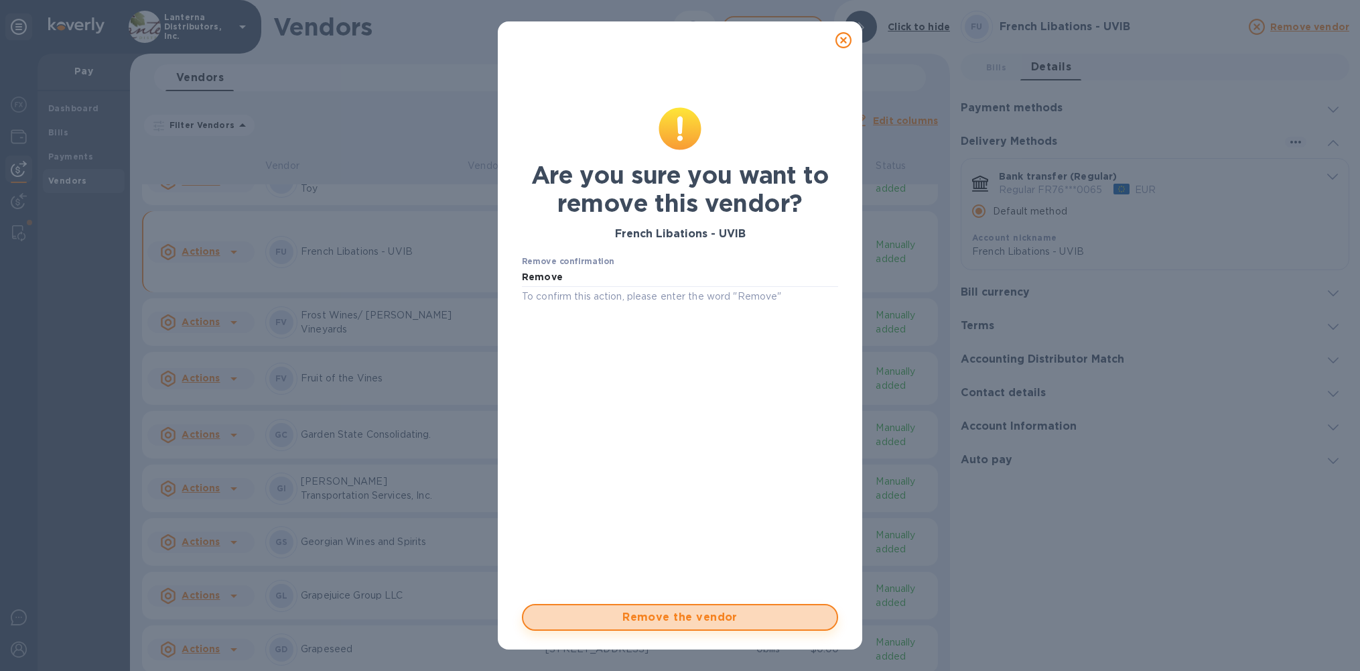
click at [662, 618] on span "Remove the vendor" at bounding box center [680, 617] width 292 height 16
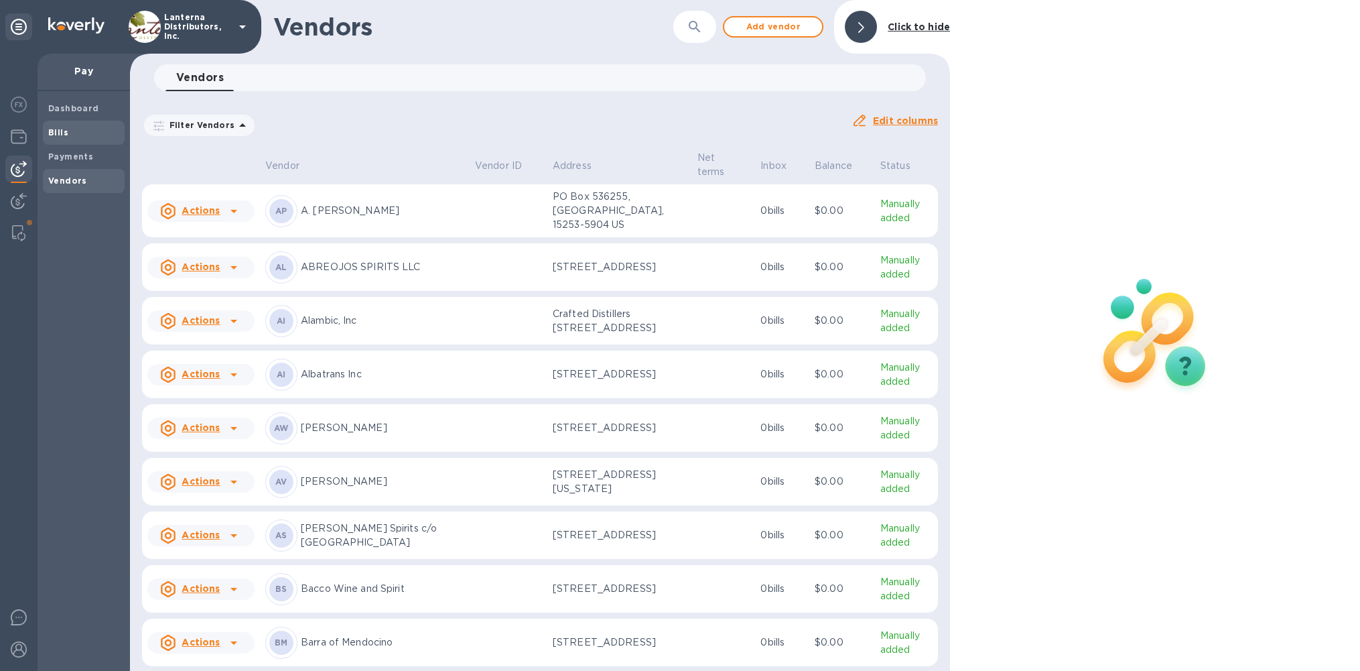
click at [72, 136] on span "Bills" at bounding box center [83, 132] width 71 height 13
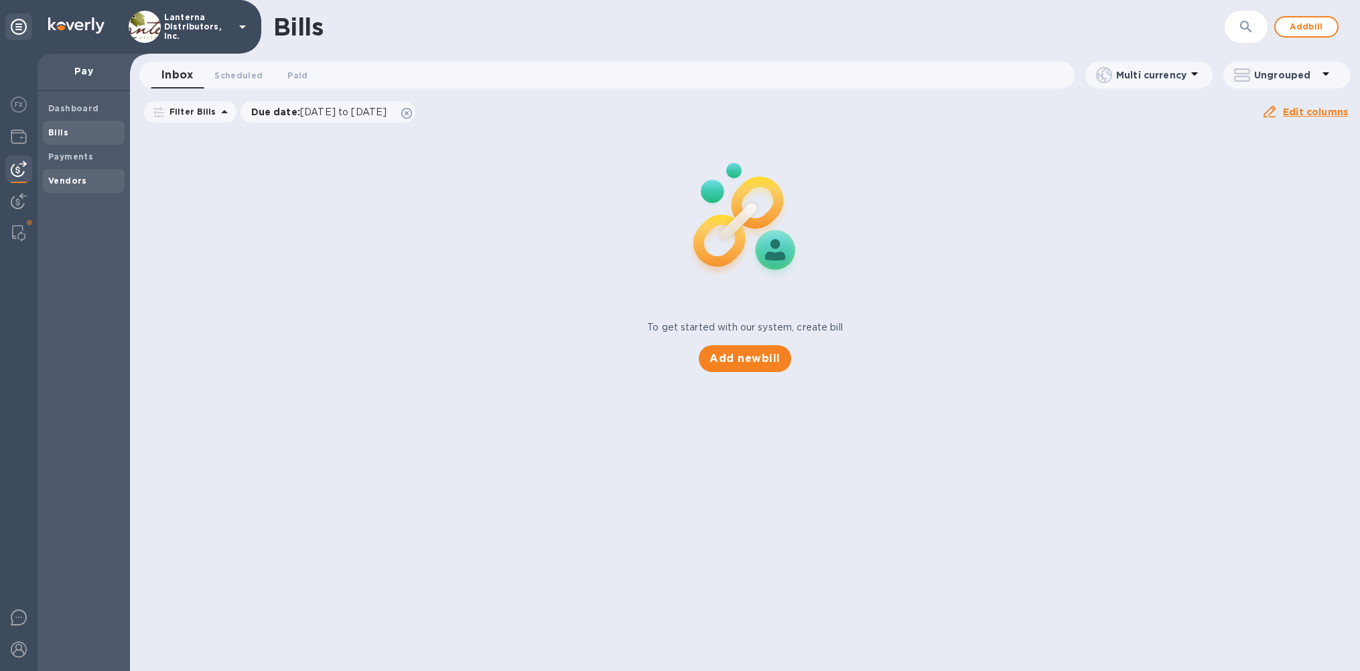
click at [73, 182] on b "Vendors" at bounding box center [67, 181] width 39 height 10
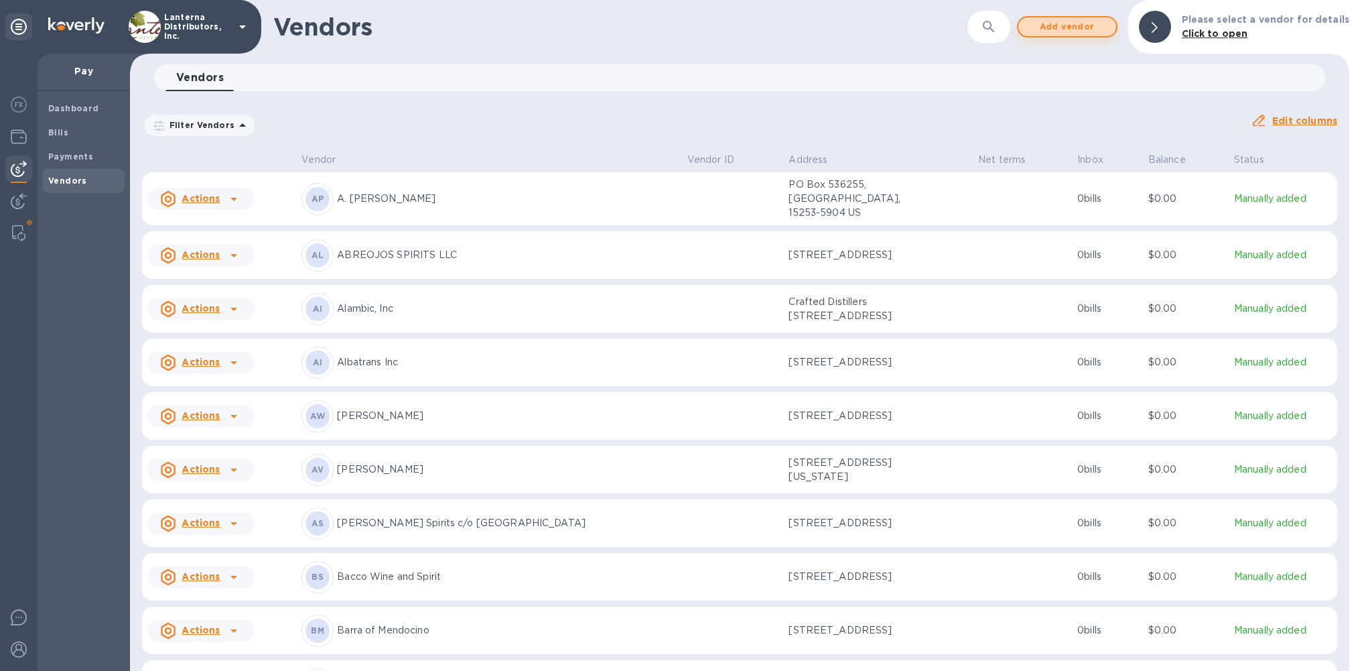
click at [1071, 25] on span "Add vendor" at bounding box center [1067, 27] width 76 height 16
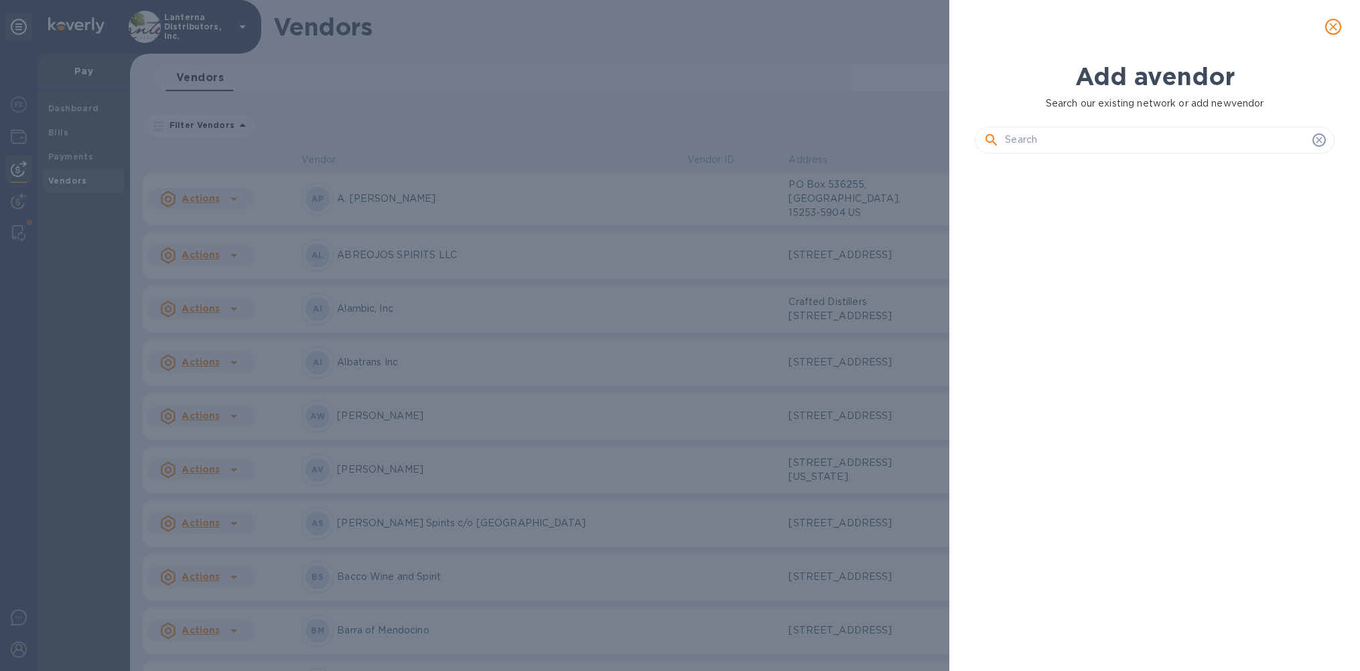
scroll to position [460, 365]
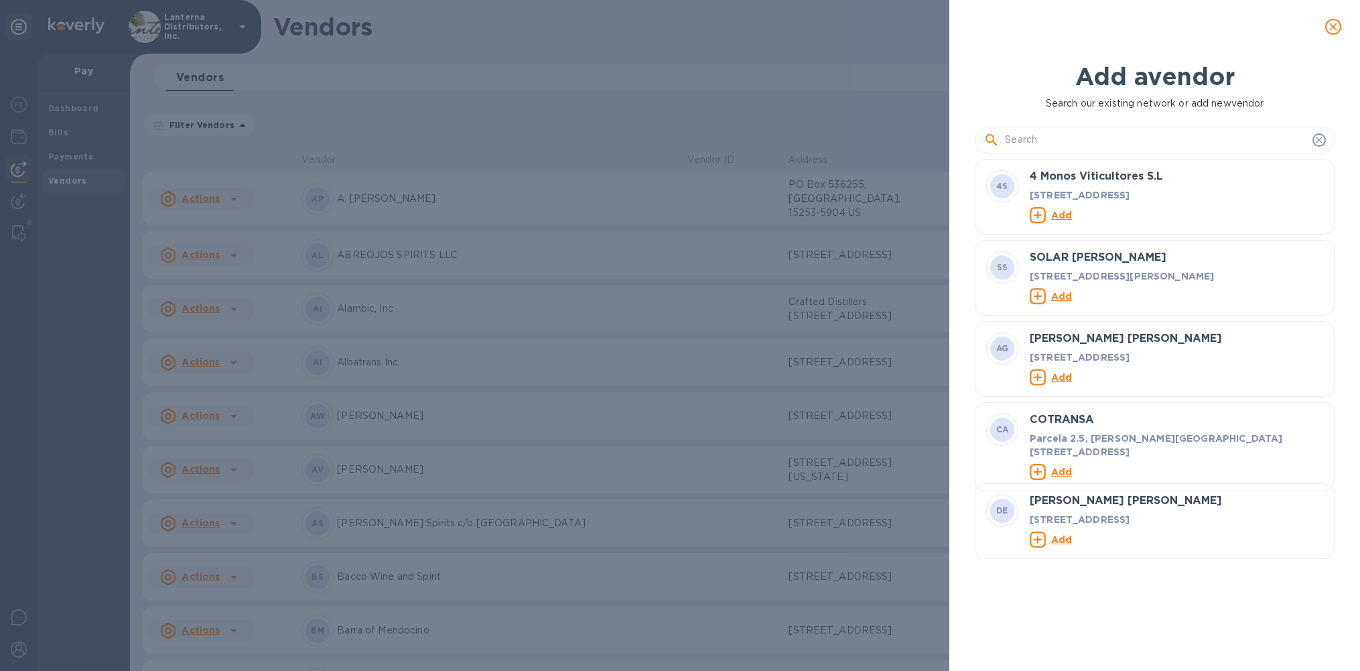
click at [1067, 138] on input "text" at bounding box center [1156, 140] width 302 height 20
type input "V"
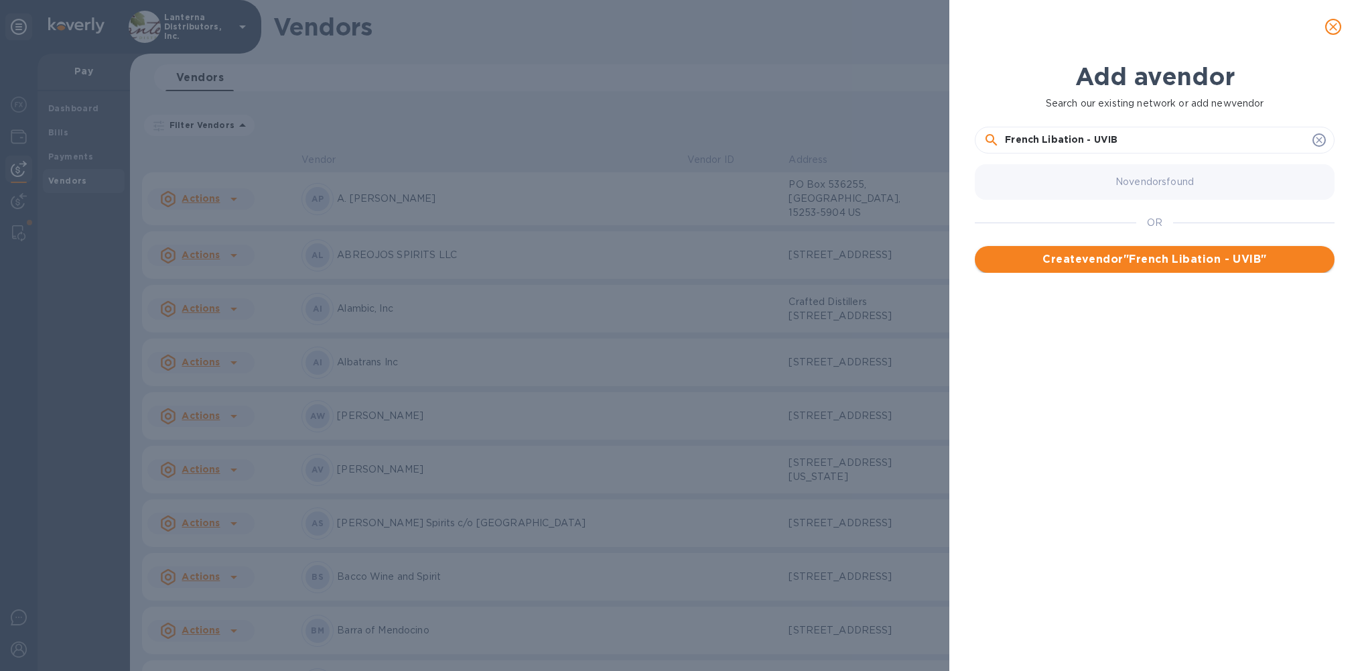
type input "French Libation - UVIB"
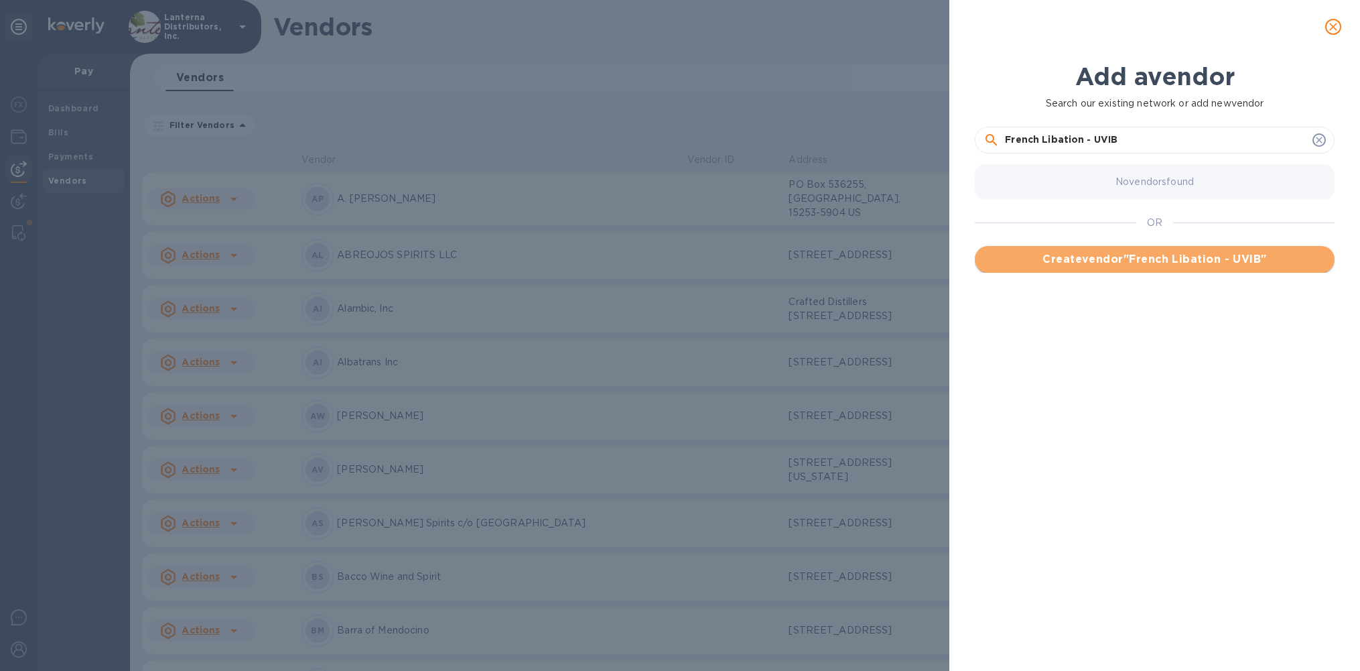
click at [1151, 262] on span "Create vendor " French Libation - UVIB "" at bounding box center [1155, 259] width 338 height 16
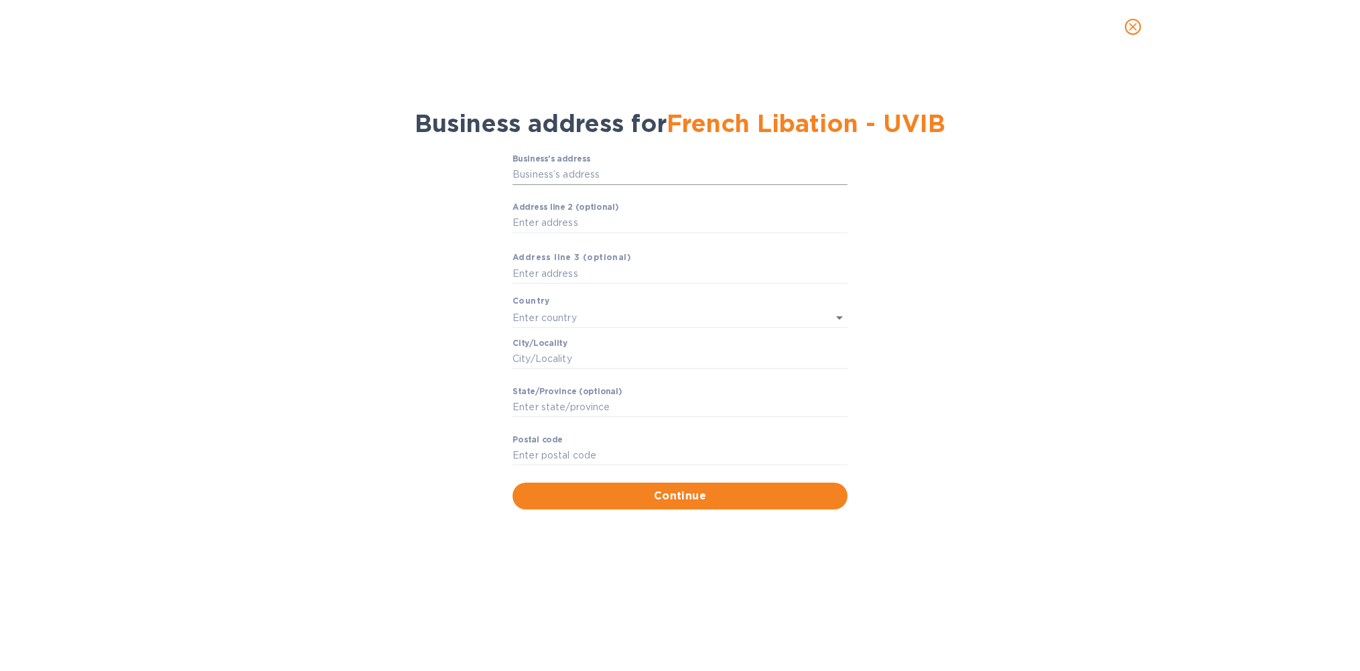
click at [584, 185] on input "Business’s аddress" at bounding box center [680, 175] width 335 height 20
paste input "Route de la Mer"
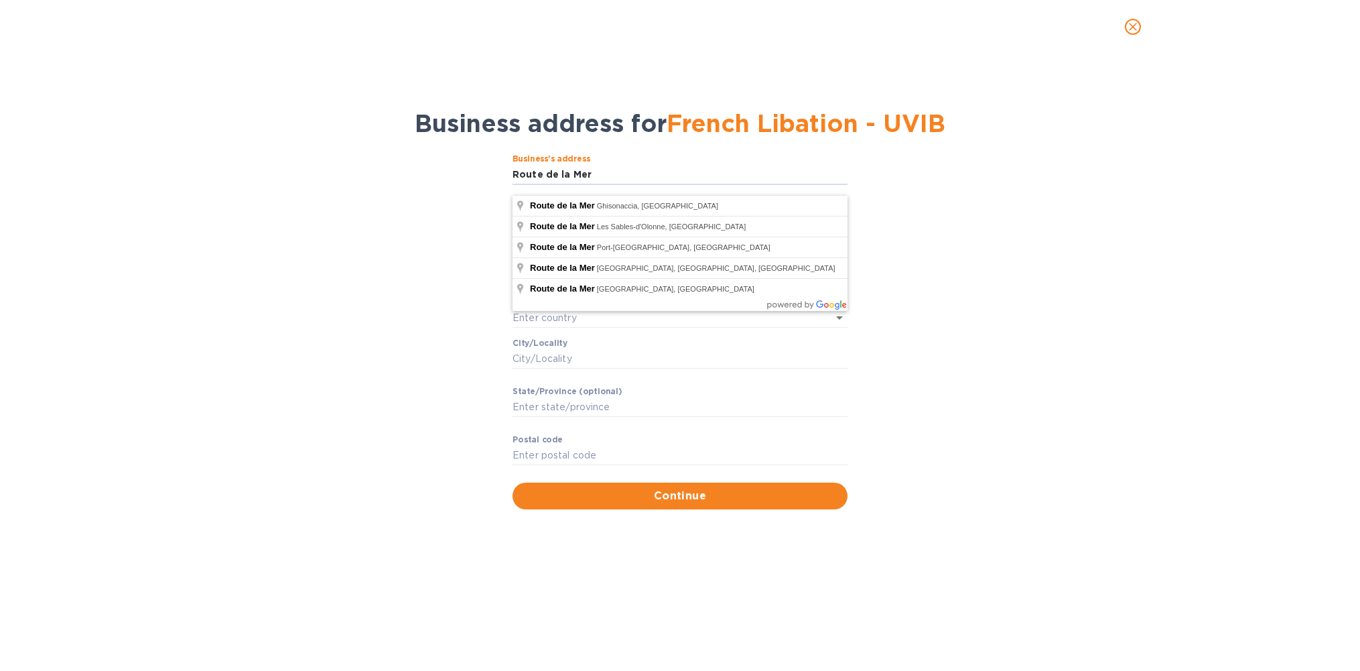
type input "Route de la Mer"
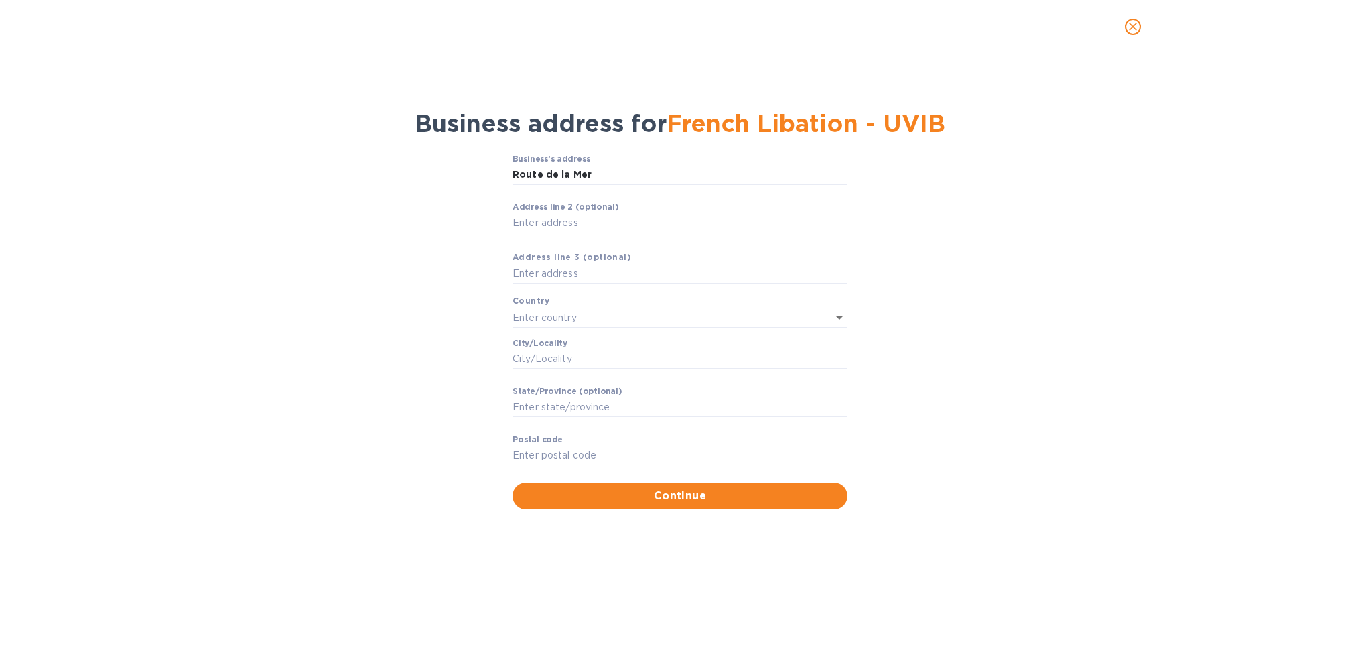
click at [437, 238] on div "Business’s аddress Route de la Mer ​ Аddress line 2 (optional) ​ Аddress line 3…" at bounding box center [679, 331] width 1325 height 371
click at [557, 229] on input "Аddress line 2 (optional)" at bounding box center [680, 223] width 335 height 20
click at [526, 367] on input "Сity/Locаlity" at bounding box center [680, 359] width 335 height 20
paste input "Aleria 20270"
click at [565, 367] on input "Aleria 20270" at bounding box center [680, 359] width 335 height 20
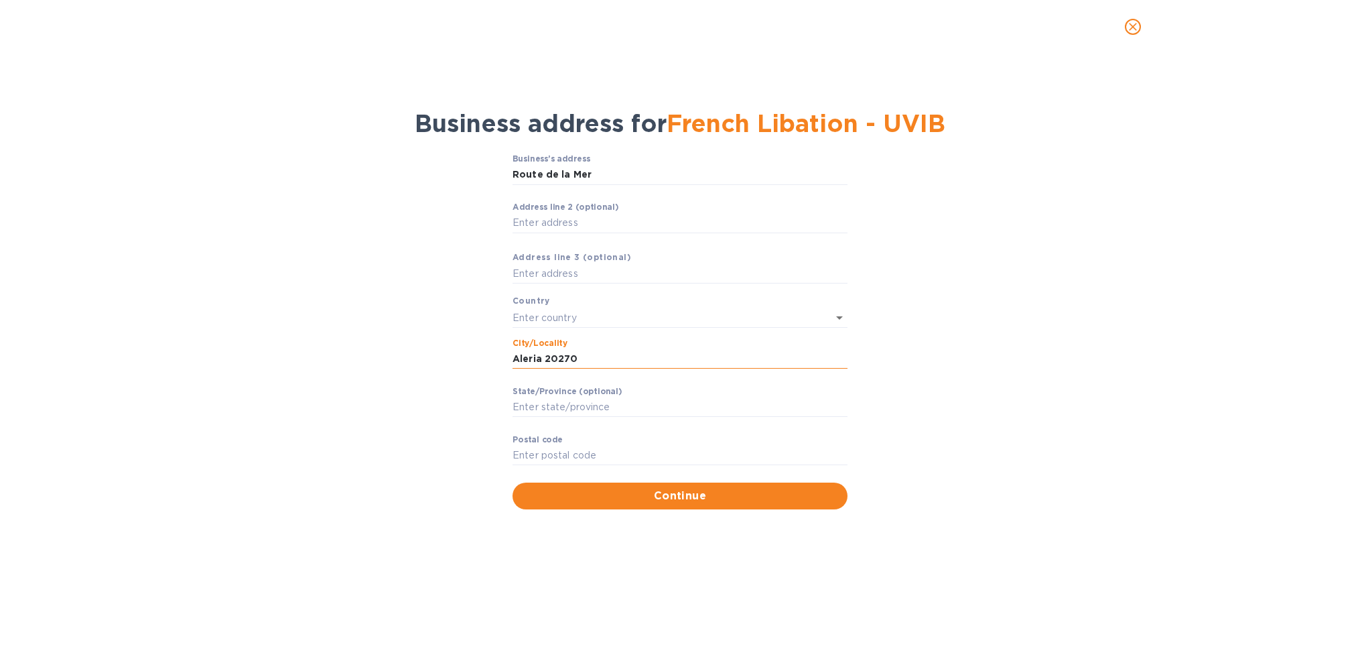
click at [564, 367] on input "Aleria 20270" at bounding box center [680, 359] width 335 height 20
click at [559, 369] on input "Aleria 20270" at bounding box center [680, 359] width 335 height 20
click at [558, 369] on input "Aleria 20270" at bounding box center [680, 359] width 335 height 20
type input "[DEMOGRAPHIC_DATA]"
click at [535, 465] on input "Pоstal cоde" at bounding box center [680, 456] width 335 height 20
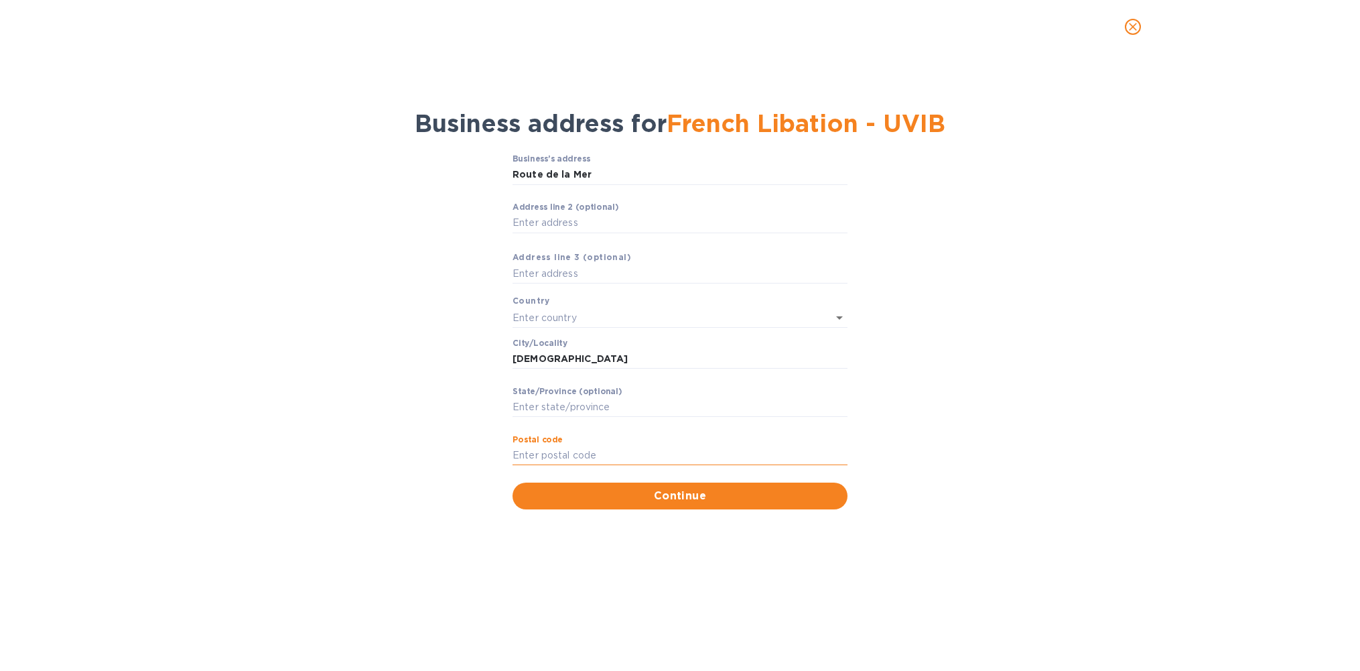
paste input "20270"
type input "20270"
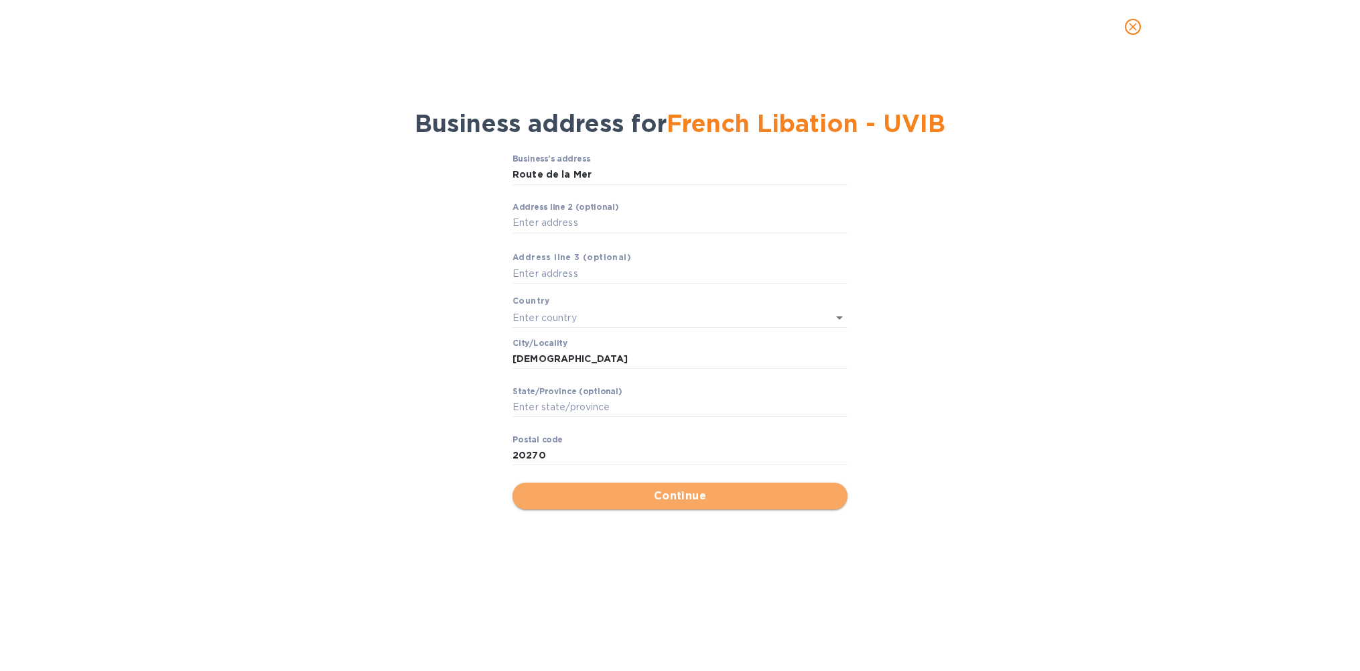
click at [699, 499] on span "Continue" at bounding box center [680, 496] width 314 height 16
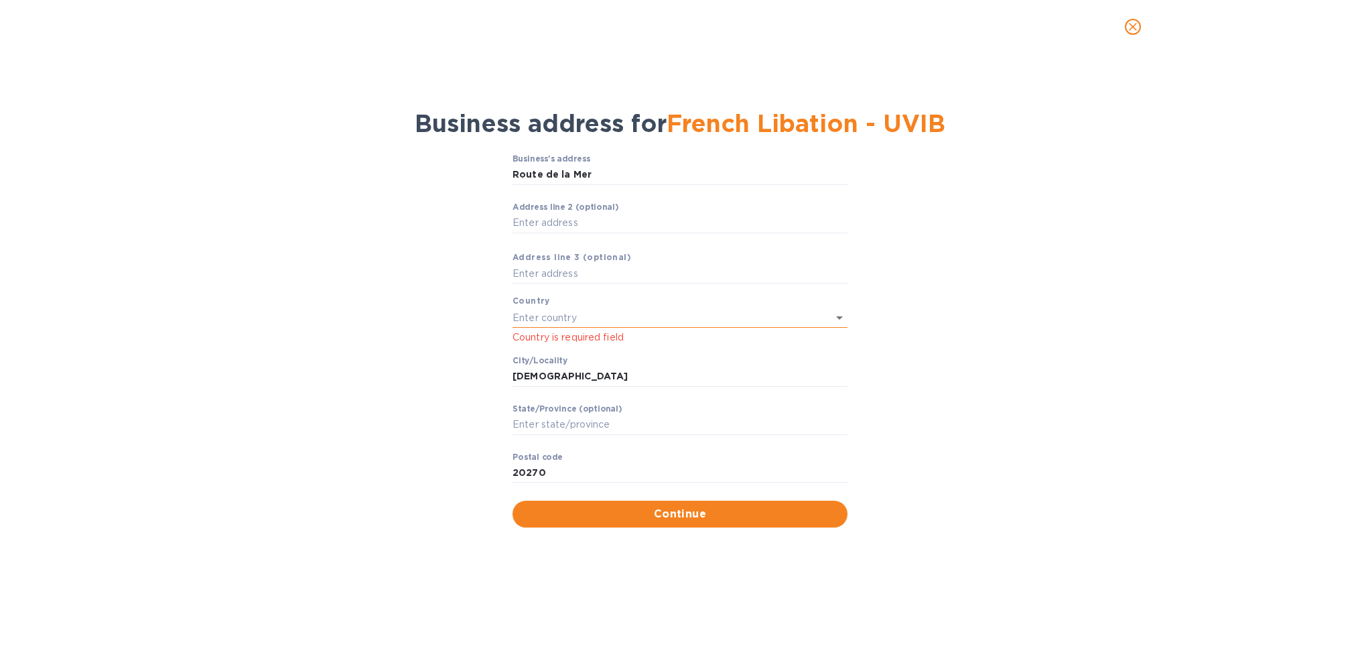
click at [584, 327] on input "text" at bounding box center [662, 317] width 298 height 19
click at [558, 366] on li "[GEOGRAPHIC_DATA]" at bounding box center [680, 357] width 335 height 22
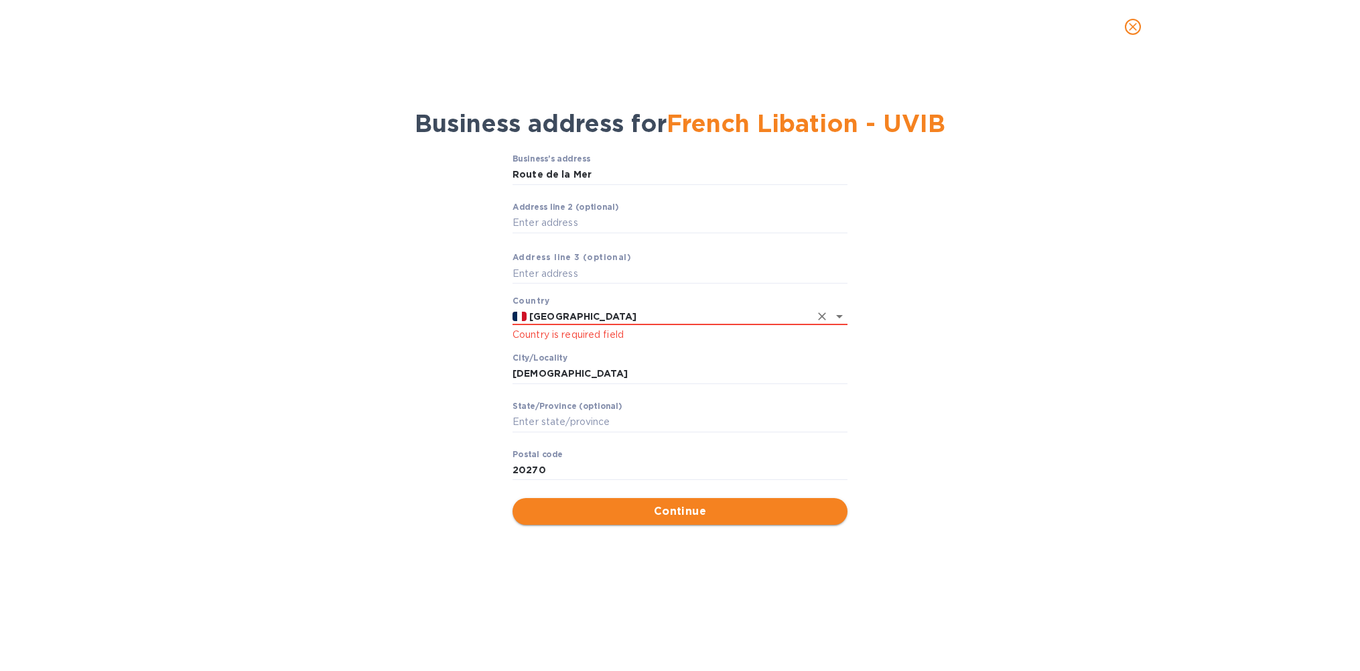
type input "[GEOGRAPHIC_DATA]"
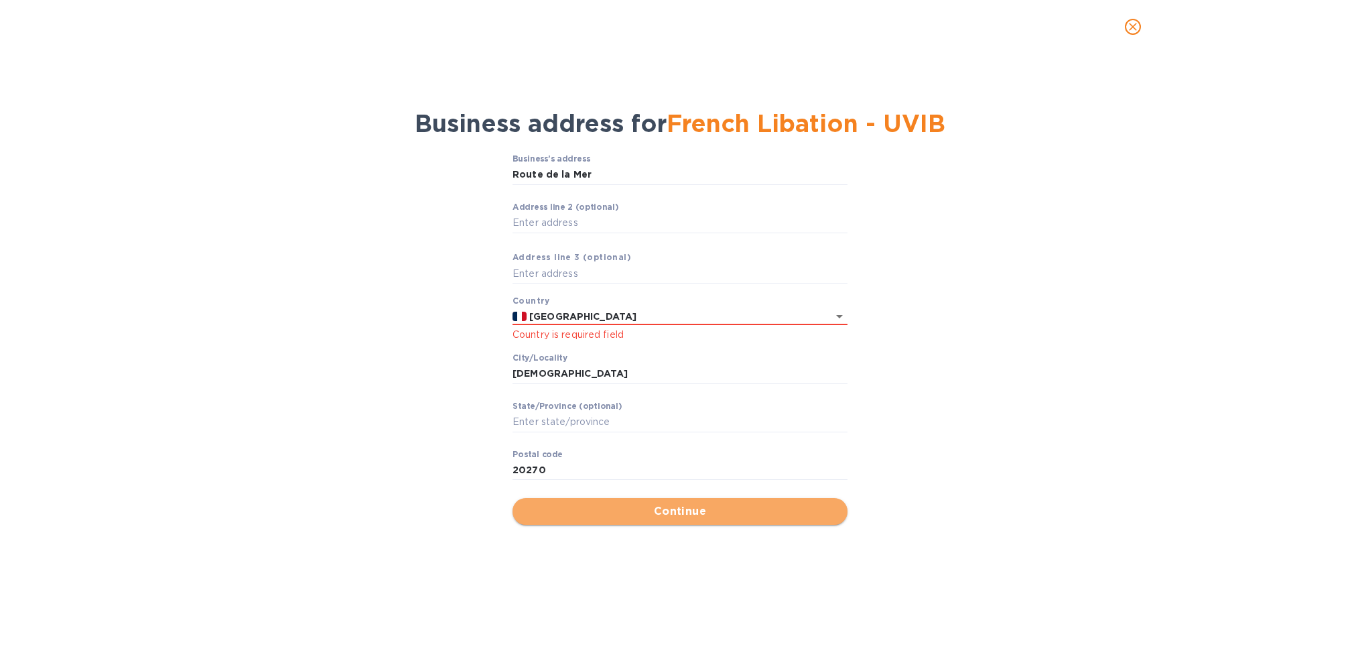
click at [653, 519] on span "Continue" at bounding box center [680, 511] width 314 height 16
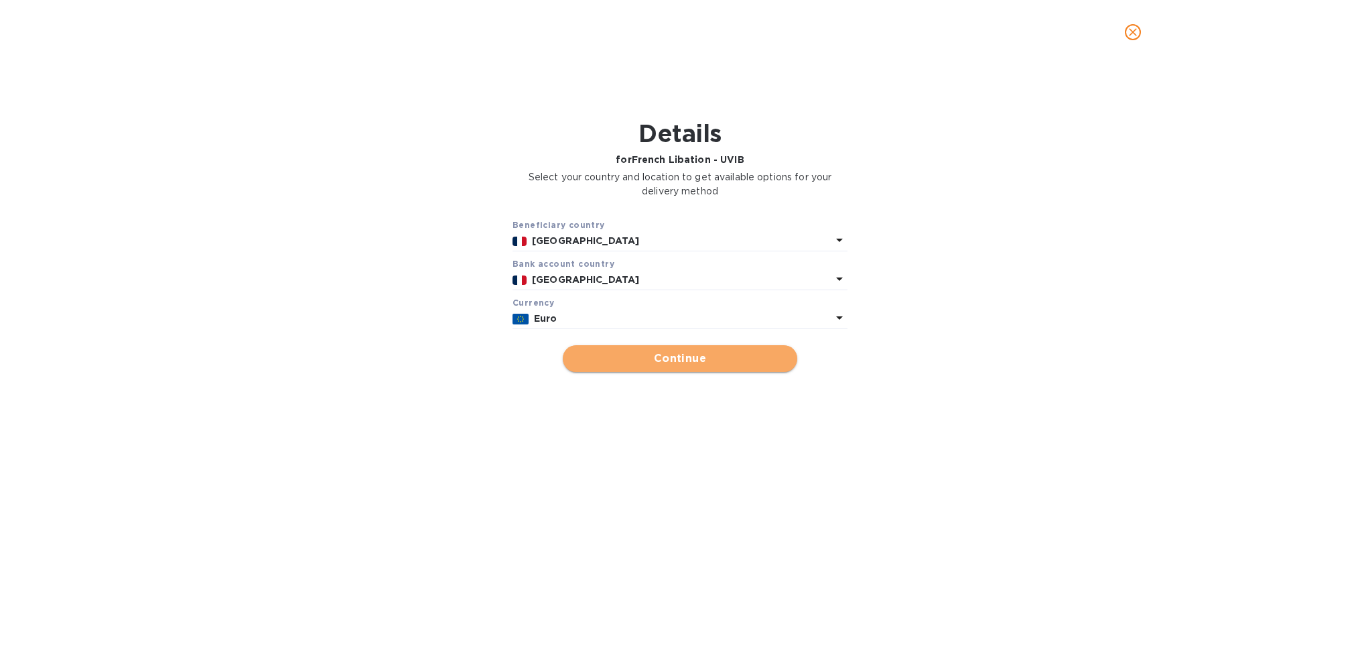
click at [659, 359] on span "Continue" at bounding box center [680, 358] width 213 height 16
type input "French Libation - UVIB"
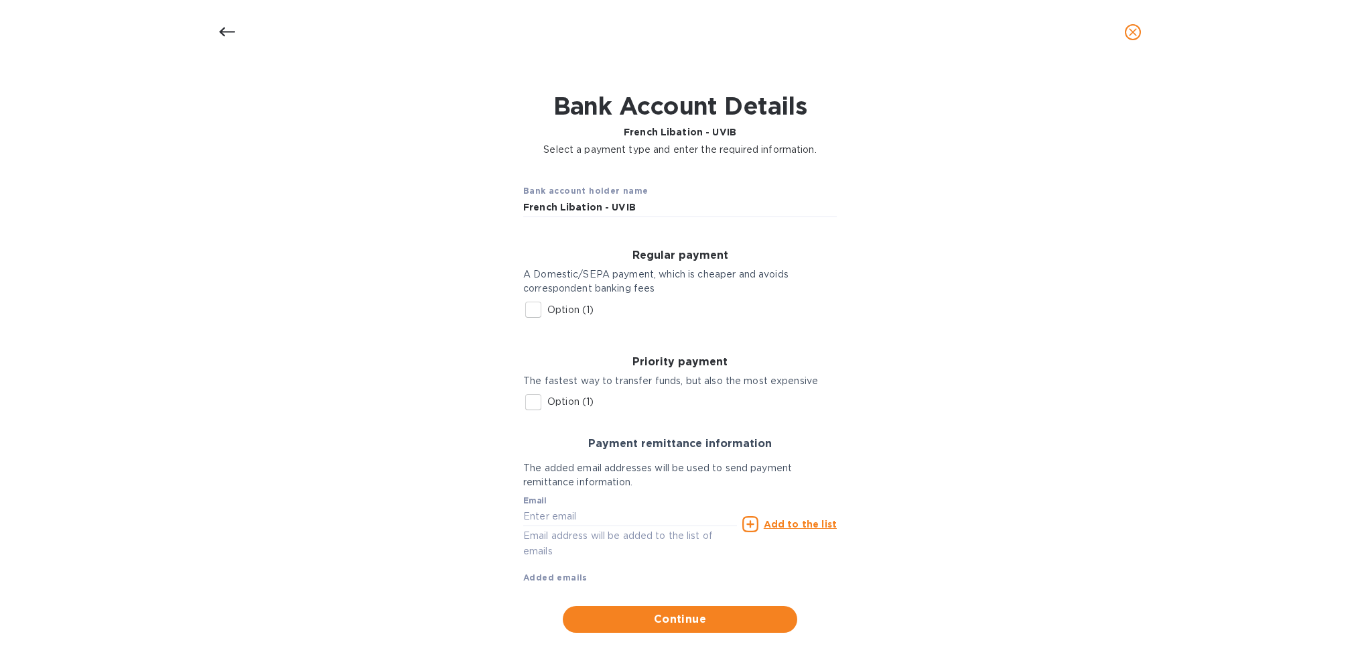
scroll to position [31, 0]
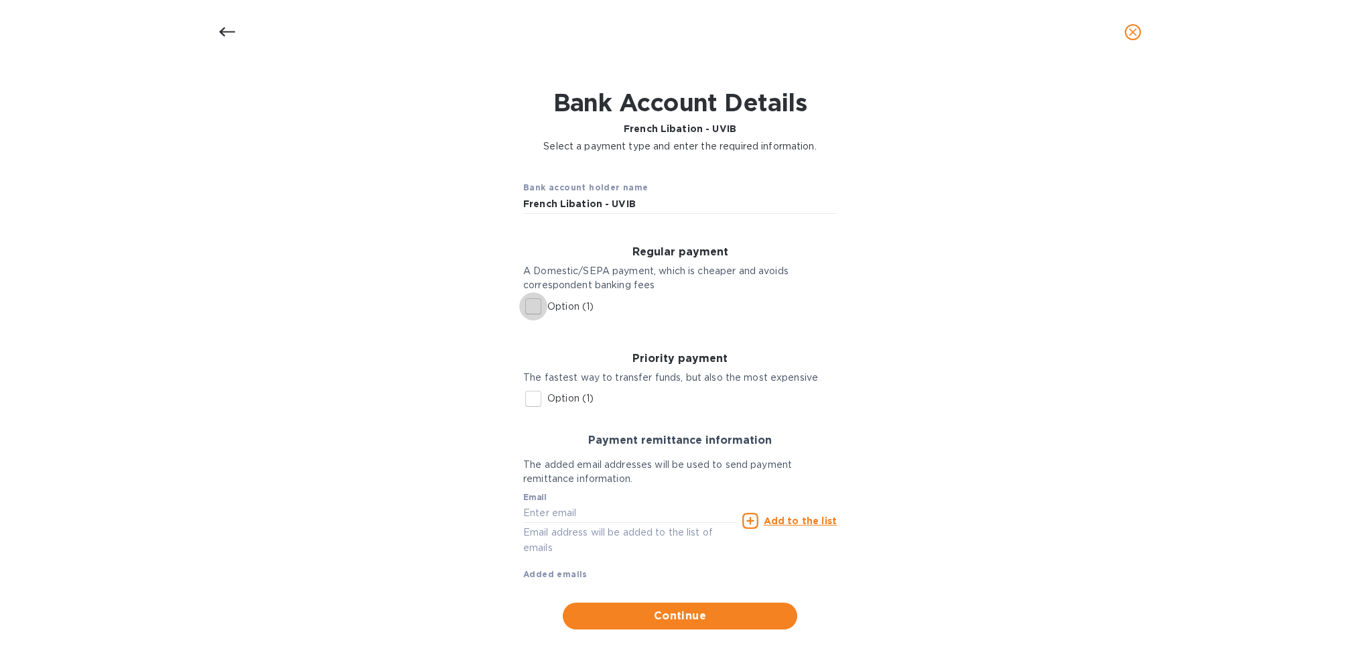
click at [528, 307] on input "Option (1)" at bounding box center [533, 306] width 28 height 28
checkbox input "true"
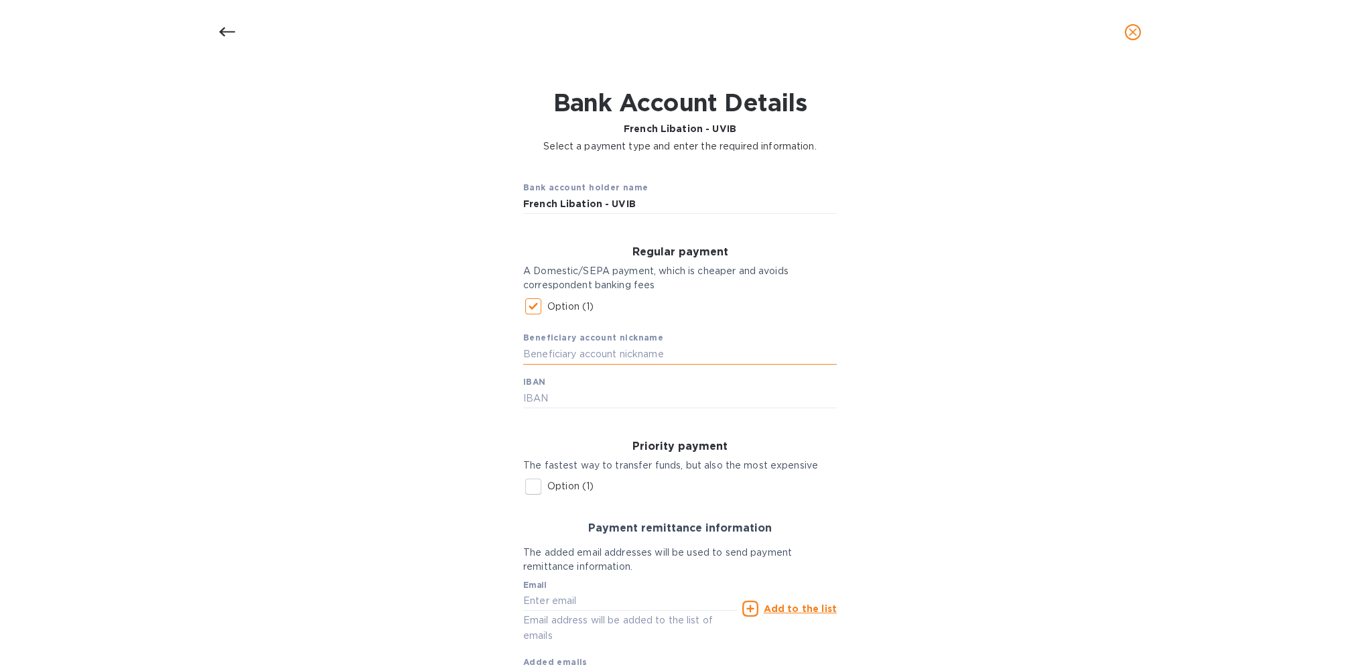
click at [640, 353] on input "text" at bounding box center [680, 354] width 314 height 20
type input "French Libation - UVIB"
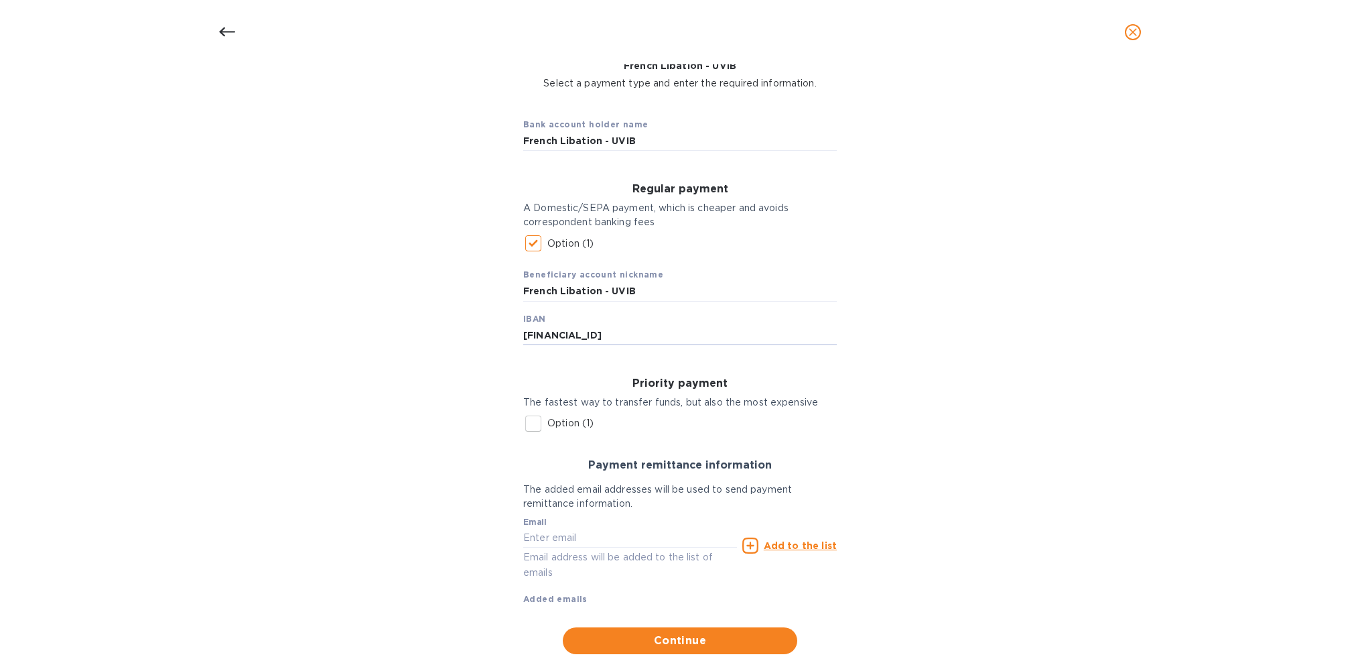
scroll to position [119, 0]
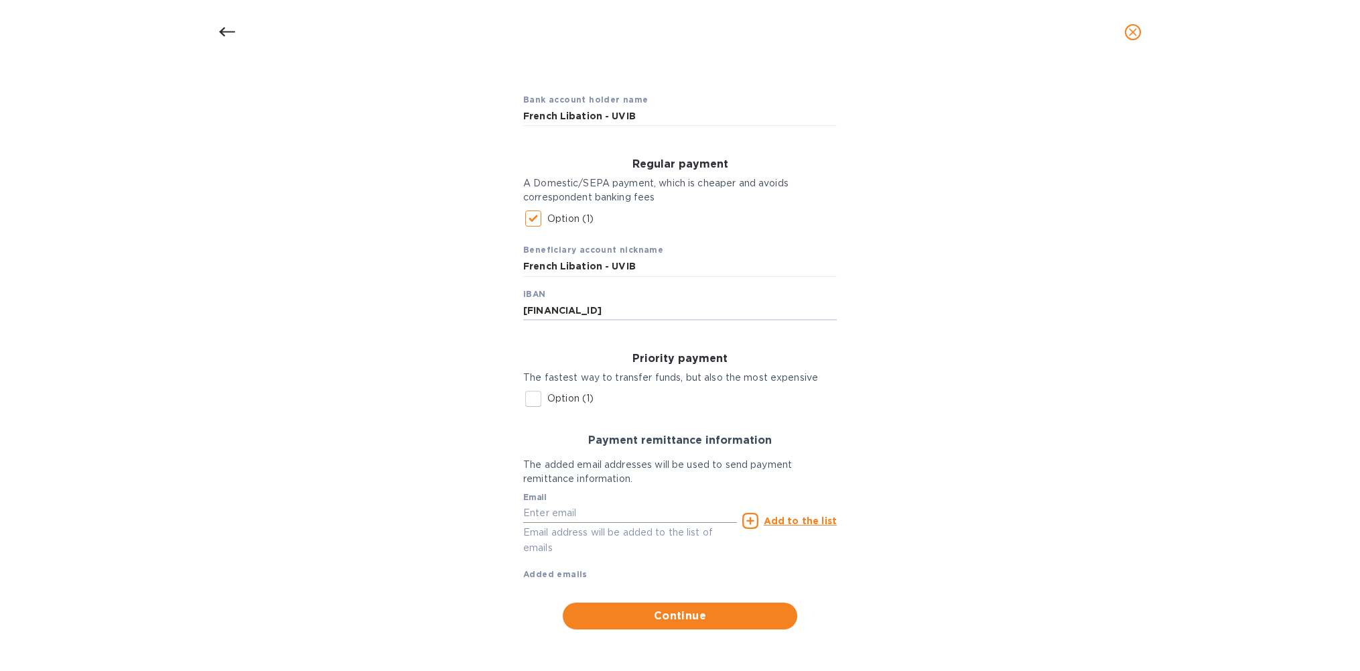
type input "[FINANCIAL_ID]"
click at [627, 513] on input "text" at bounding box center [630, 513] width 214 height 20
click at [533, 511] on input "[PERSON_NAME]" at bounding box center [630, 513] width 214 height 20
paste input "@[DOMAIN_NAME]"
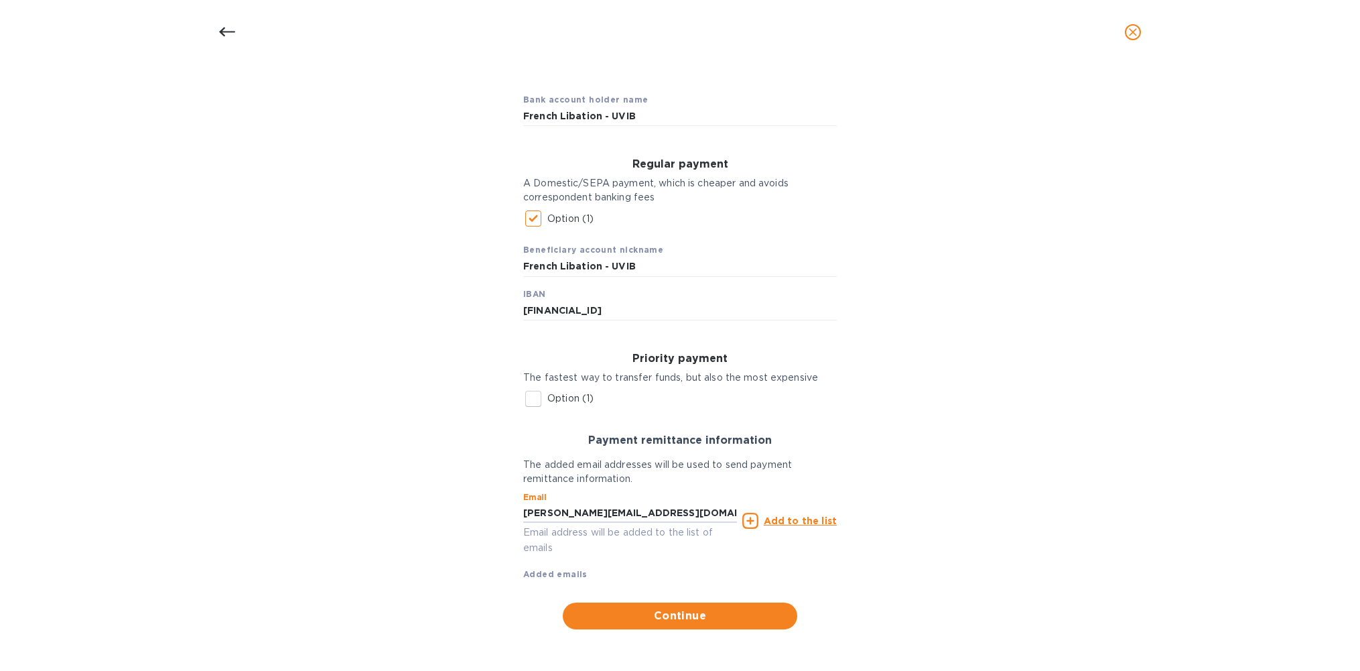
type input "[PERSON_NAME][EMAIL_ADDRESS][DOMAIN_NAME]"
click at [750, 521] on icon at bounding box center [750, 521] width 16 height 16
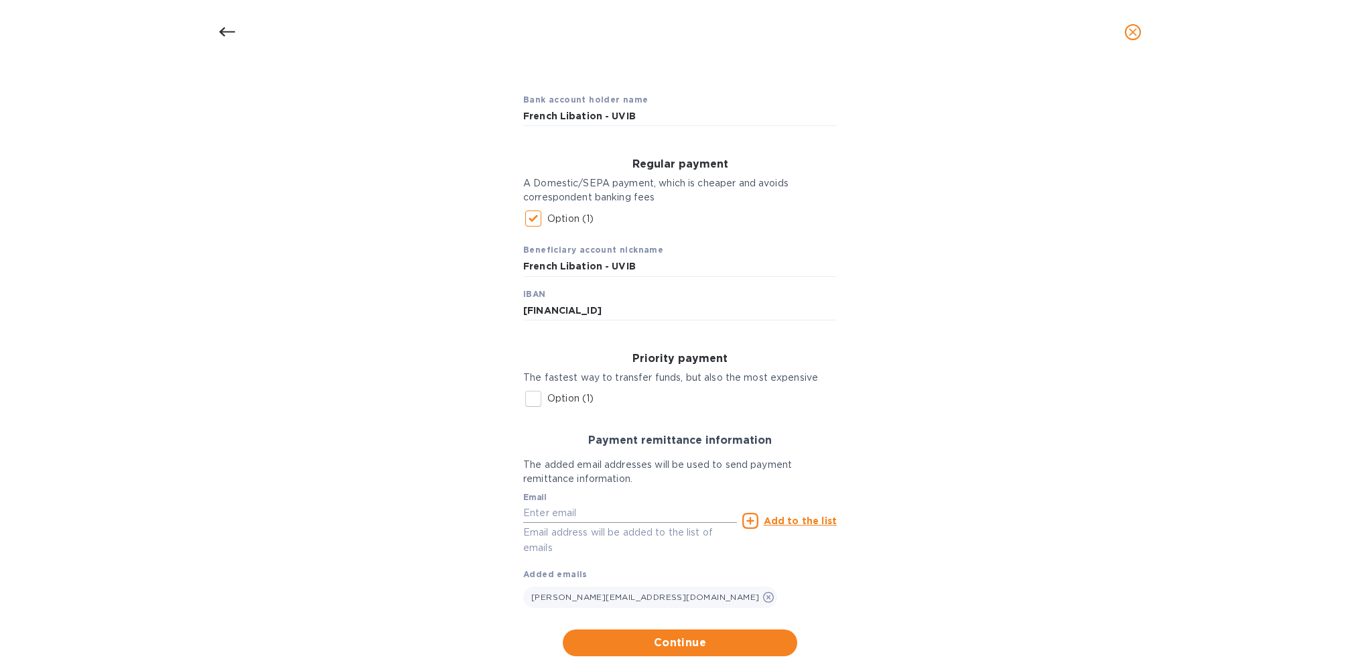
click at [561, 513] on input "text" at bounding box center [630, 513] width 214 height 20
paste input "[PERSON_NAME][EMAIL_ADDRESS][DOMAIN_NAME]"
type input "[PERSON_NAME][EMAIL_ADDRESS][DOMAIN_NAME]"
click at [752, 523] on icon at bounding box center [750, 521] width 16 height 16
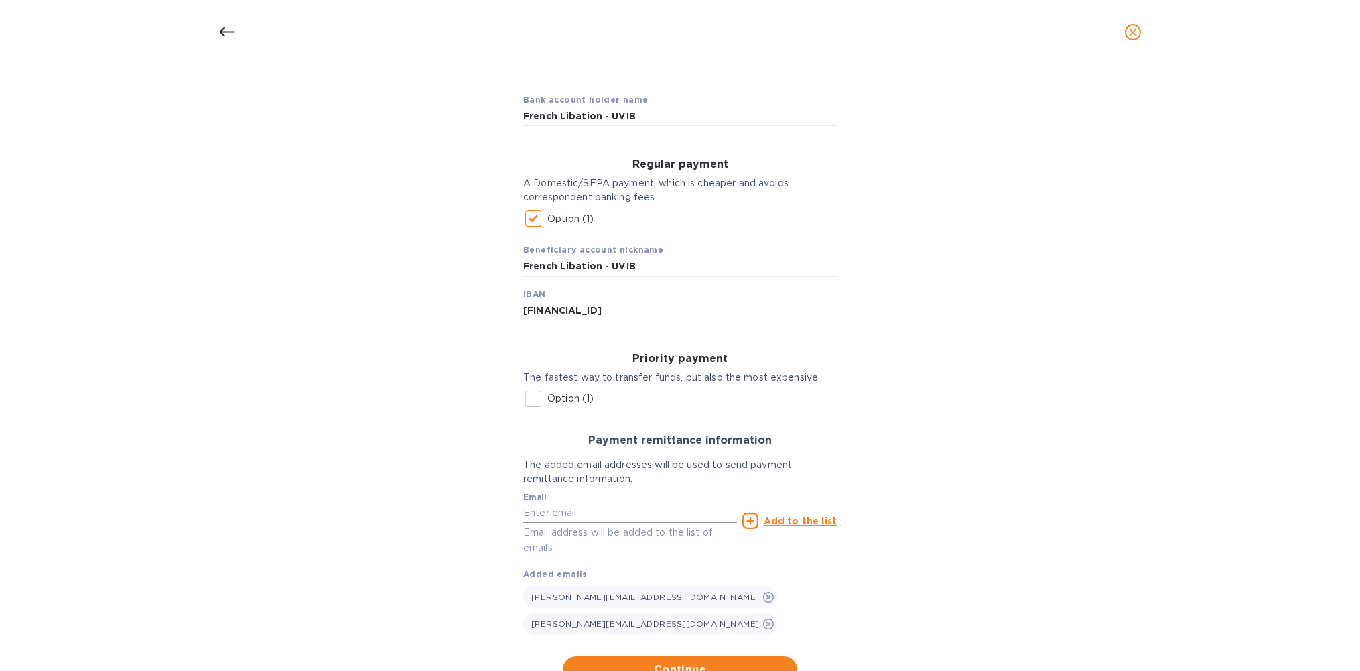
click at [564, 515] on input "text" at bounding box center [630, 513] width 214 height 20
type input "[EMAIL_ADDRESS][DOMAIN_NAME]"
click at [751, 524] on icon at bounding box center [750, 521] width 16 height 16
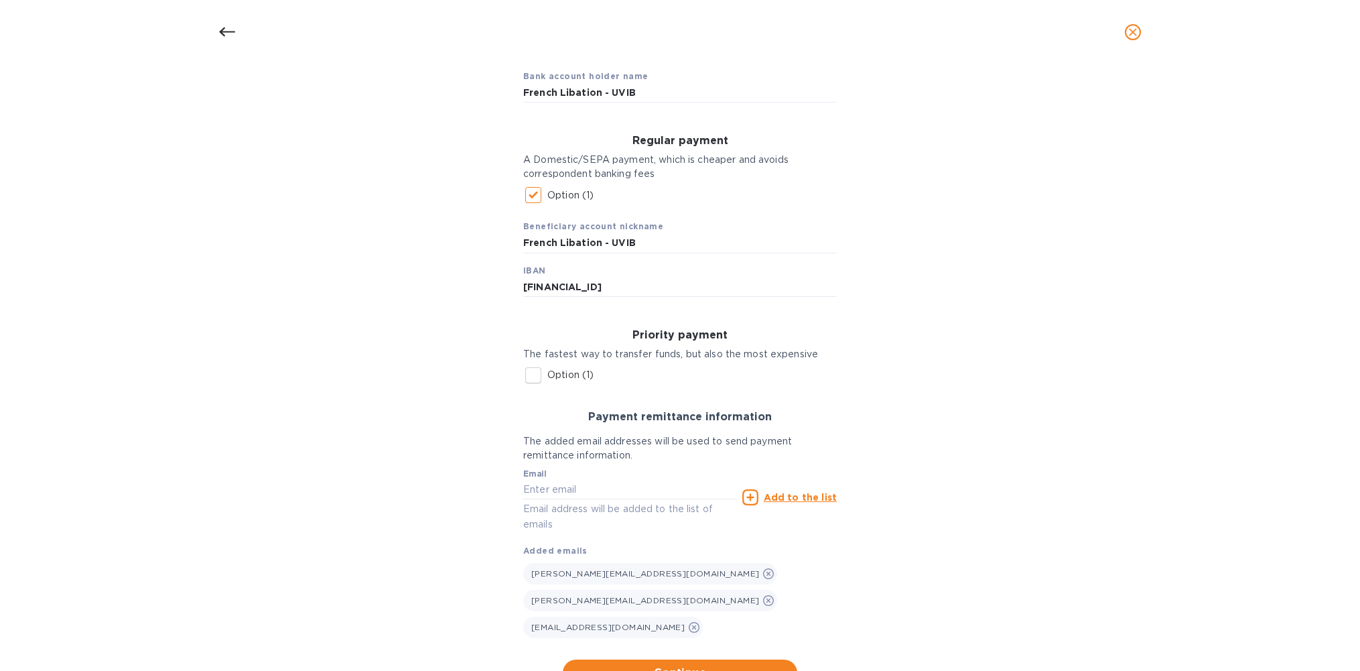
scroll to position [172, 0]
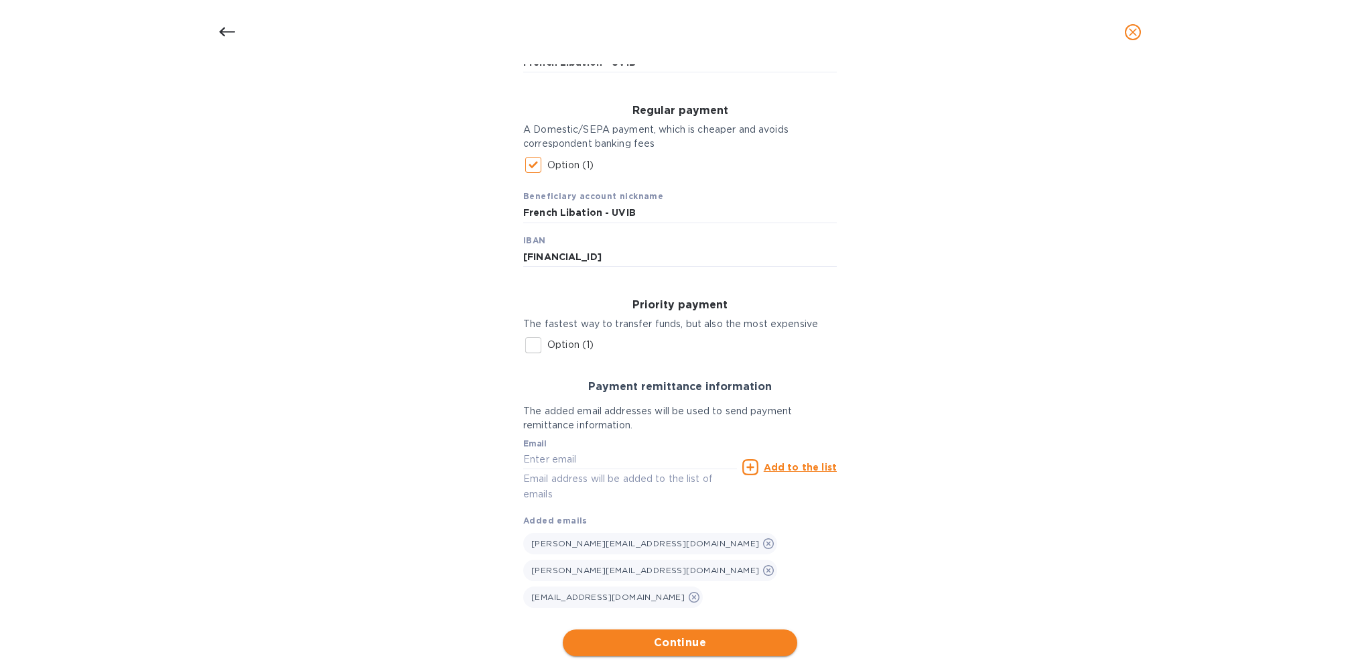
click at [691, 635] on span "Continue" at bounding box center [680, 643] width 213 height 16
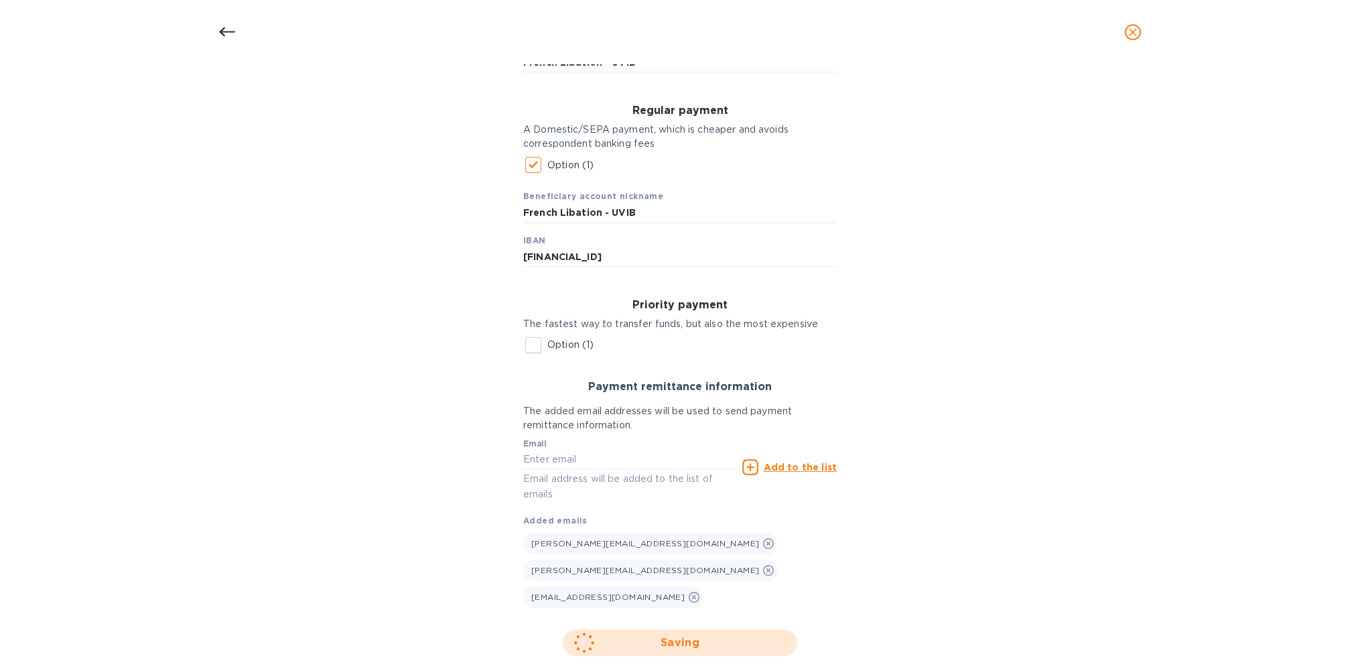
scroll to position [0, 0]
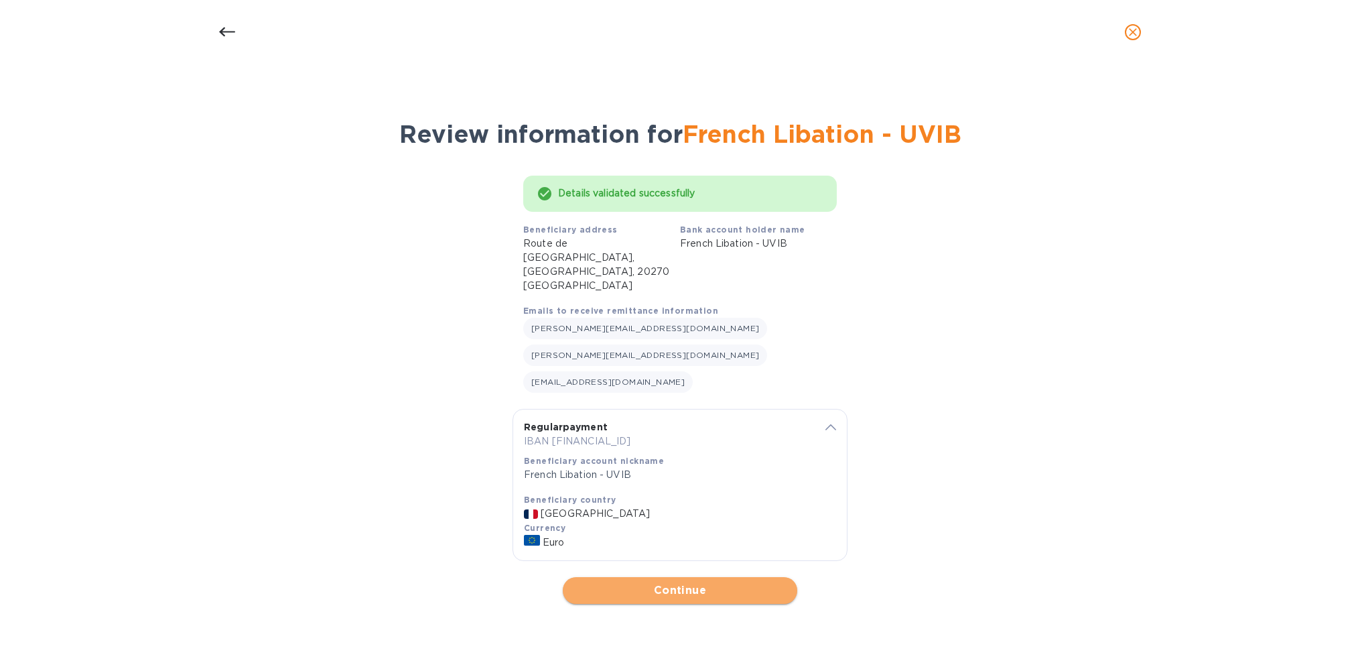
click at [696, 582] on span "Continue" at bounding box center [680, 590] width 213 height 16
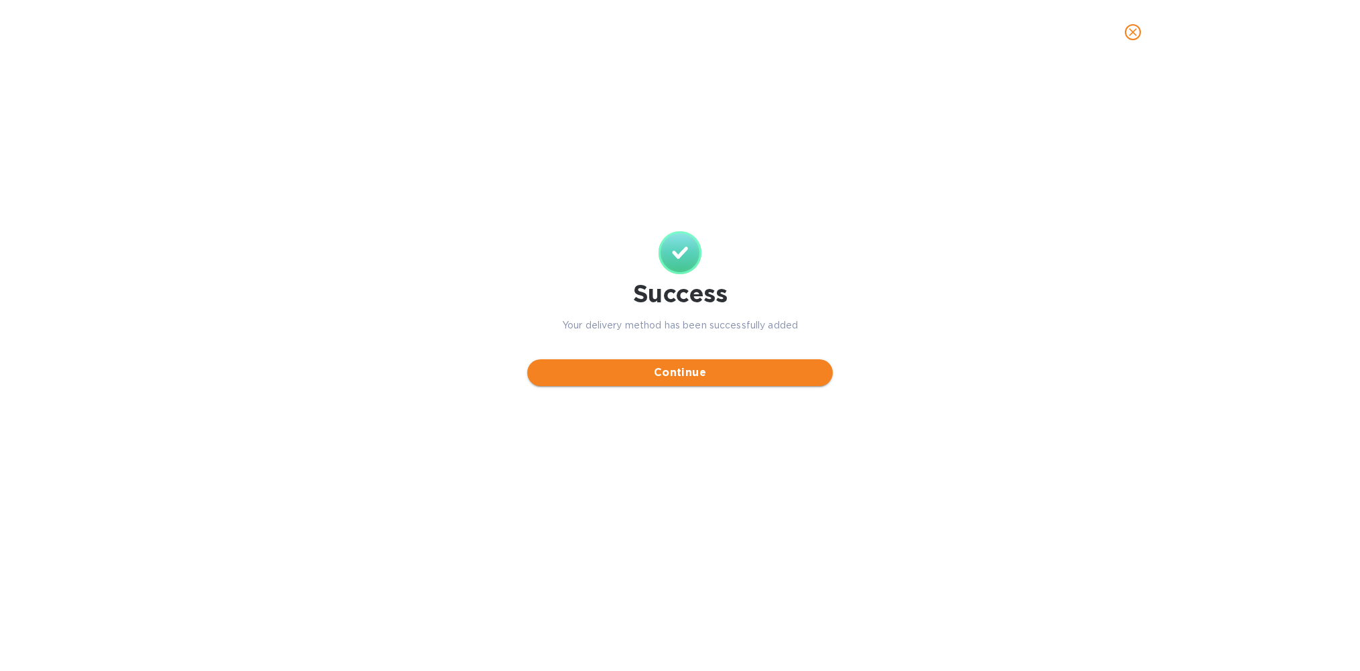
click at [693, 379] on span "Continue" at bounding box center [680, 373] width 284 height 16
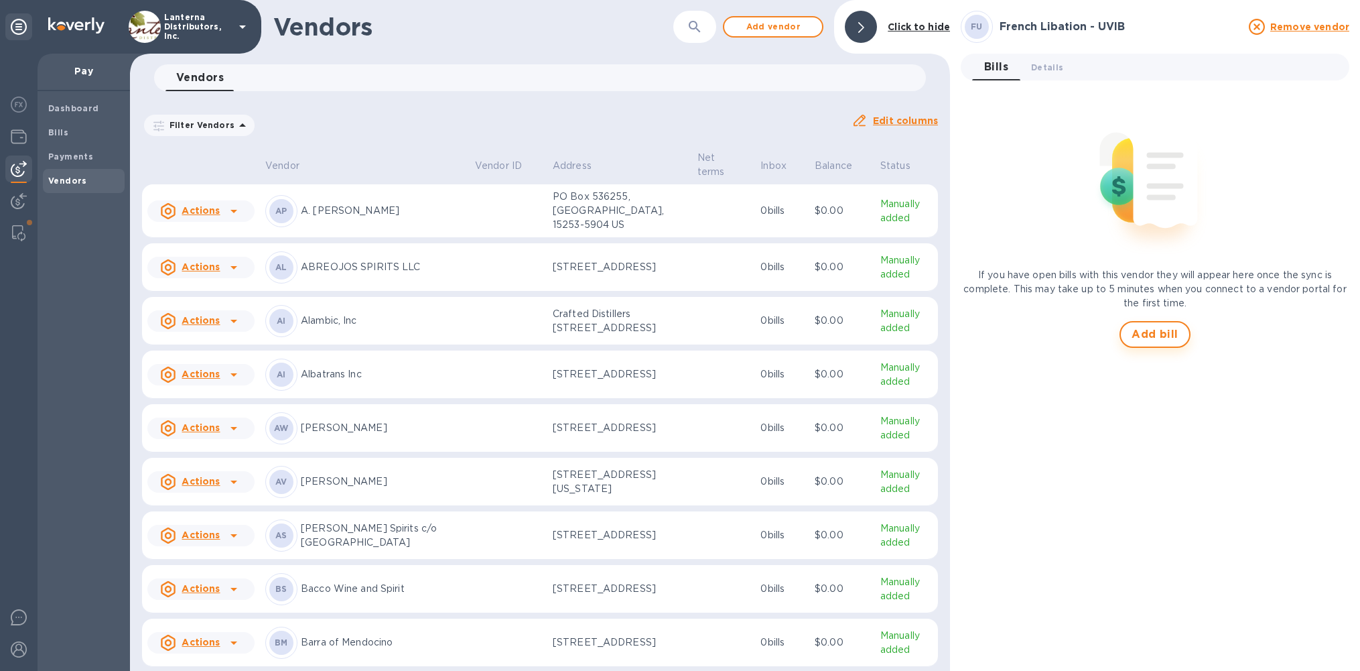
click at [1157, 340] on span "Add bill" at bounding box center [1155, 334] width 47 height 16
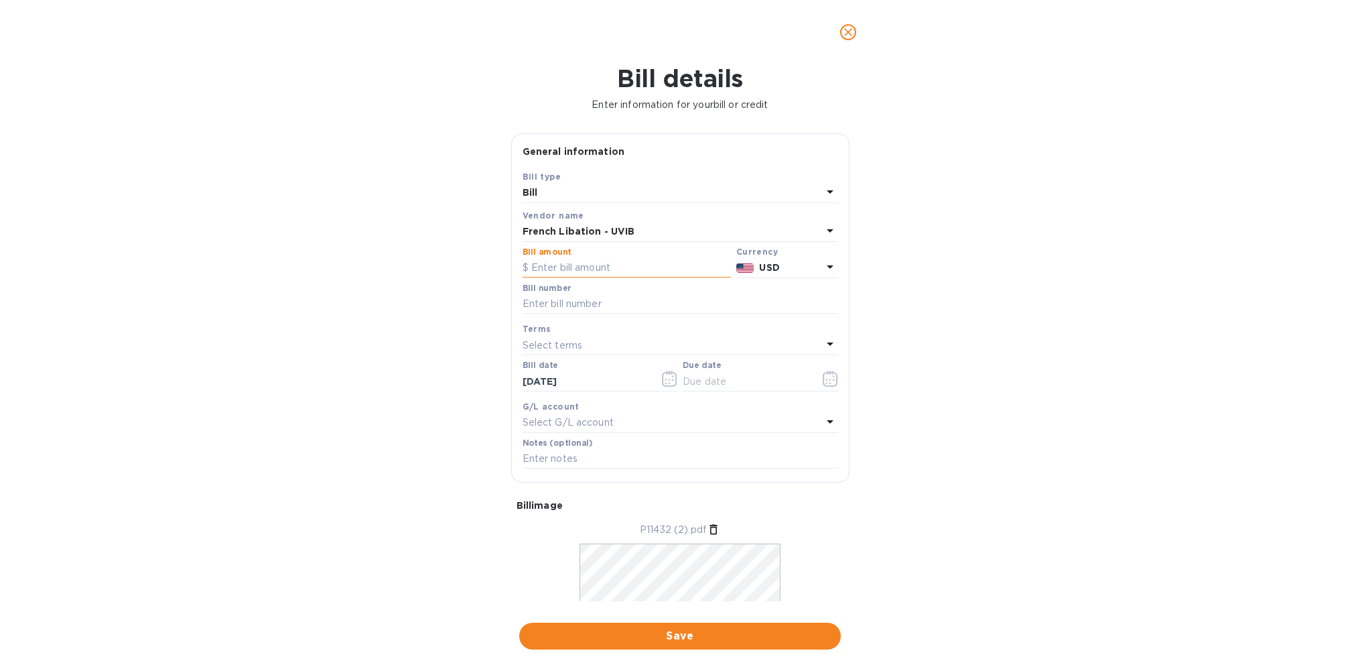
click at [633, 271] on input "text" at bounding box center [627, 268] width 208 height 20
type input "3,969"
click at [771, 275] on p "USD" at bounding box center [790, 268] width 62 height 14
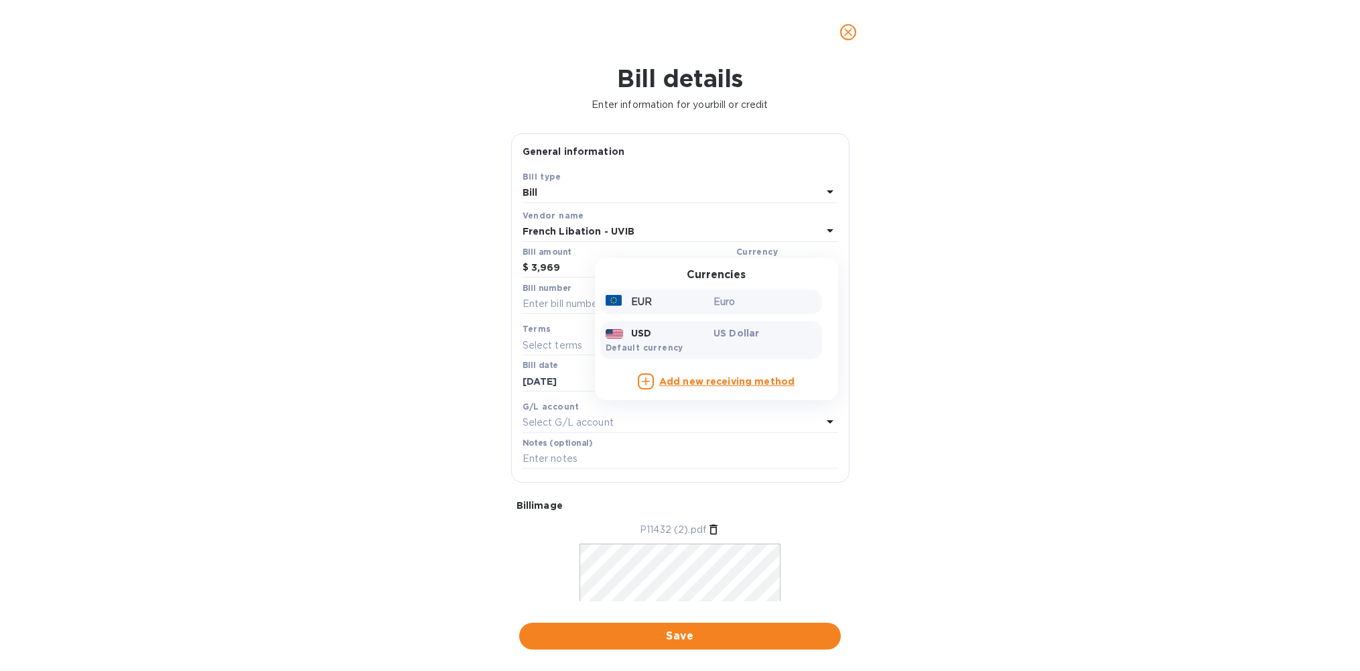
click at [726, 300] on p "Euro" at bounding box center [765, 302] width 103 height 14
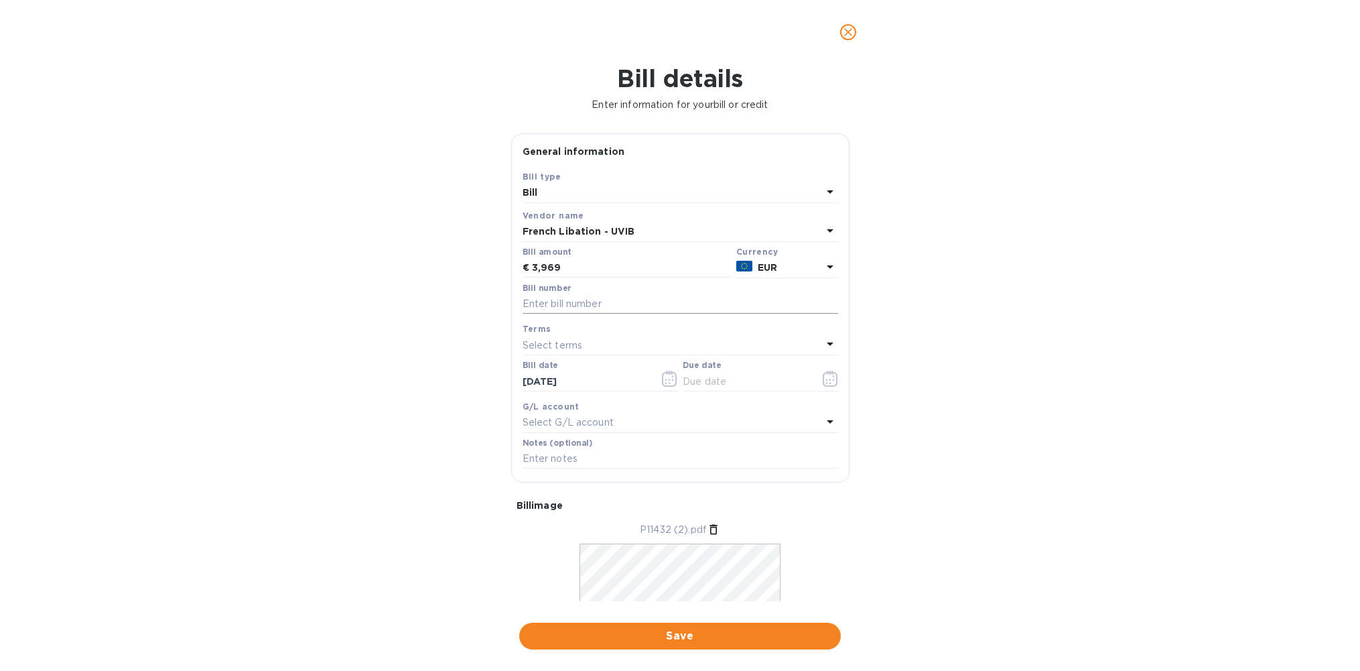
click at [694, 305] on input "text" at bounding box center [681, 304] width 316 height 20
click at [562, 306] on input "P11432; 221736" at bounding box center [681, 304] width 316 height 20
type input "P11432; RF 221736"
click at [664, 379] on icon "button" at bounding box center [669, 379] width 15 height 16
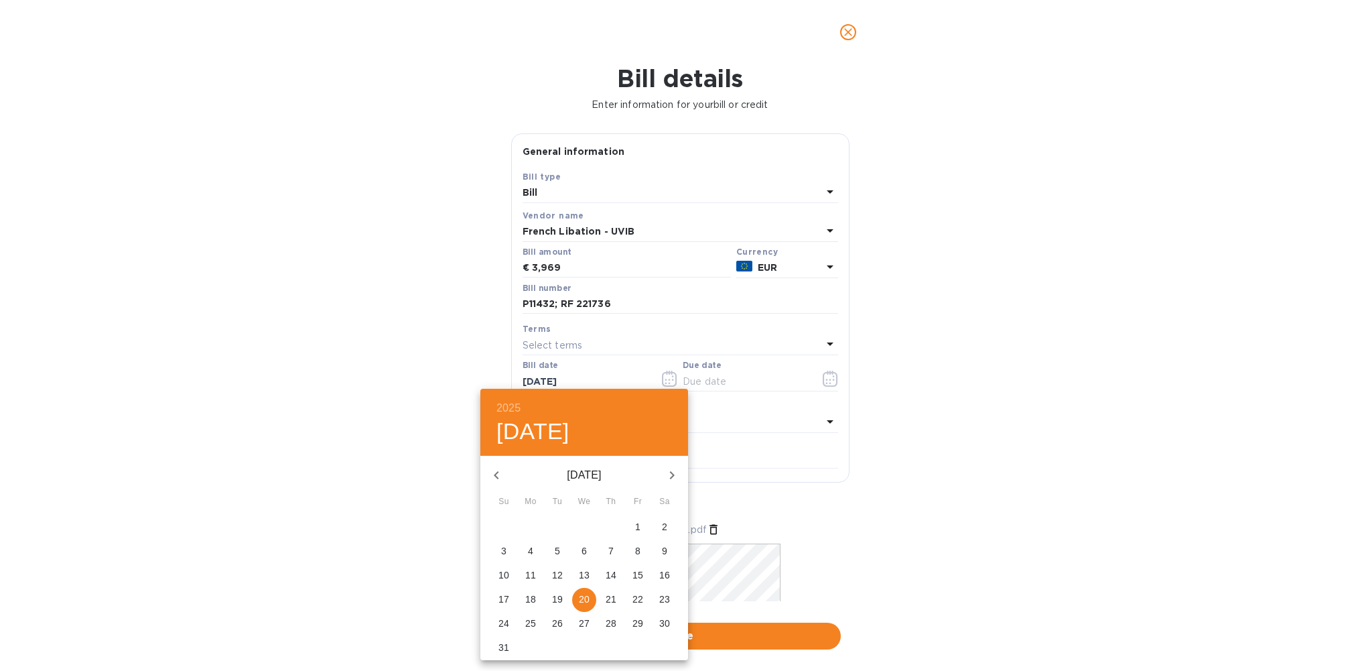
click at [496, 476] on icon "button" at bounding box center [496, 475] width 5 height 8
click at [610, 575] on p "17" at bounding box center [611, 574] width 11 height 13
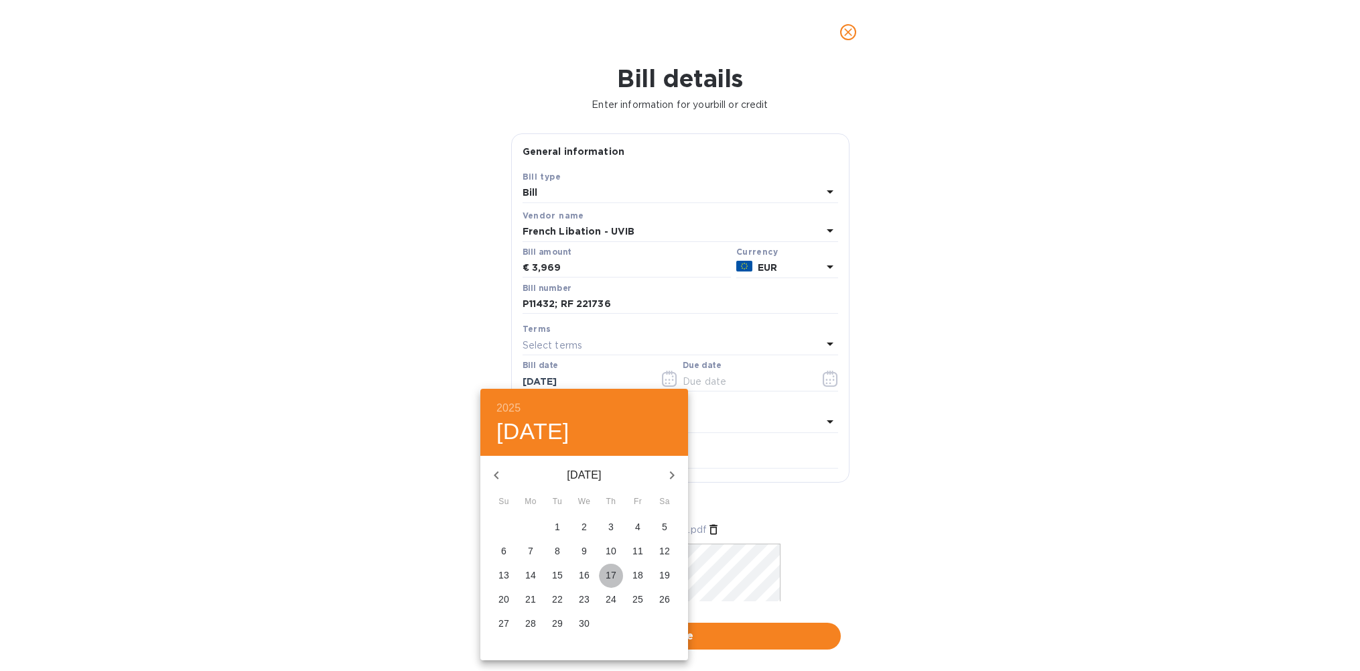
type input "[DATE]"
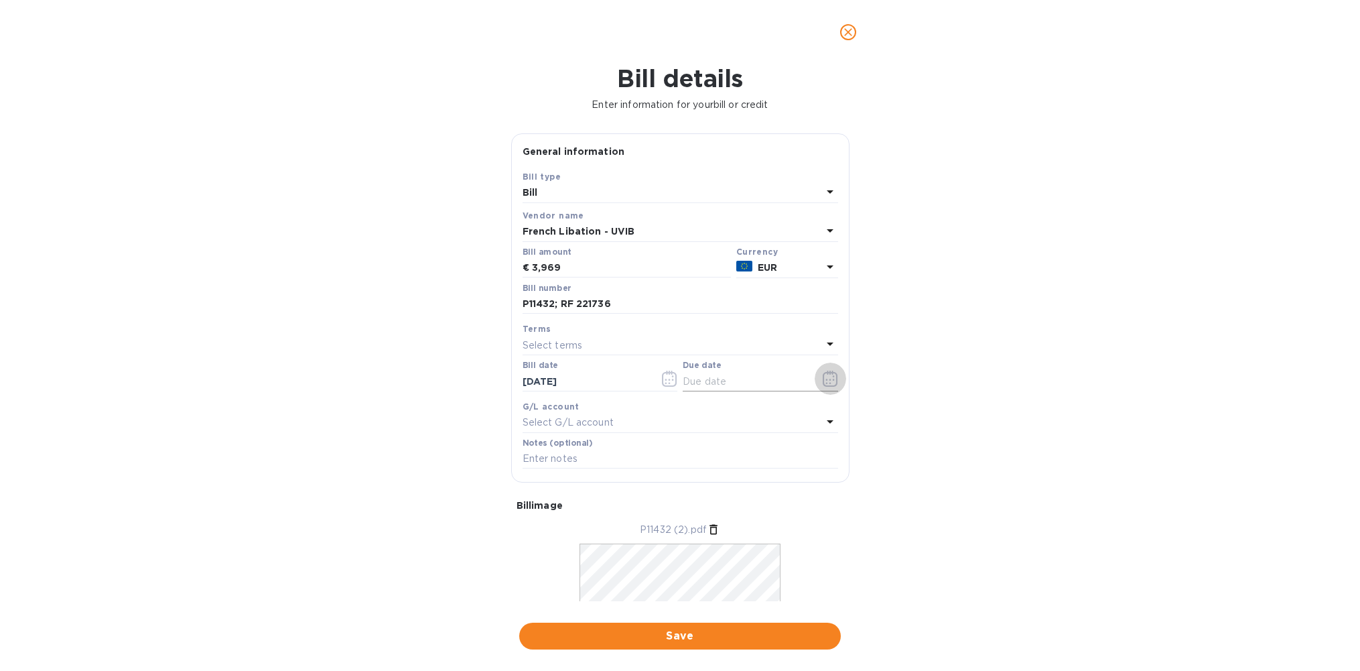
click at [823, 378] on icon "button" at bounding box center [830, 379] width 15 height 16
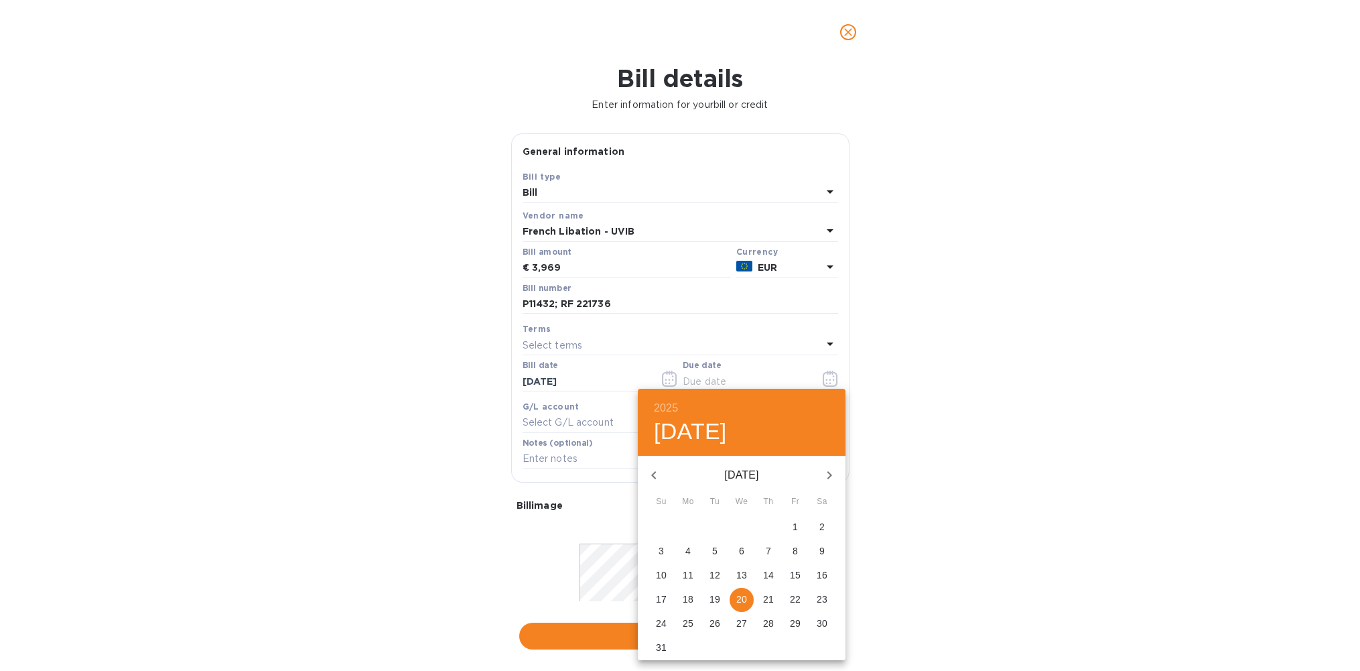
click at [653, 480] on icon "button" at bounding box center [654, 475] width 16 height 16
click at [739, 570] on p "16" at bounding box center [741, 574] width 11 height 13
type input "[DATE]"
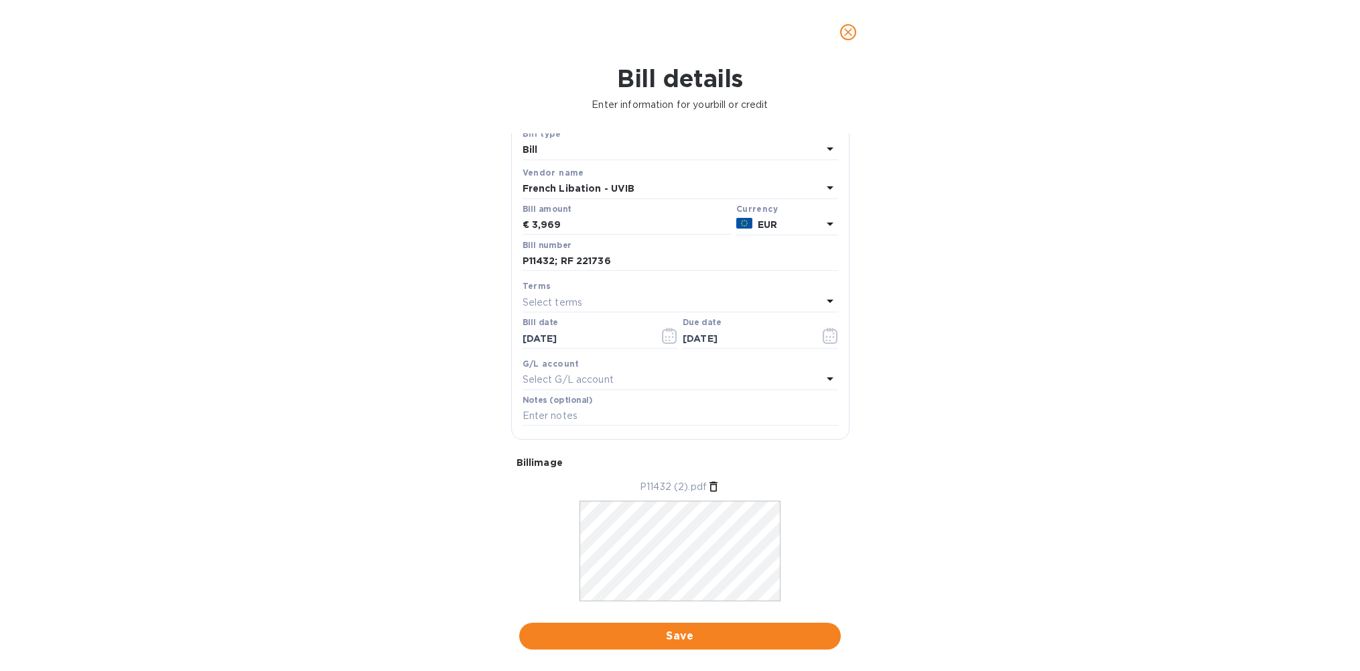
scroll to position [77, 0]
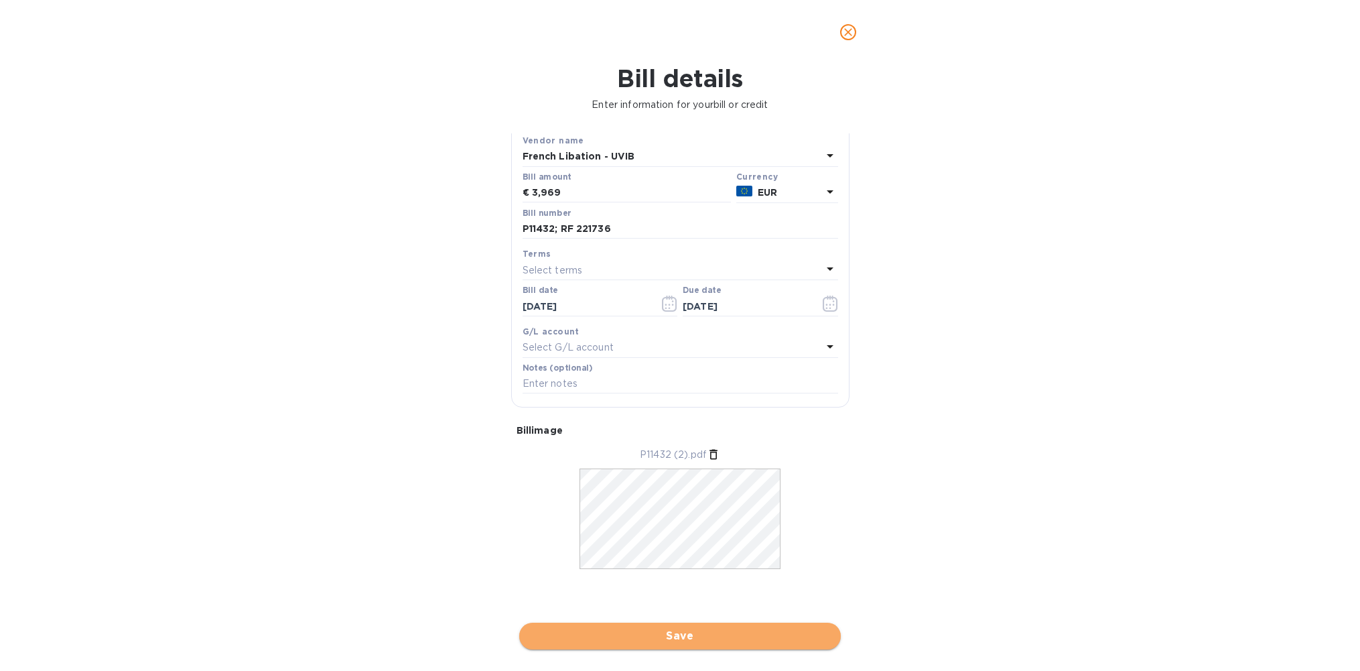
click at [694, 639] on span "Save" at bounding box center [680, 636] width 300 height 16
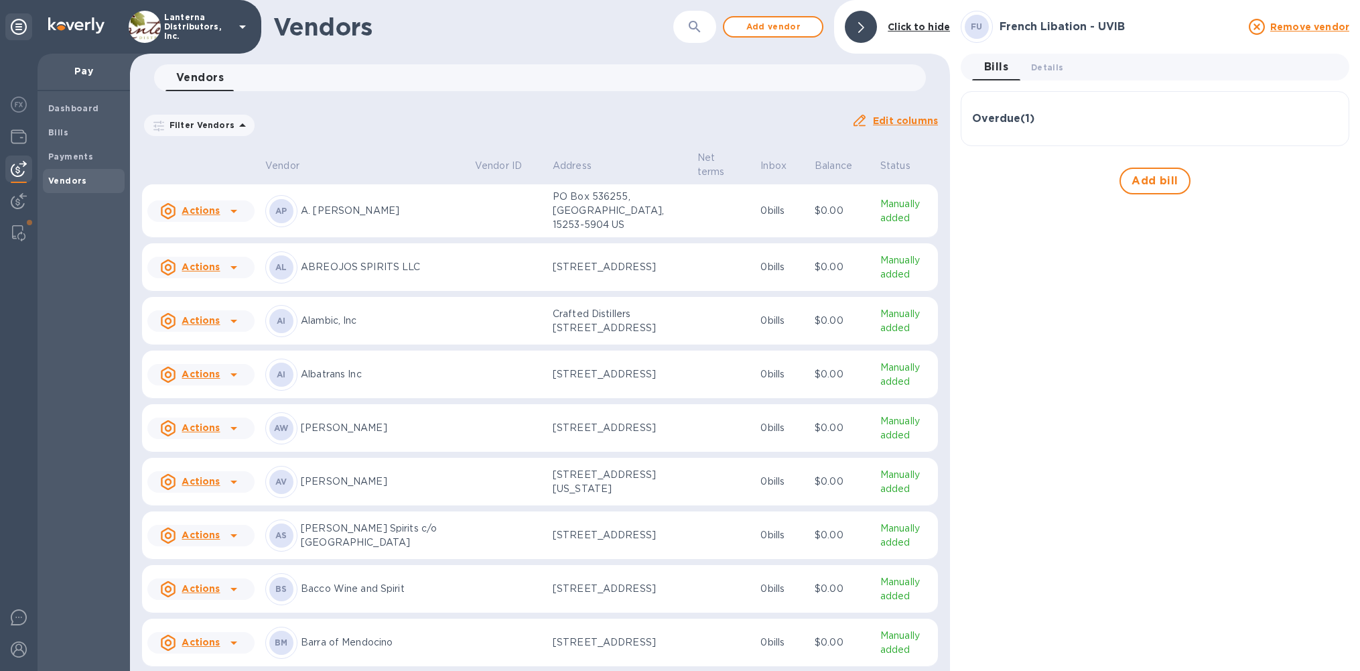
click at [1006, 121] on h3 "Overdue ( 1 )" at bounding box center [1003, 119] width 62 height 13
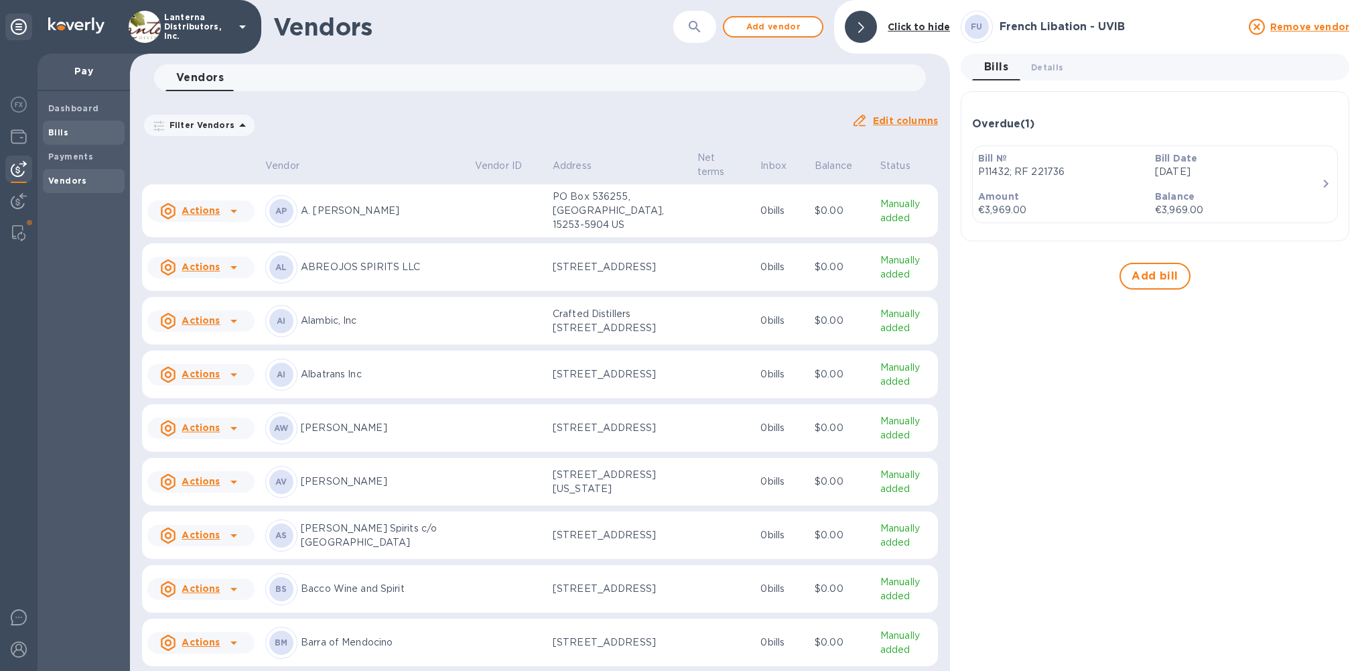
click at [72, 134] on span "Bills" at bounding box center [83, 132] width 71 height 13
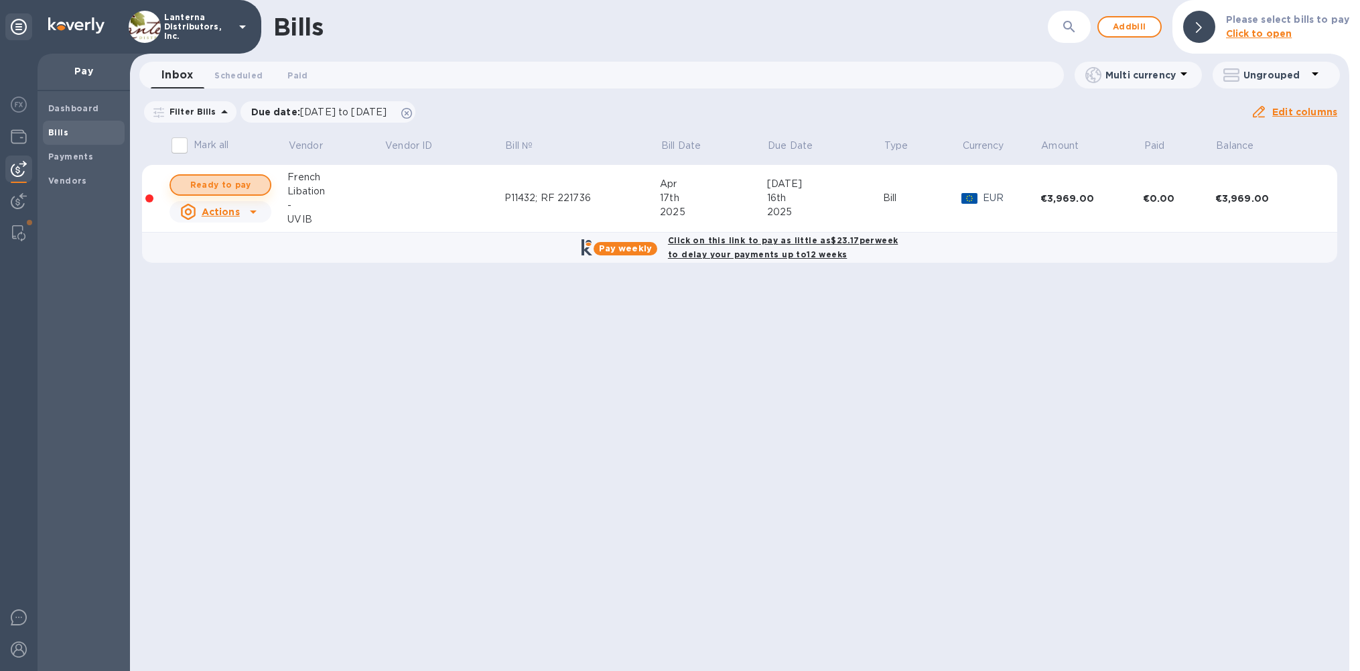
click at [205, 181] on span "Ready to pay" at bounding box center [221, 185] width 78 height 16
checkbox input "true"
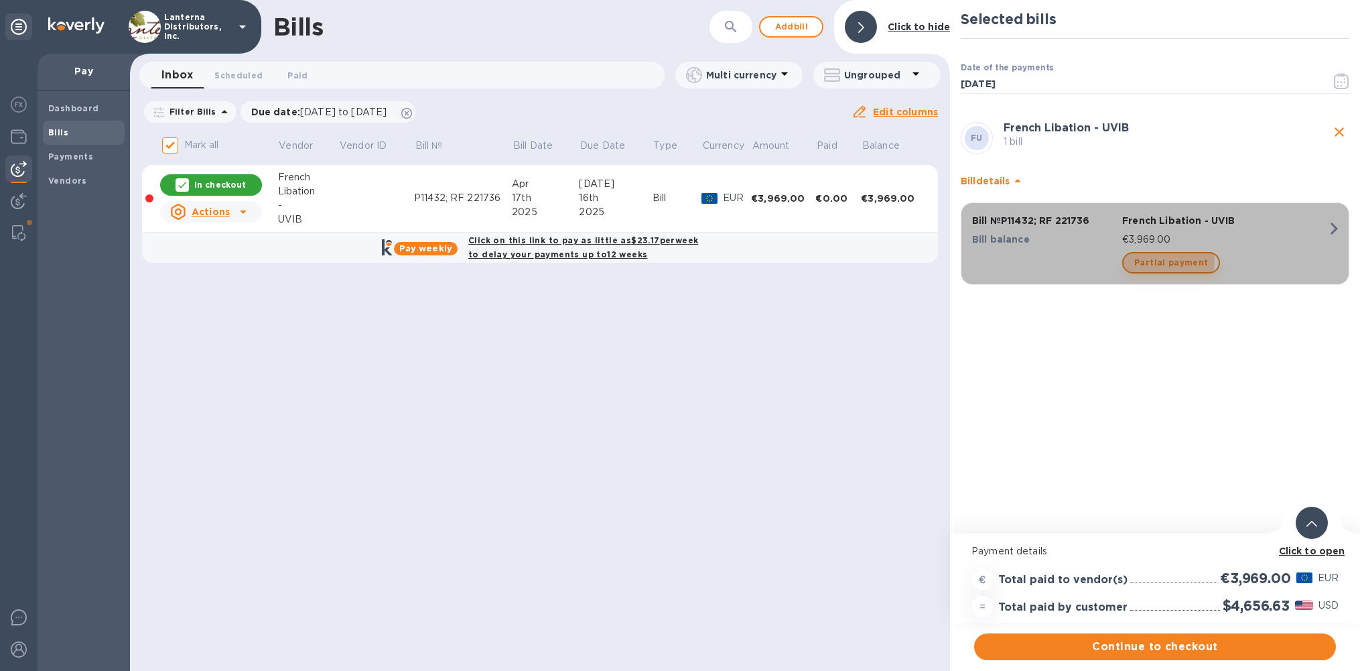
click at [1159, 261] on span "Partial payment" at bounding box center [1171, 263] width 74 height 16
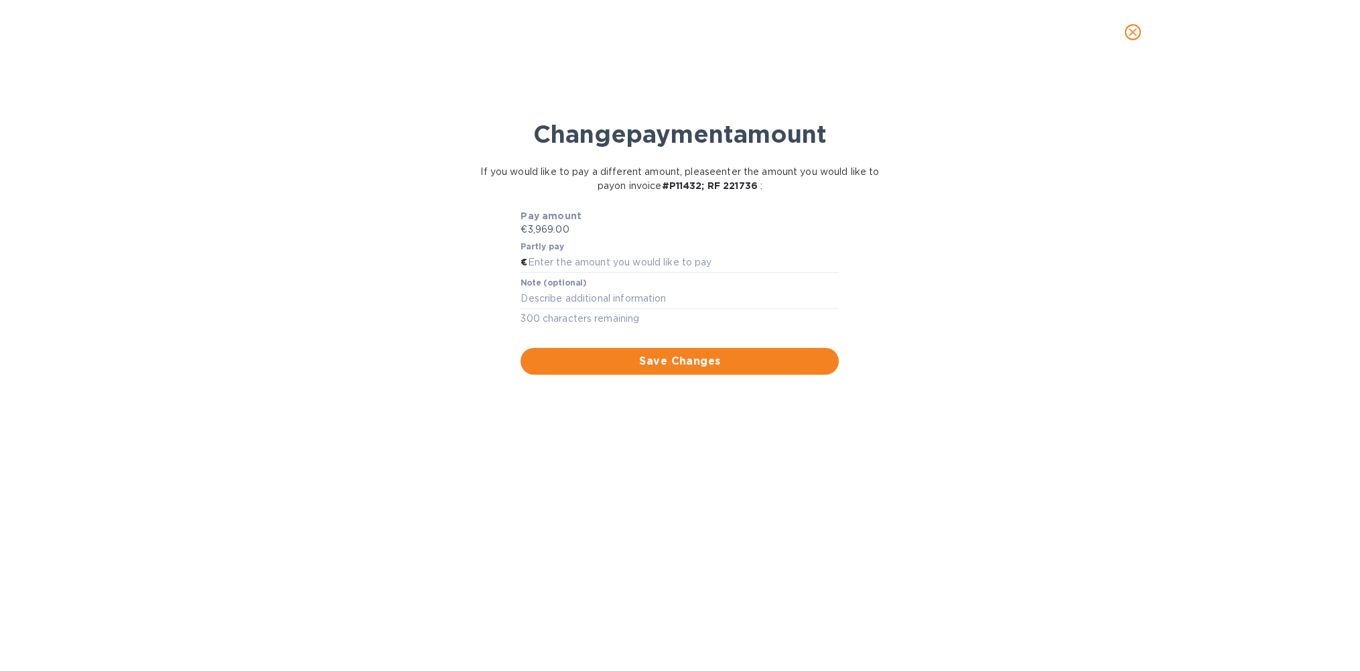
click at [1132, 34] on icon "close" at bounding box center [1132, 31] width 13 height 13
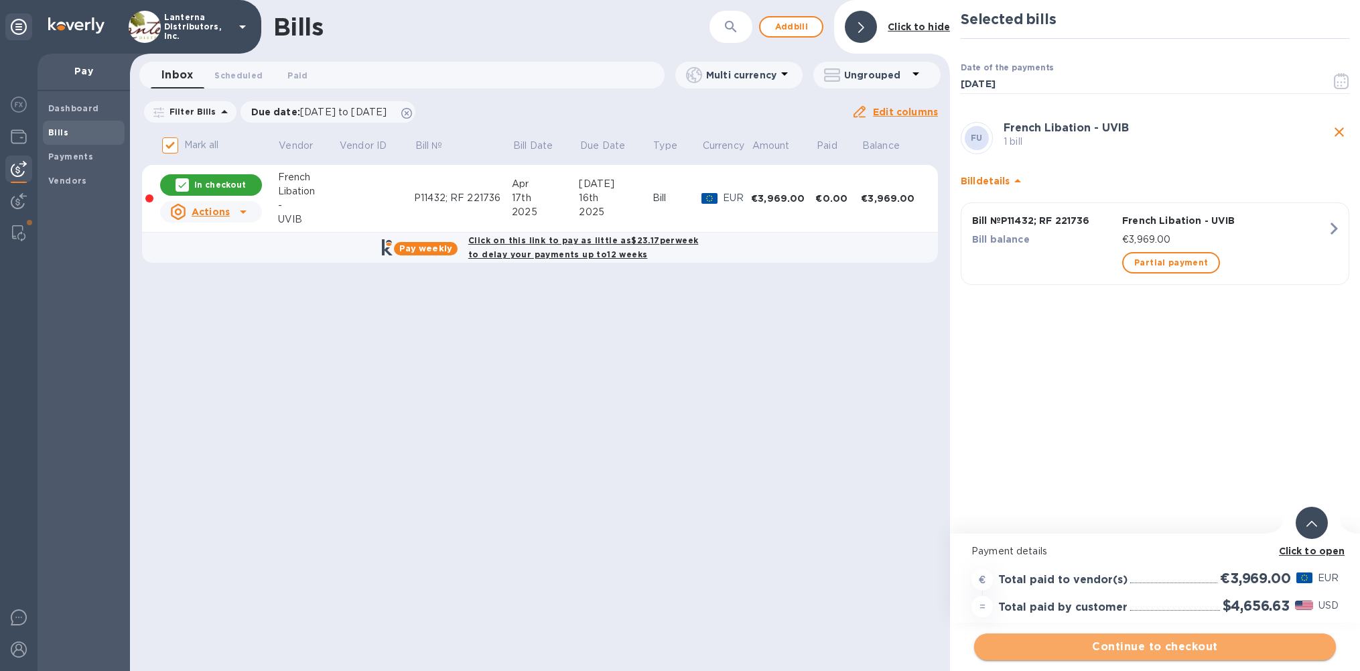
click at [1160, 643] on span "Continue to checkout" at bounding box center [1155, 647] width 340 height 16
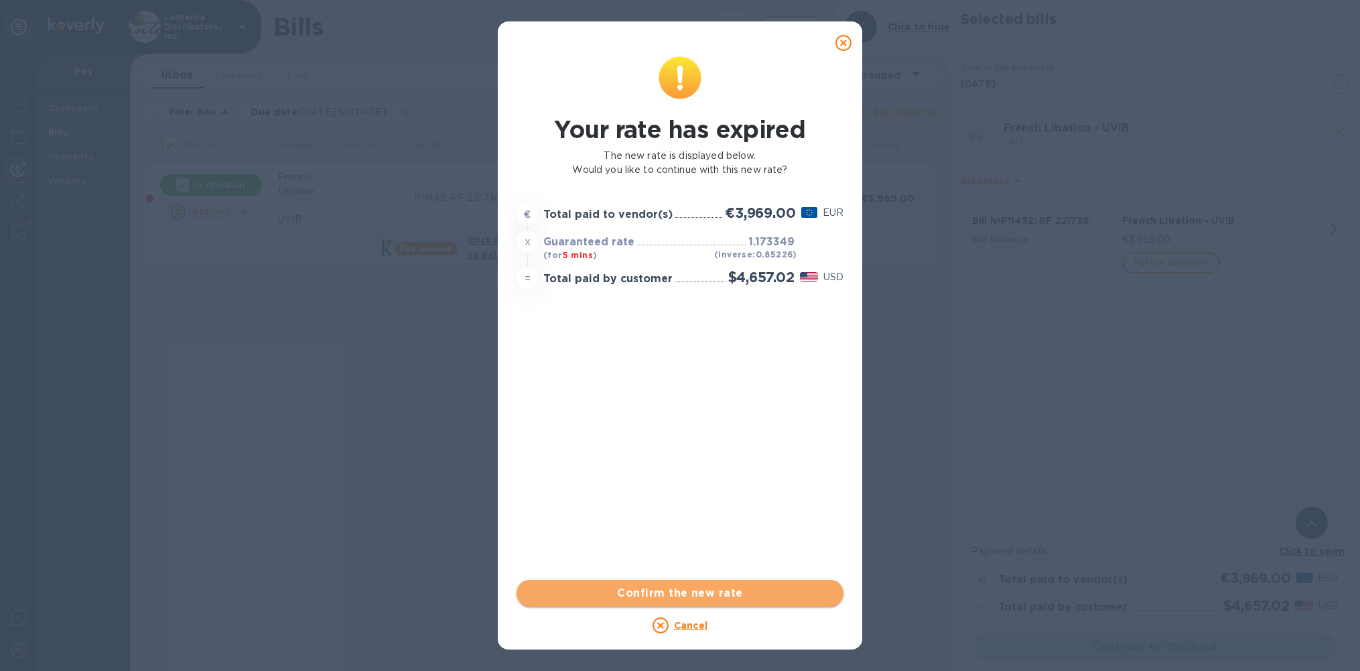
click at [670, 588] on span "Confirm the new rate" at bounding box center [680, 593] width 306 height 16
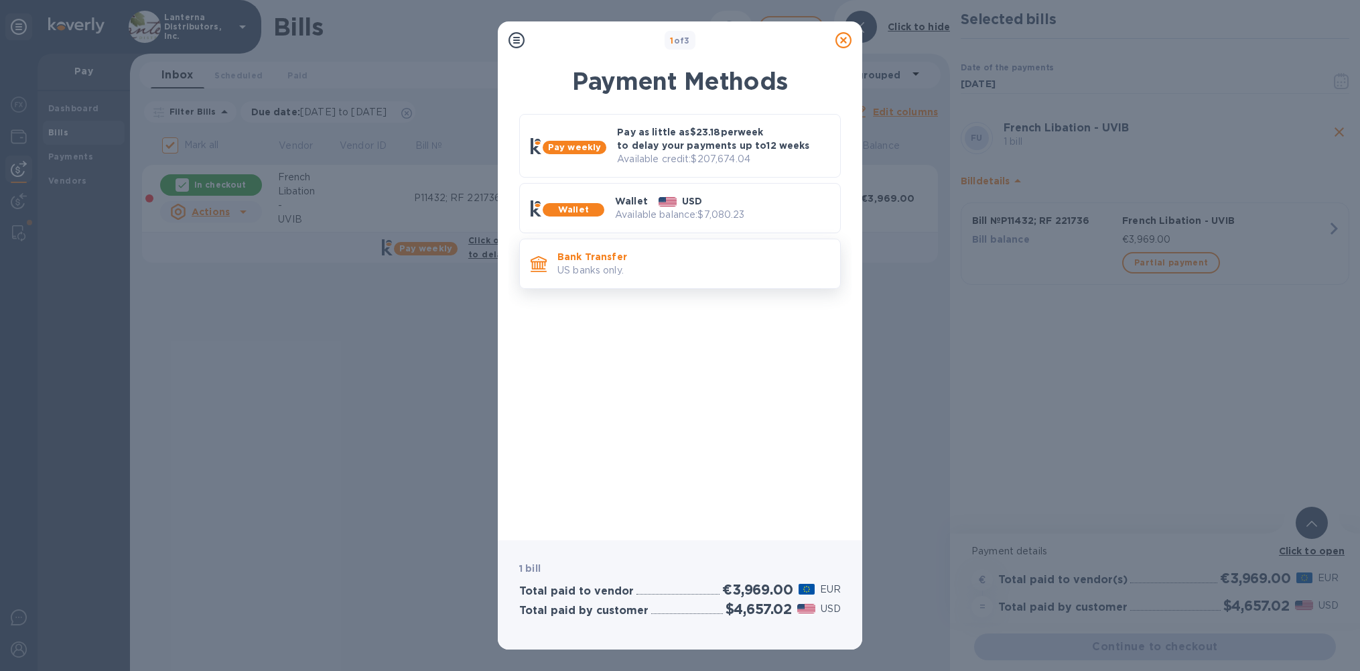
click at [646, 269] on p "US banks only." at bounding box center [693, 270] width 272 height 14
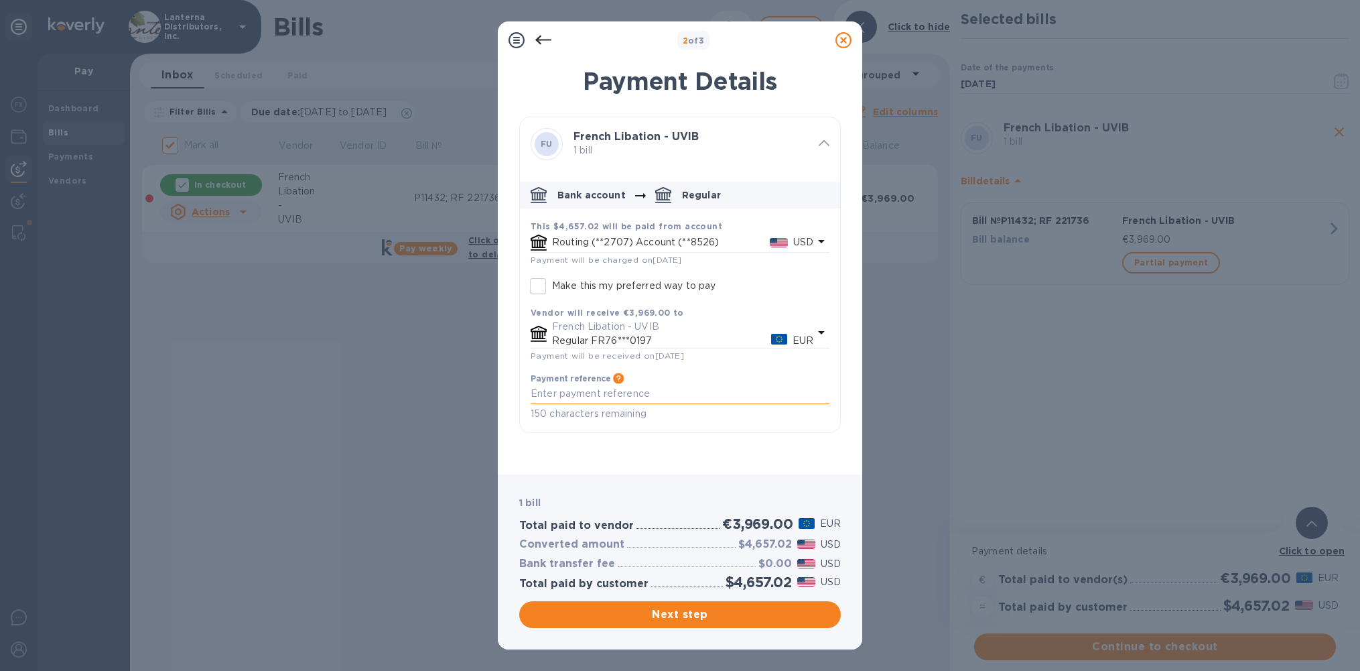
click at [605, 395] on textarea "default-method" at bounding box center [680, 393] width 299 height 11
type textarea "P11432; RF 221736"
click at [630, 612] on span "Next step" at bounding box center [680, 614] width 300 height 16
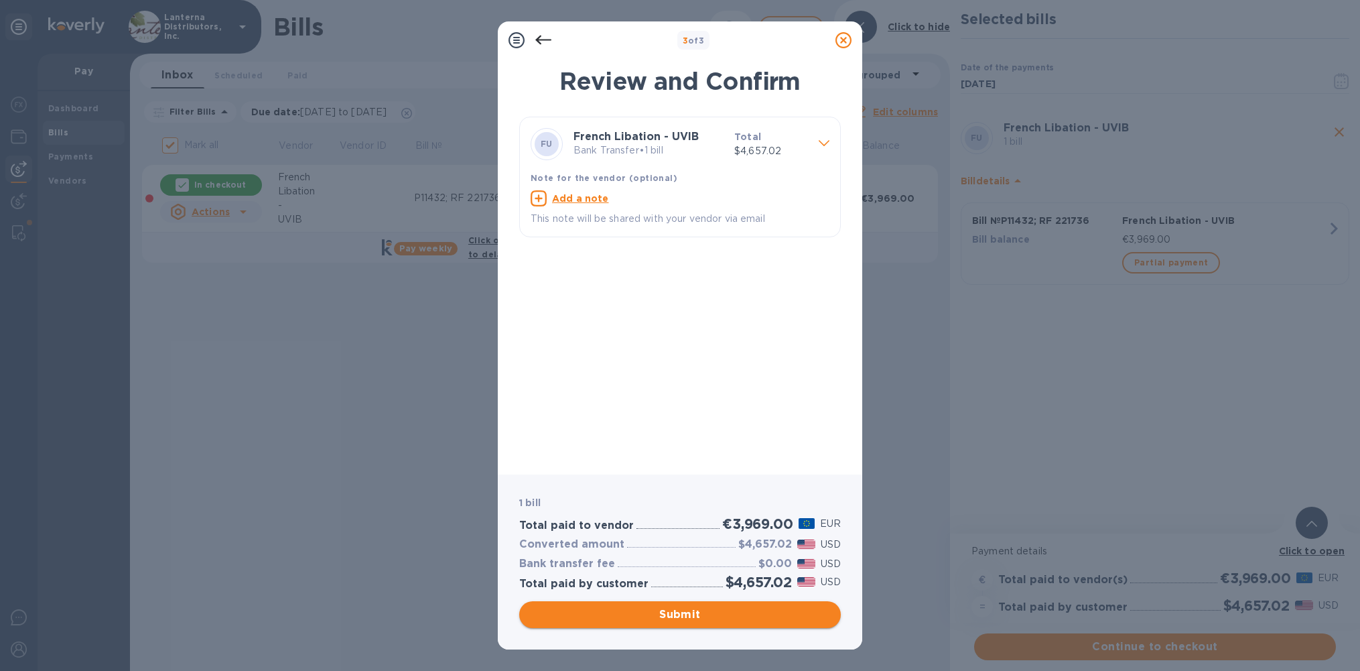
click at [634, 610] on span "Submit" at bounding box center [680, 614] width 300 height 16
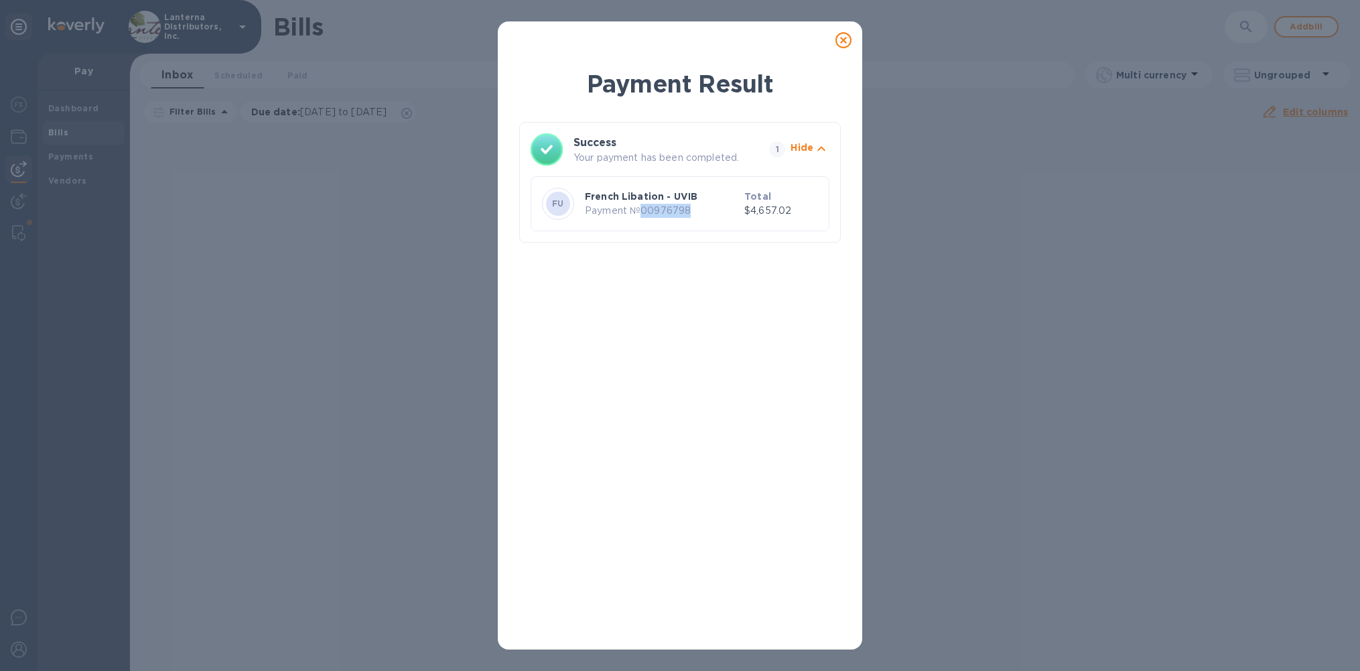
drag, startPoint x: 687, startPoint y: 214, endPoint x: 643, endPoint y: 214, distance: 43.6
click at [643, 214] on p "Payment № 00976798" at bounding box center [662, 211] width 154 height 14
copy p "00976798"
click at [842, 39] on icon at bounding box center [844, 40] width 16 height 16
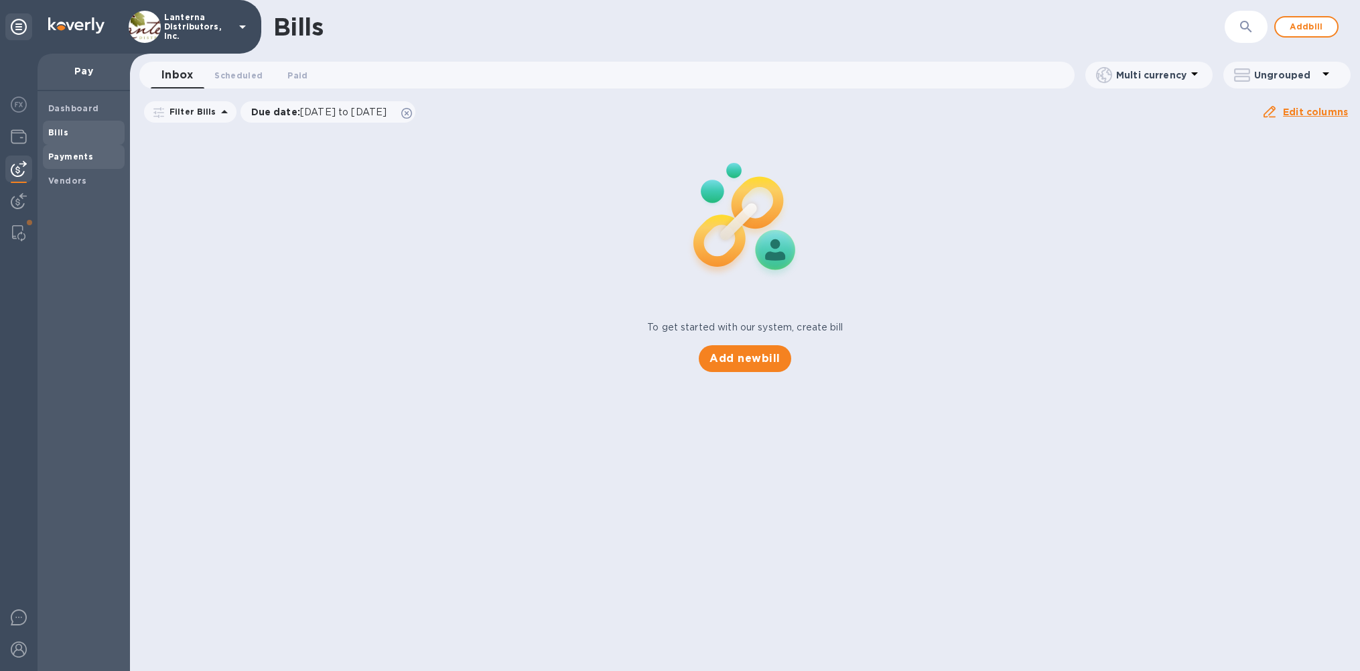
click at [64, 160] on b "Payments" at bounding box center [70, 156] width 45 height 10
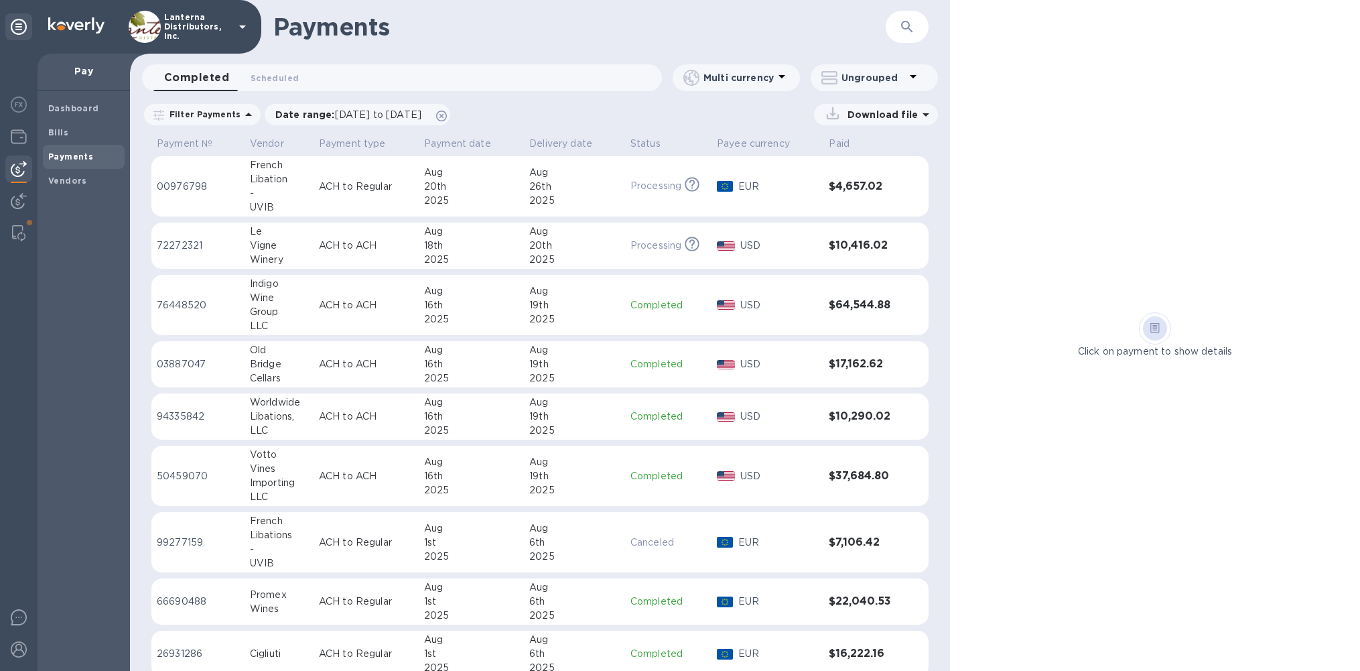
click at [839, 187] on h3 "$4,657.02" at bounding box center [864, 186] width 70 height 13
